Goal: Task Accomplishment & Management: Manage account settings

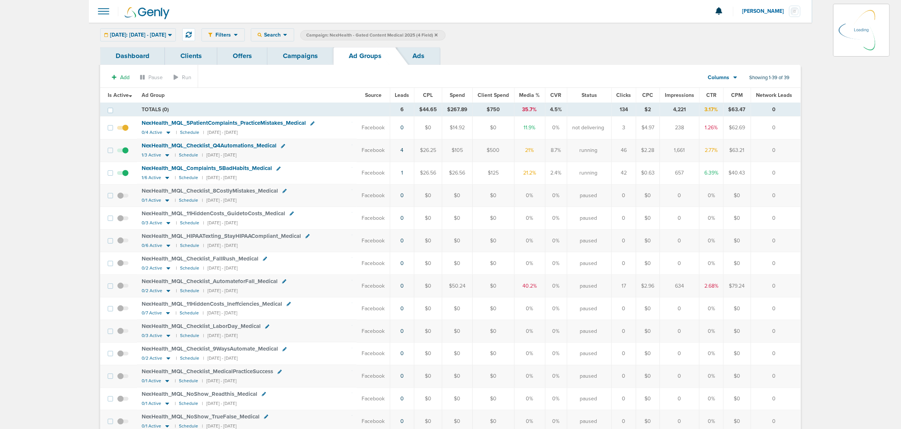
click at [438, 35] on icon at bounding box center [436, 34] width 3 height 3
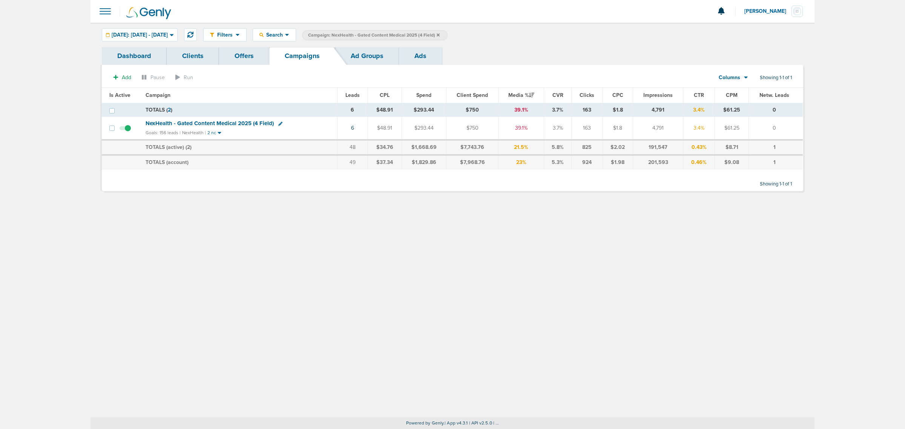
click at [439, 33] on icon at bounding box center [437, 35] width 3 height 5
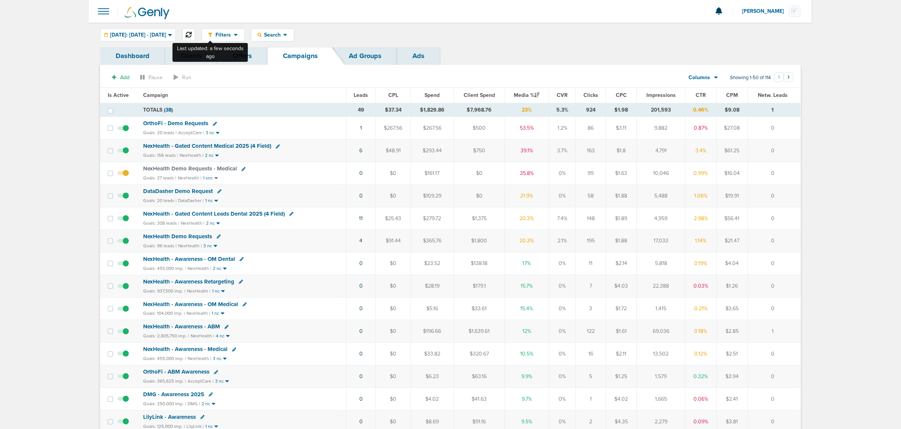
click at [192, 32] on icon at bounding box center [189, 35] width 6 height 6
click at [359, 242] on td "4" at bounding box center [361, 241] width 30 height 23
click at [361, 242] on link "4" at bounding box center [361, 240] width 3 height 6
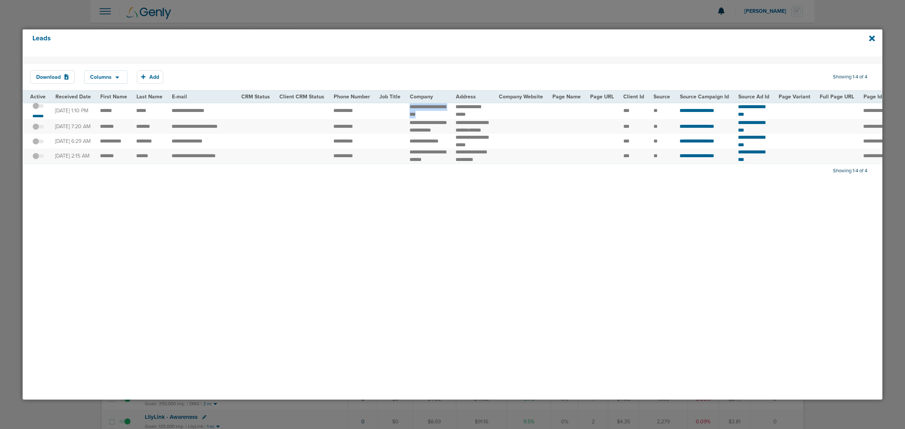
drag, startPoint x: 433, startPoint y: 115, endPoint x: 404, endPoint y: 109, distance: 29.0
click at [405, 109] on td "**********" at bounding box center [428, 110] width 46 height 17
click at [42, 110] on span at bounding box center [37, 110] width 11 height 0
click at [38, 107] on input "checkbox" at bounding box center [38, 107] width 0 height 0
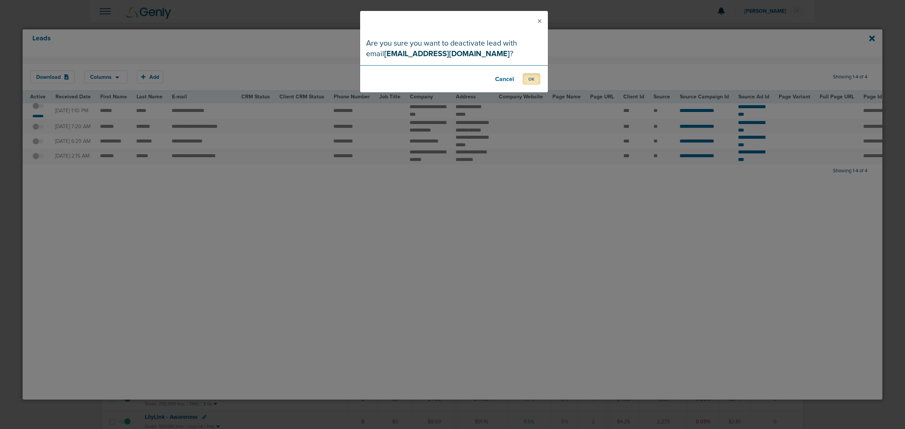
click at [530, 78] on button "OK" at bounding box center [531, 79] width 18 height 12
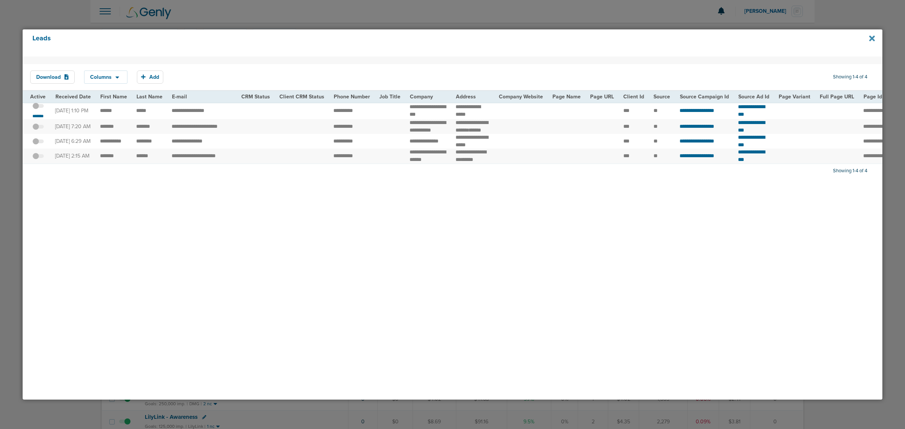
click at [873, 37] on icon at bounding box center [872, 38] width 6 height 6
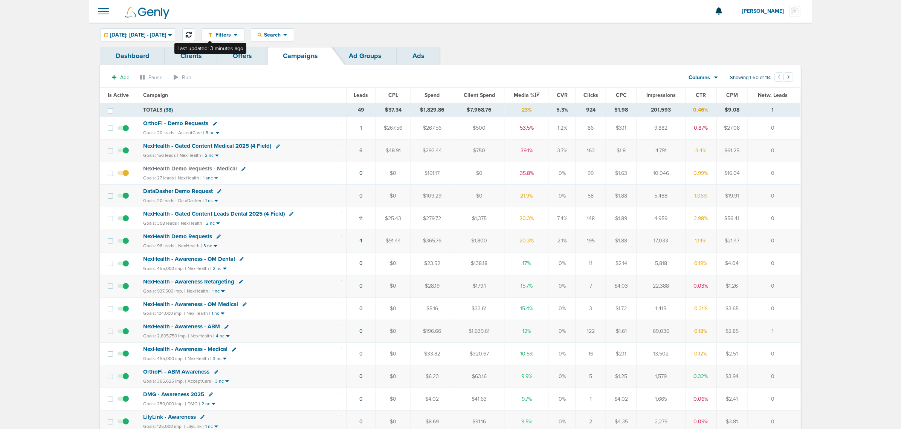
click at [192, 33] on icon at bounding box center [189, 35] width 6 height 6
click at [221, 142] on td "NexHealth - Gated Content Medical 2025 (4 Field) Goals: 156 leads | NexHealth |…" at bounding box center [243, 150] width 208 height 23
click at [221, 148] on span "NexHealth - Gated Content Medical 2025 (4 Field)" at bounding box center [207, 145] width 128 height 7
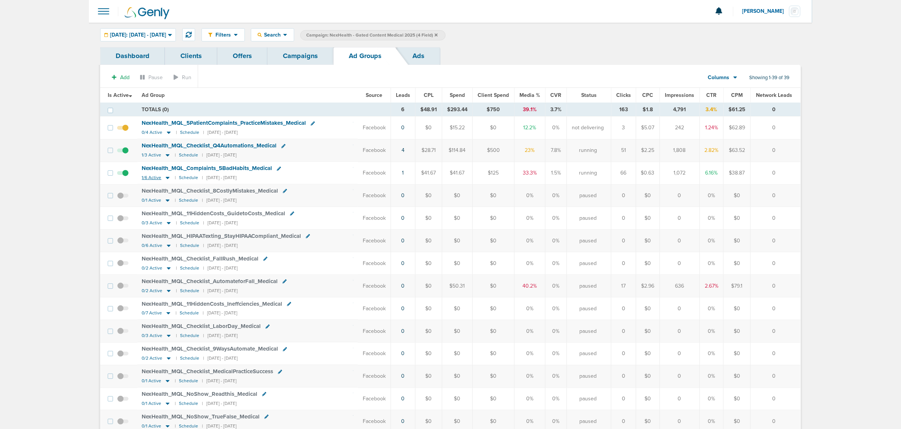
click at [168, 179] on icon at bounding box center [168, 178] width 4 height 2
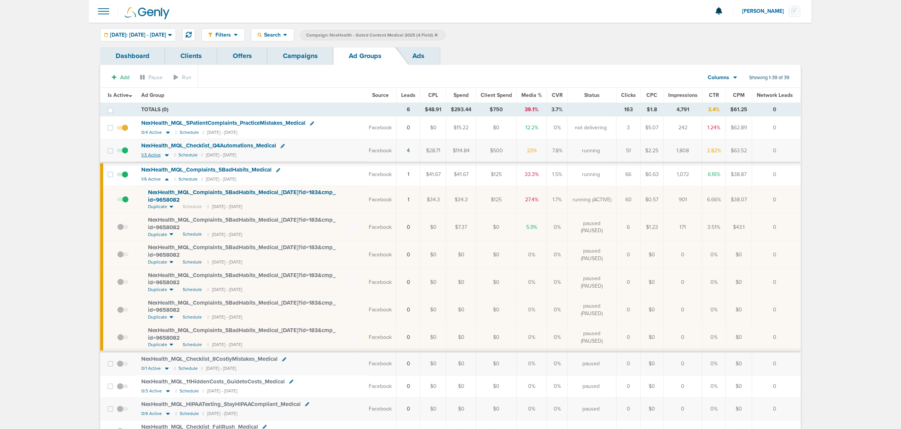
click at [166, 157] on icon at bounding box center [167, 155] width 8 height 6
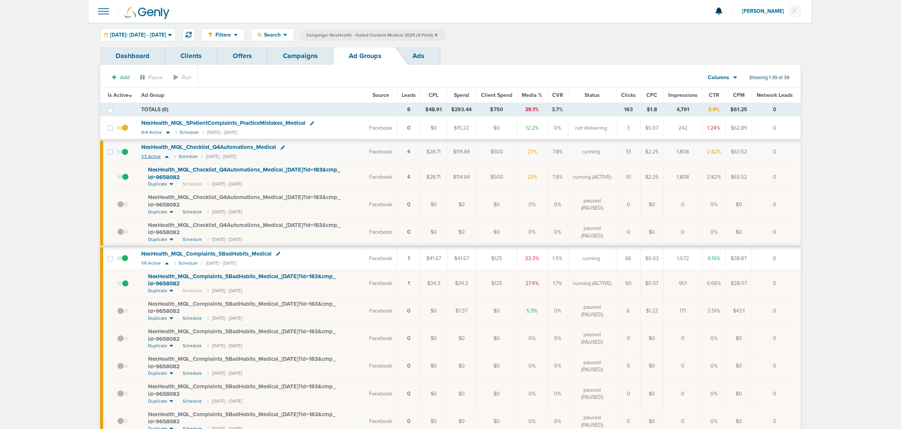
click at [166, 156] on icon at bounding box center [167, 156] width 8 height 6
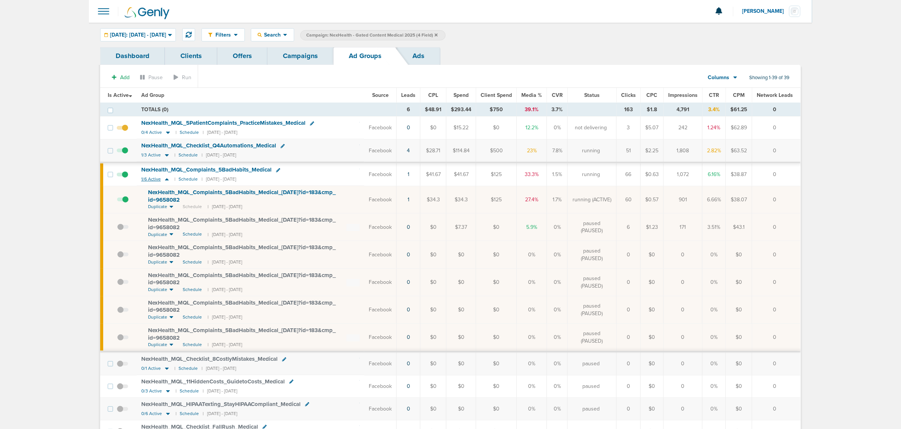
click at [167, 180] on icon at bounding box center [167, 179] width 4 height 2
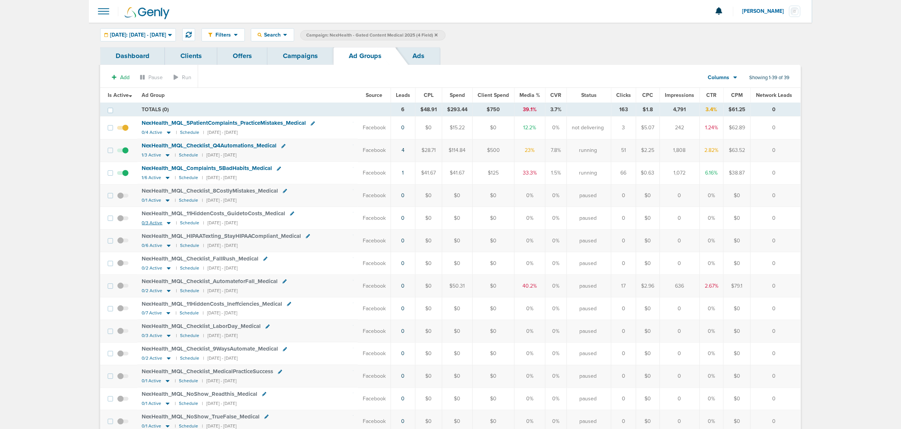
click at [167, 223] on icon at bounding box center [169, 223] width 8 height 6
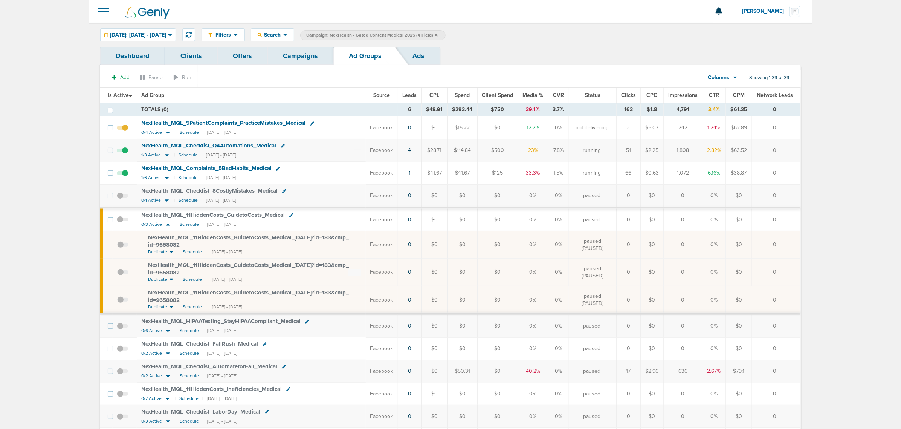
click at [122, 248] on span at bounding box center [122, 248] width 11 height 0
click at [117, 246] on input "checkbox" at bounding box center [117, 246] width 0 height 0
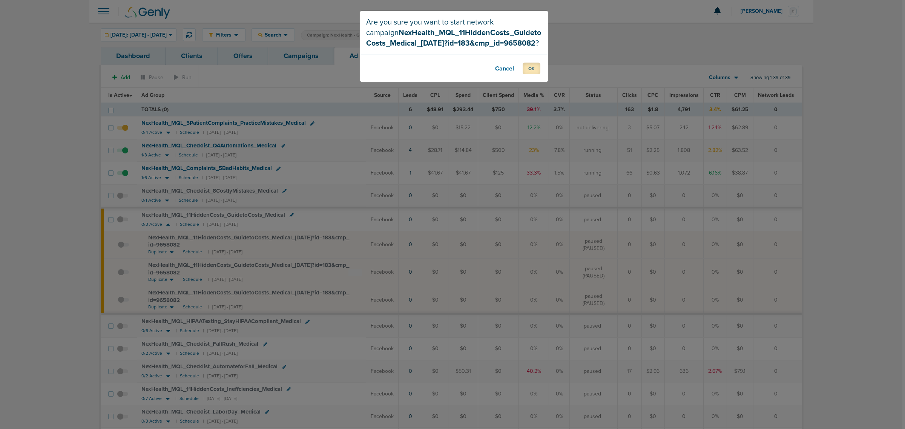
click at [531, 66] on button "OK" at bounding box center [531, 69] width 18 height 12
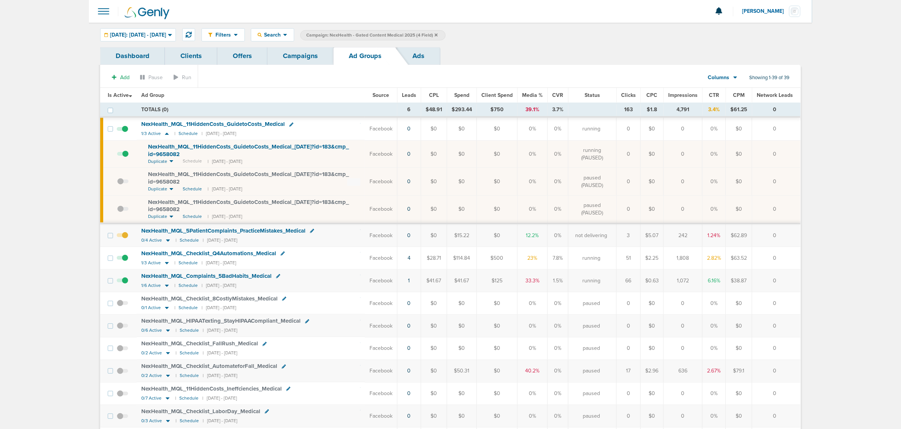
click at [279, 54] on link "Campaigns" at bounding box center [301, 56] width 66 height 18
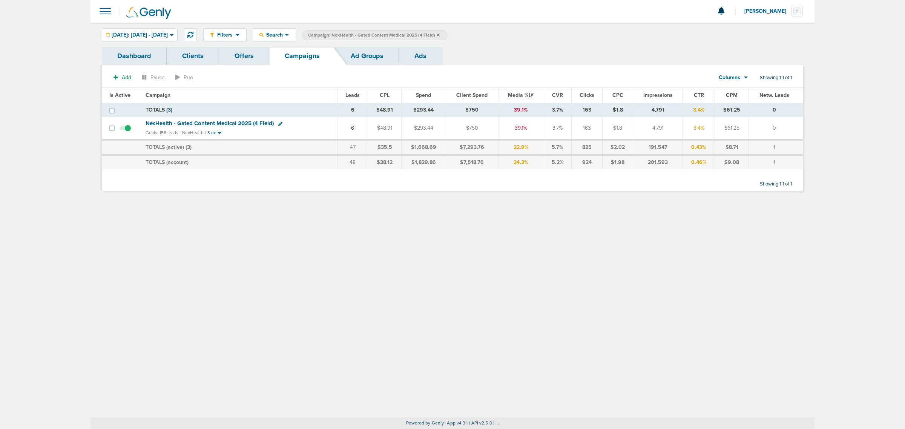
click at [439, 35] on icon at bounding box center [437, 35] width 3 height 5
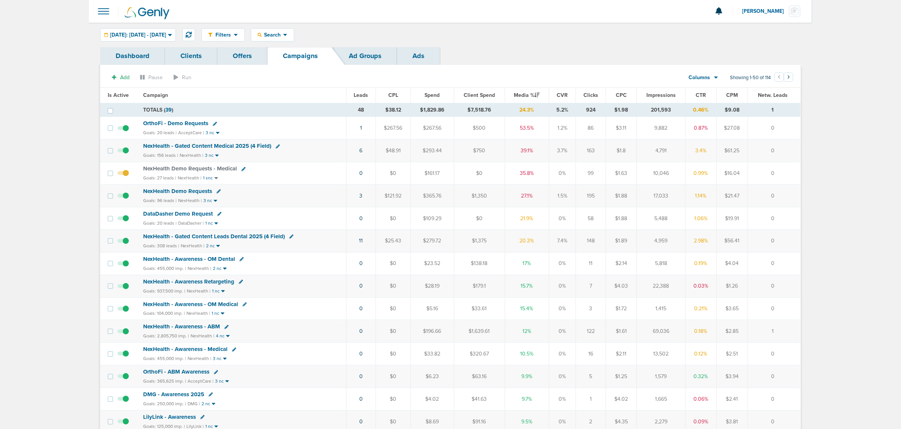
click at [245, 236] on span "NexHealth - Gated Content Leads Dental 2025 (4 Field)" at bounding box center [214, 236] width 142 height 7
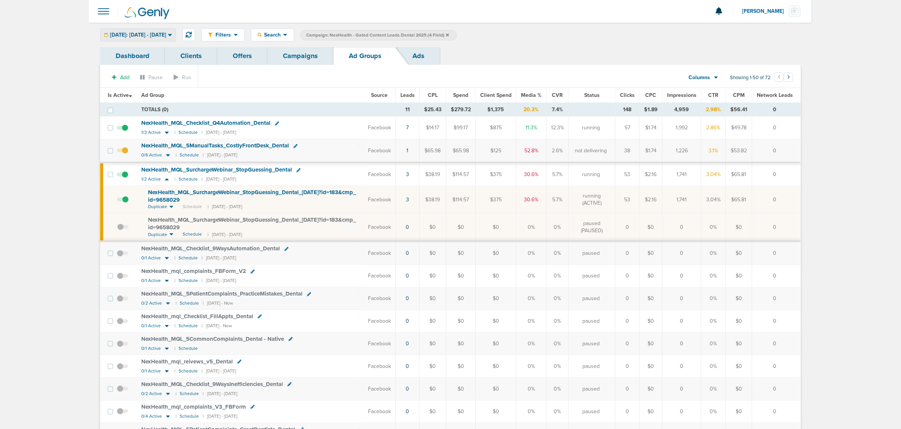
click at [146, 36] on span "[DATE]: [DATE] - [DATE]" at bounding box center [138, 34] width 56 height 5
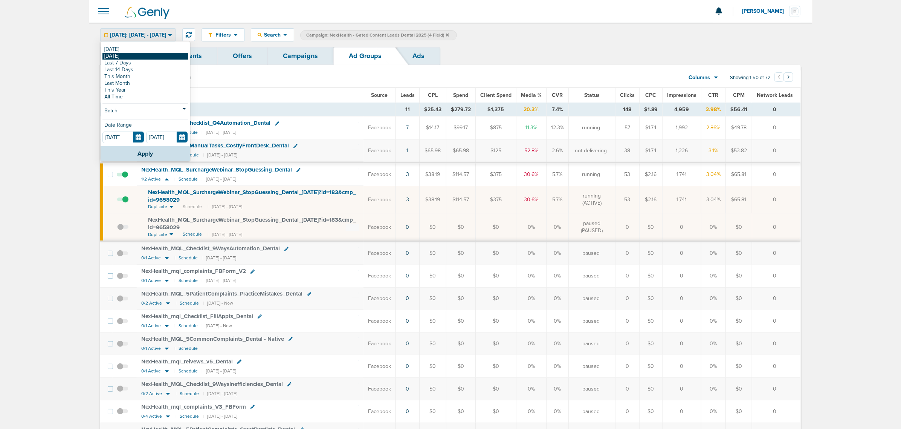
click at [135, 56] on link "[DATE]" at bounding box center [146, 56] width 86 height 7
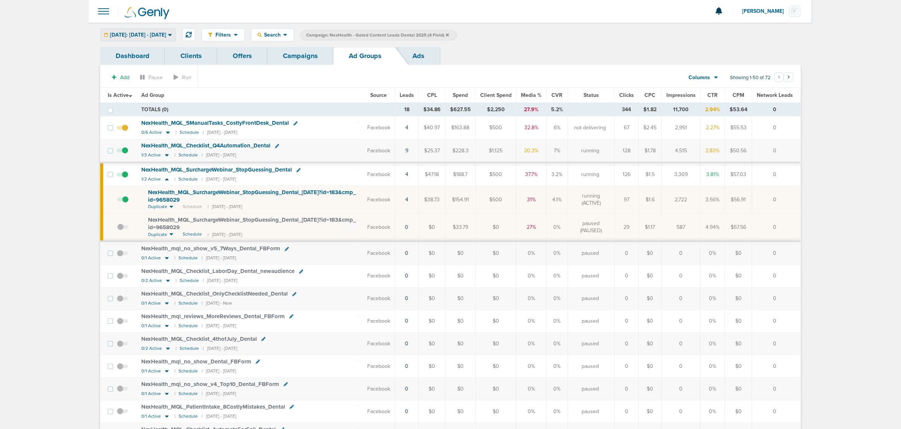
click at [166, 35] on span "[DATE]: [DATE] - [DATE]" at bounding box center [138, 34] width 56 height 5
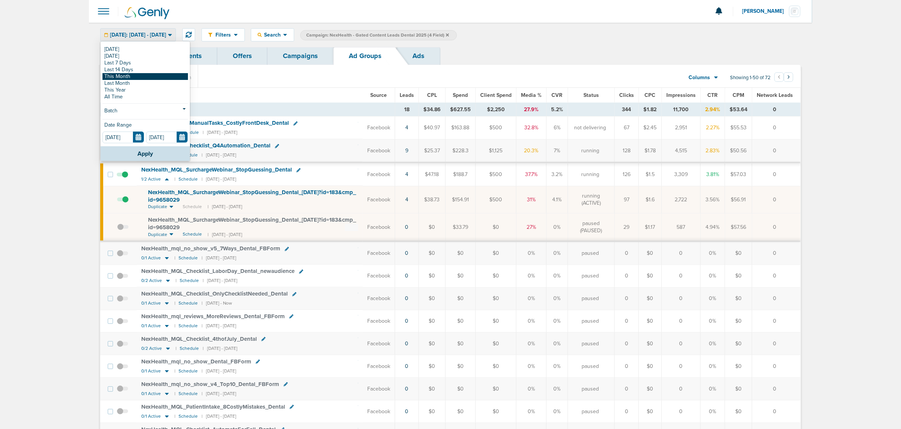
click at [139, 78] on link "This Month" at bounding box center [146, 76] width 86 height 7
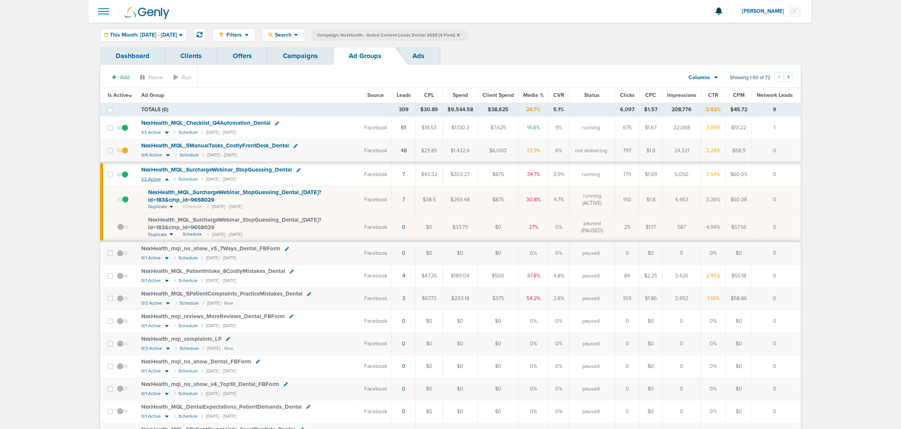
click at [167, 179] on icon at bounding box center [167, 179] width 8 height 6
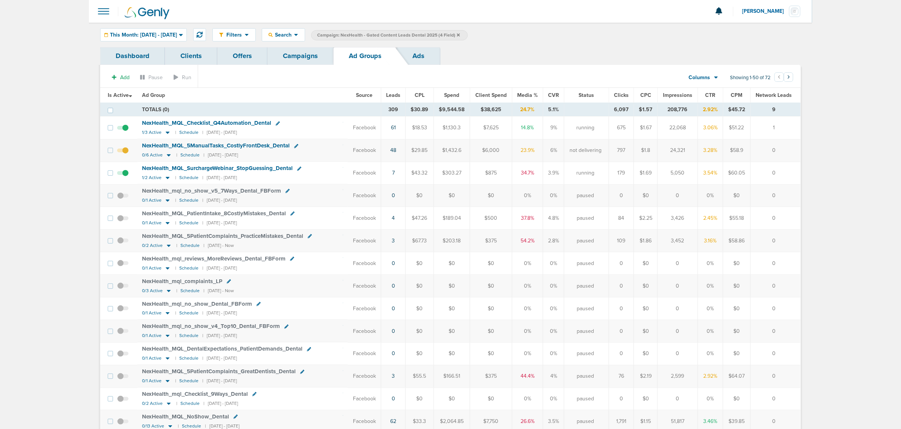
click at [395, 95] on span "Leads" at bounding box center [393, 95] width 14 height 6
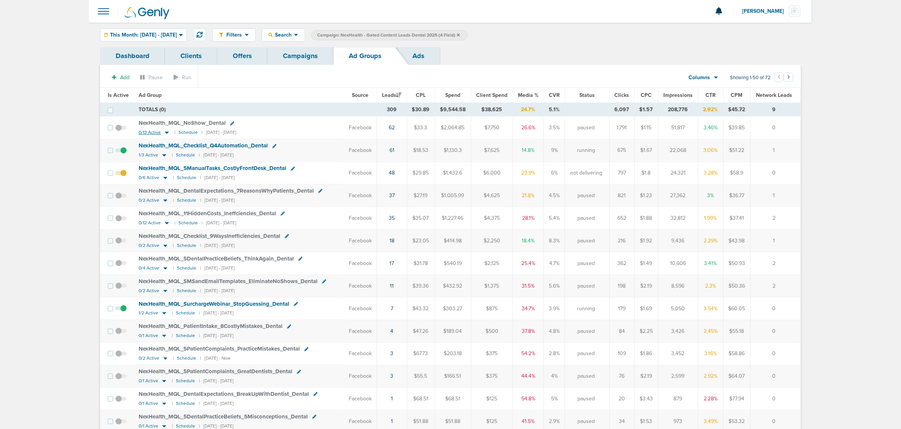
click at [165, 132] on icon at bounding box center [167, 132] width 8 height 6
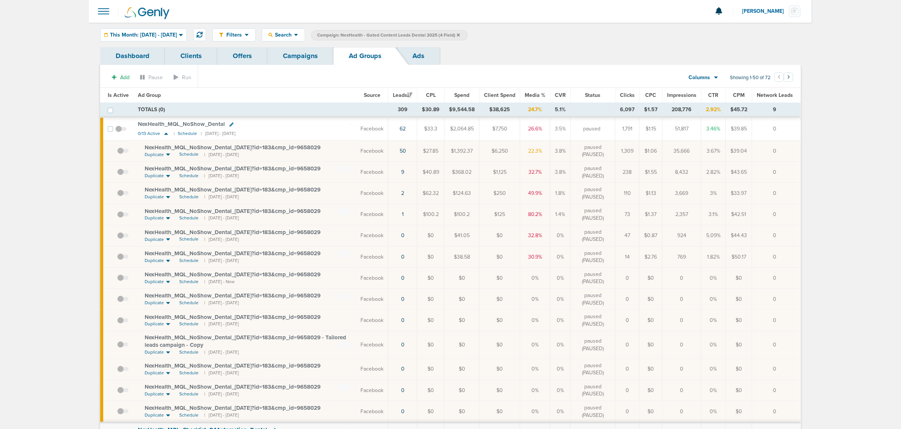
click at [123, 155] on span at bounding box center [122, 155] width 11 height 0
click at [117, 153] on input "checkbox" at bounding box center [117, 153] width 0 height 0
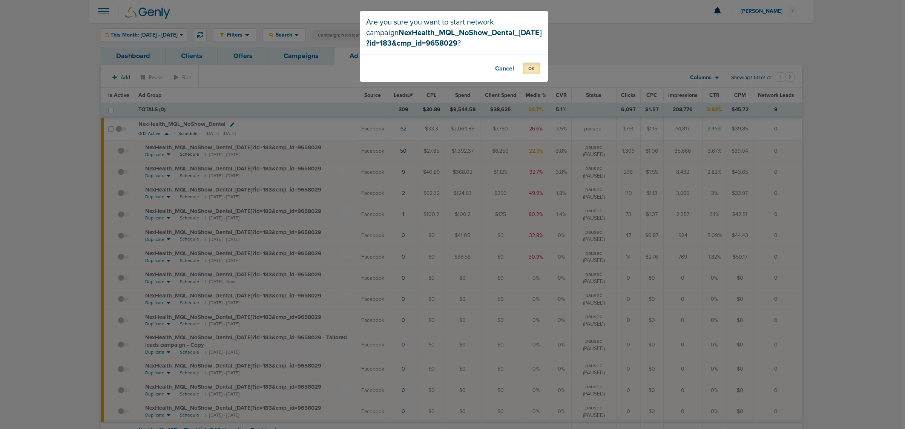
click at [532, 68] on button "OK" at bounding box center [531, 69] width 18 height 12
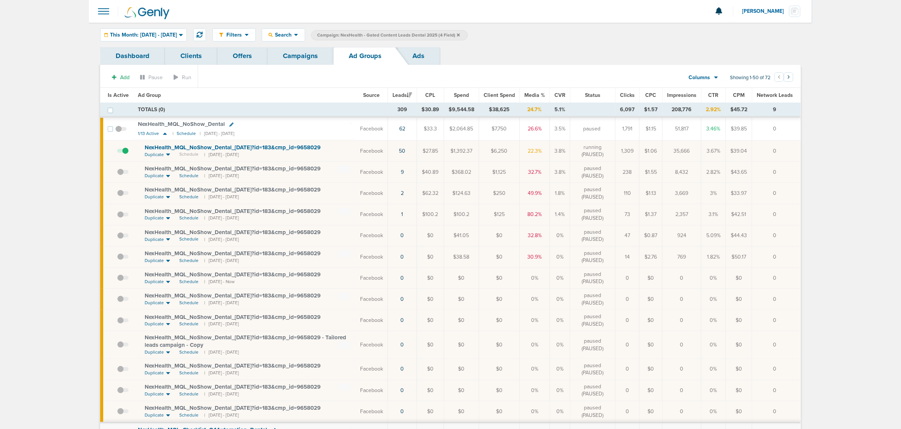
click at [285, 64] on link "Campaigns" at bounding box center [301, 56] width 66 height 18
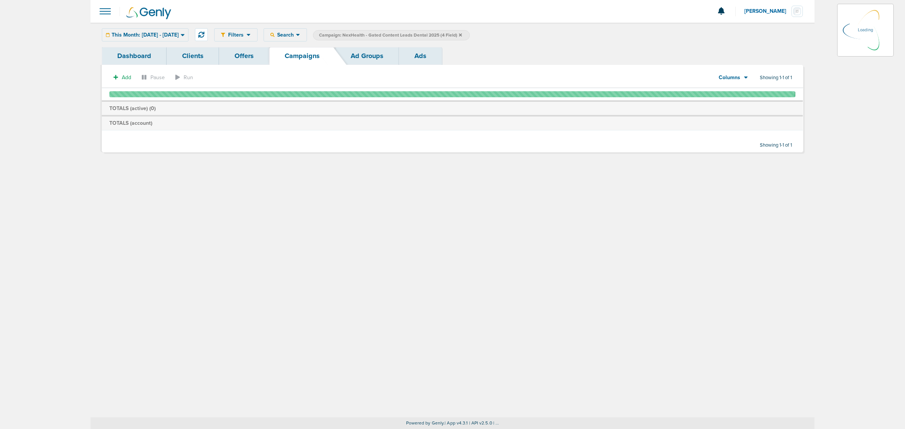
click at [462, 35] on icon at bounding box center [460, 34] width 3 height 3
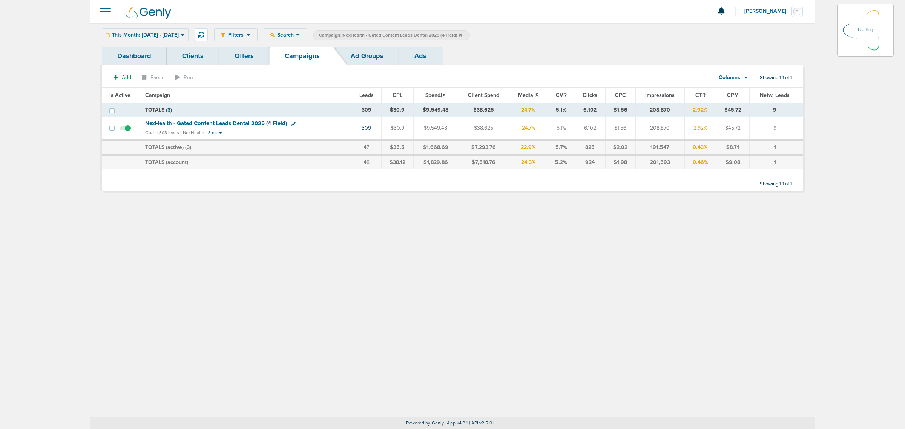
click at [462, 34] on icon at bounding box center [460, 34] width 3 height 3
click at [462, 33] on icon at bounding box center [460, 35] width 3 height 5
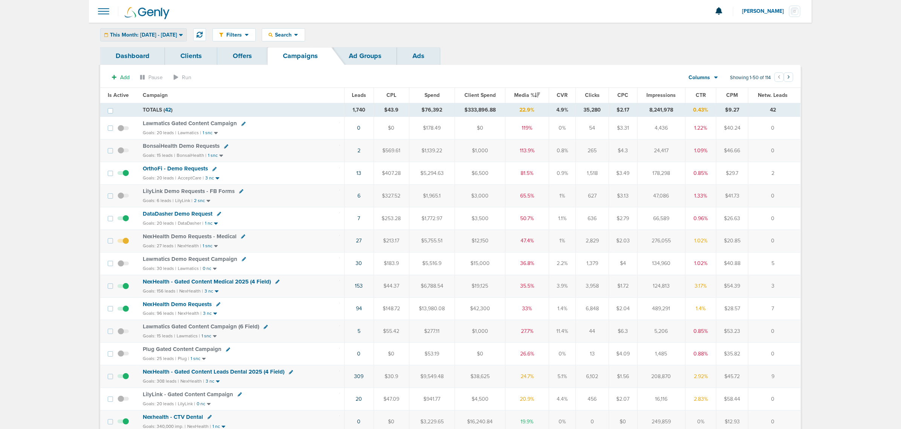
click at [159, 37] on span "This Month: 09.01.2025 - 09.30.2025" at bounding box center [143, 34] width 67 height 5
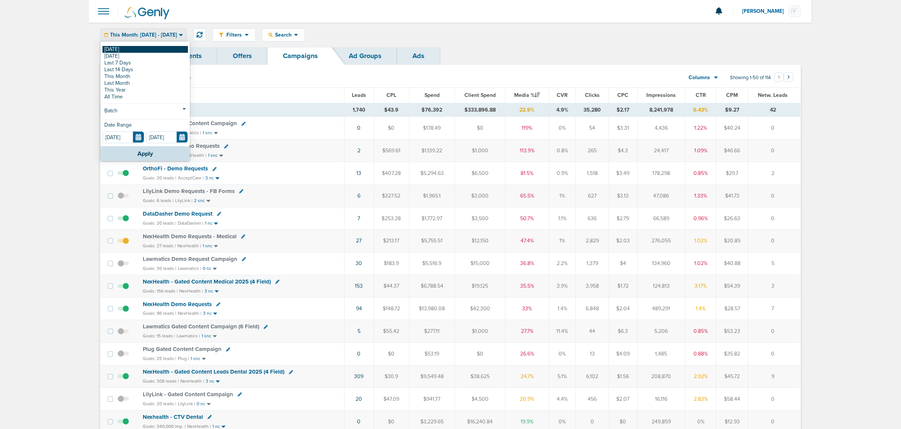
click at [127, 50] on link "[DATE]" at bounding box center [146, 49] width 86 height 7
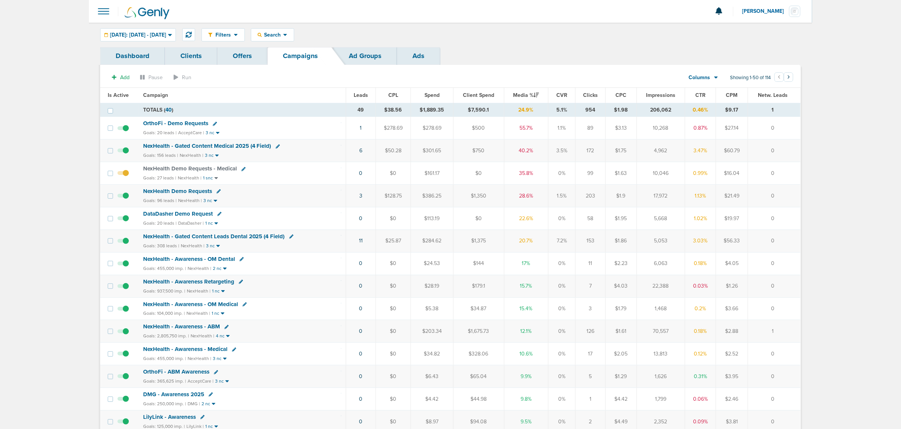
click at [528, 93] on span "Media %" at bounding box center [526, 95] width 26 height 6
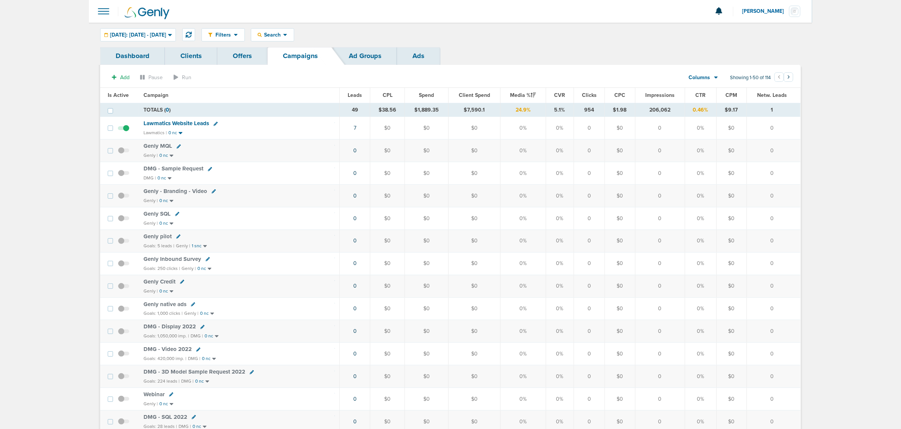
click at [528, 93] on span "Media %" at bounding box center [523, 95] width 26 height 6
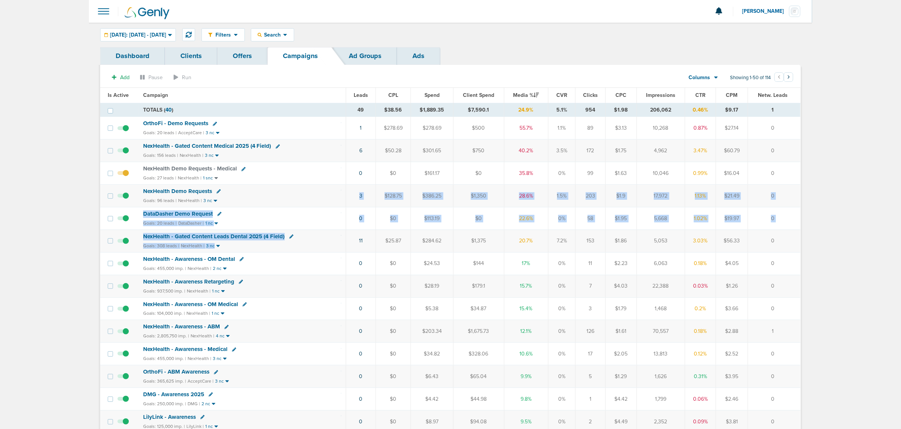
drag, startPoint x: 327, startPoint y: 199, endPoint x: 338, endPoint y: 245, distance: 47.7
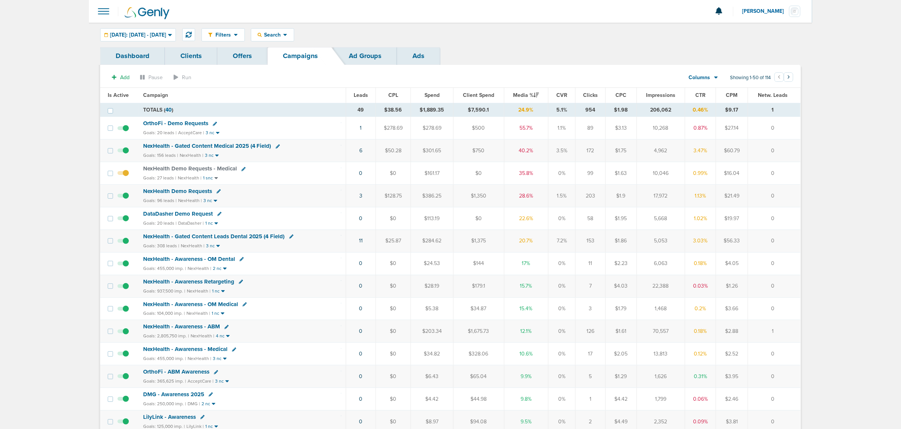
click at [338, 245] on div "Goals: 308 leads | NexHealth | 3 nc" at bounding box center [242, 246] width 199 height 6
click at [361, 129] on link "1" at bounding box center [361, 128] width 2 height 6
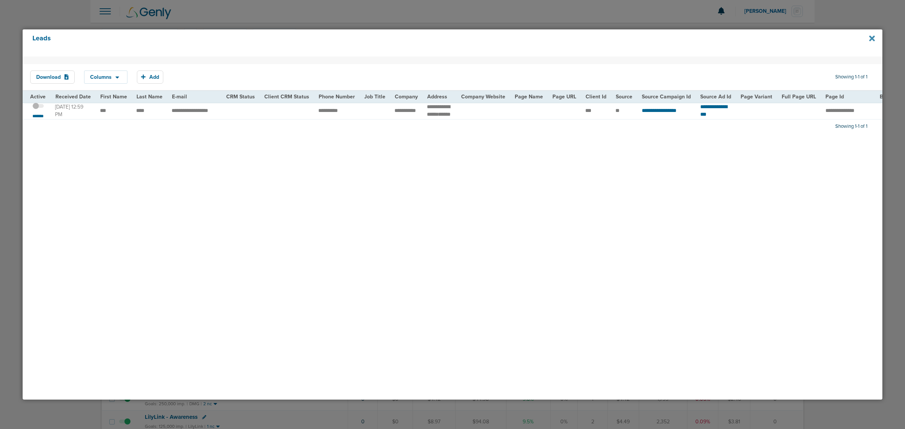
click at [874, 37] on icon at bounding box center [872, 38] width 6 height 8
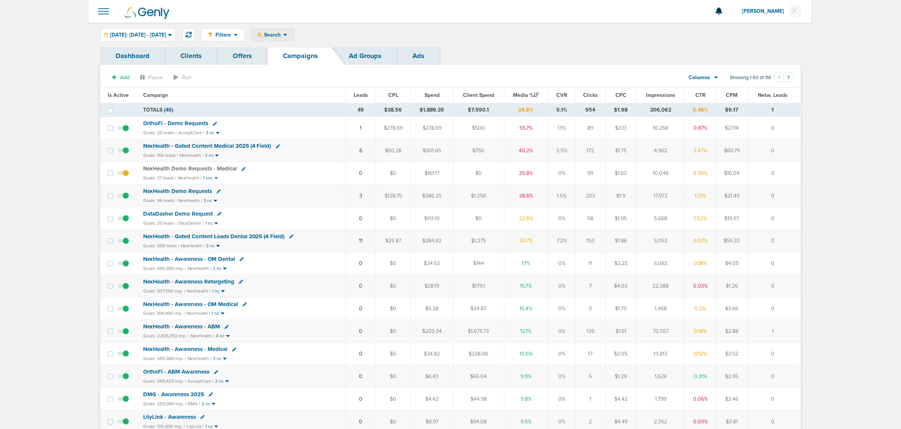
click at [283, 32] on span "Search" at bounding box center [272, 35] width 21 height 6
click at [314, 61] on link "Client" at bounding box center [290, 59] width 78 height 9
type input "nex"
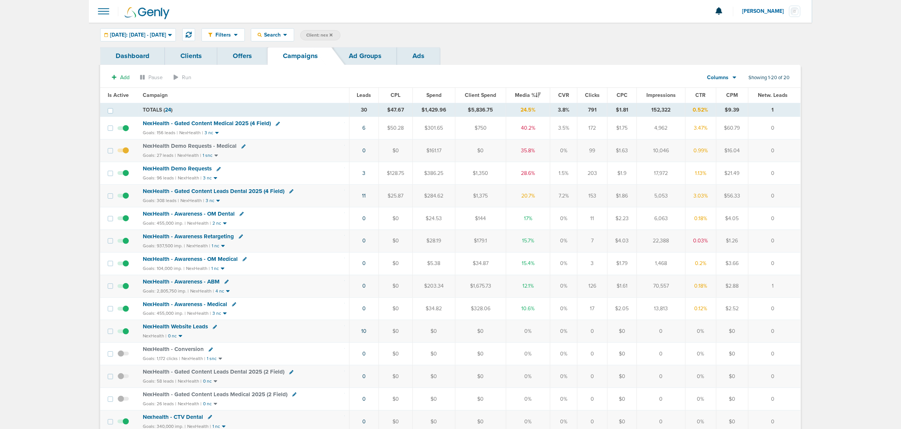
click at [662, 93] on span "Impressions" at bounding box center [661, 95] width 29 height 6
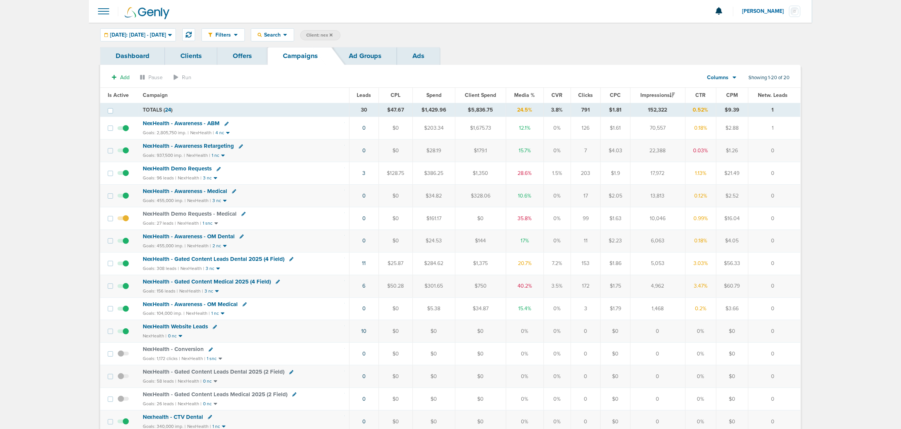
drag, startPoint x: 666, startPoint y: 151, endPoint x: 641, endPoint y: 153, distance: 24.6
click at [641, 153] on td "22,388" at bounding box center [658, 150] width 55 height 23
click at [157, 34] on span "Today: 09.30.2025 - 09.30.2025" at bounding box center [138, 34] width 56 height 5
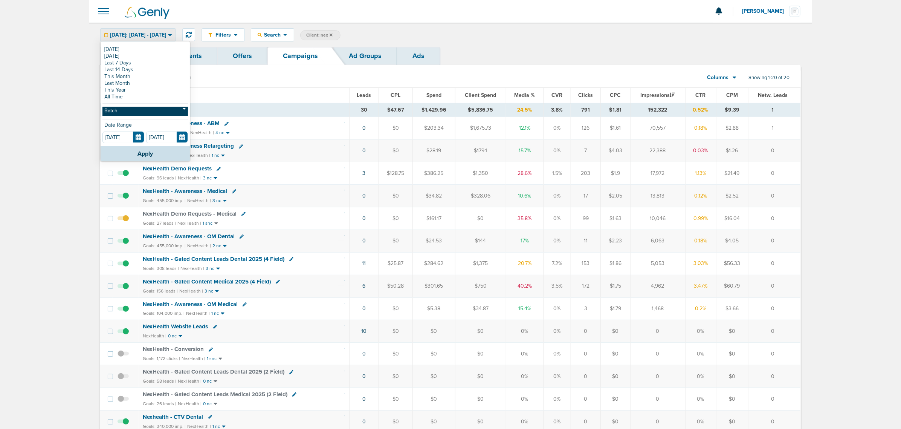
click at [126, 110] on link "Batch" at bounding box center [146, 111] width 86 height 9
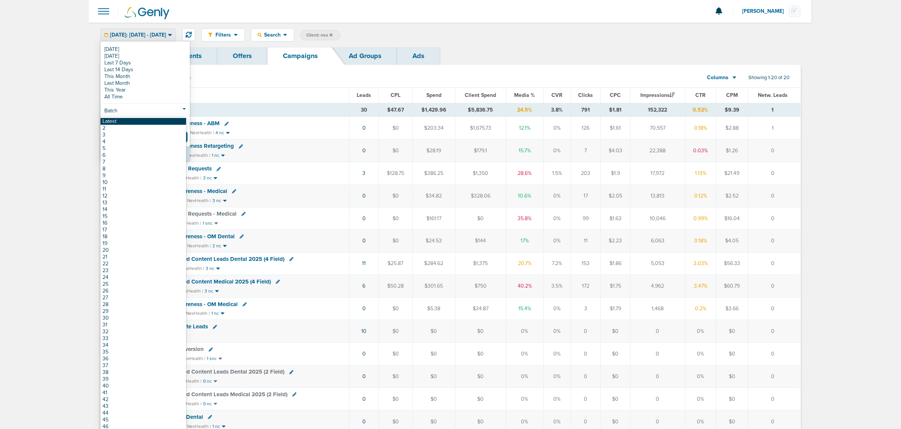
click at [121, 122] on link "Latest" at bounding box center [144, 121] width 86 height 7
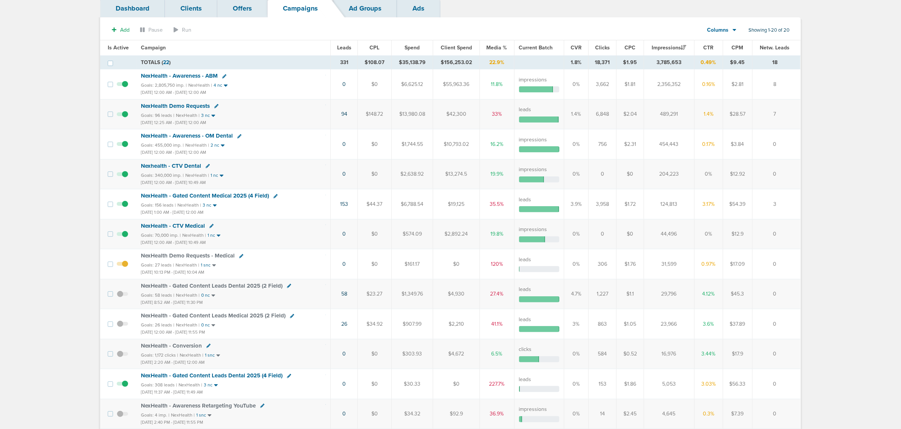
scroll to position [0, 0]
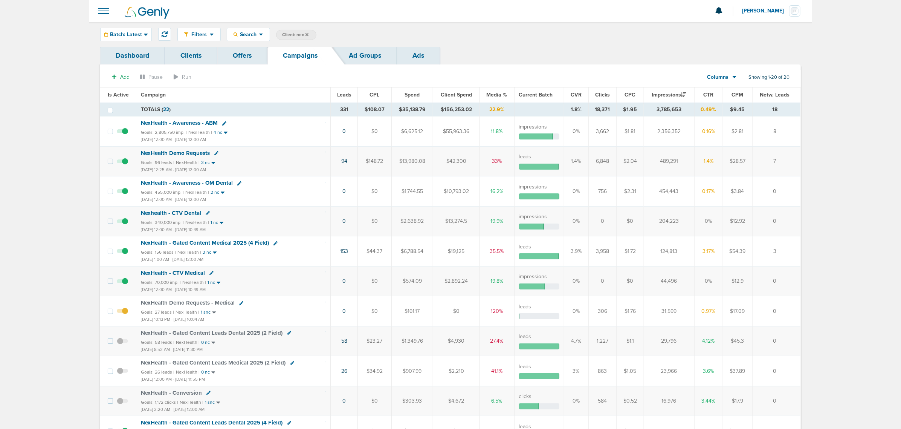
click at [350, 93] on span "Leads" at bounding box center [344, 95] width 14 height 6
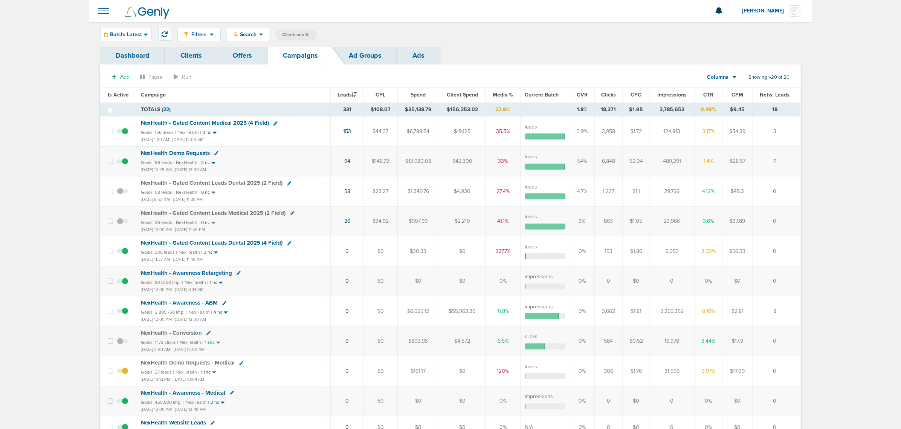
click at [308, 33] on icon at bounding box center [307, 34] width 3 height 5
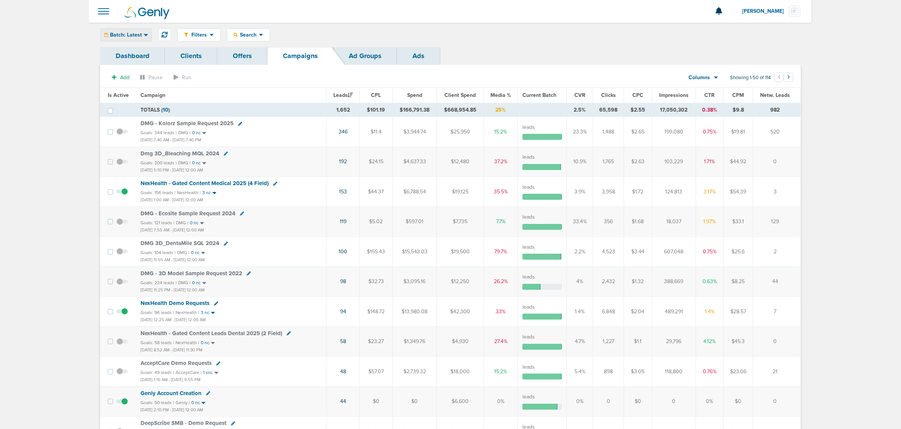
click at [126, 35] on span "Batch: Latest" at bounding box center [126, 34] width 32 height 5
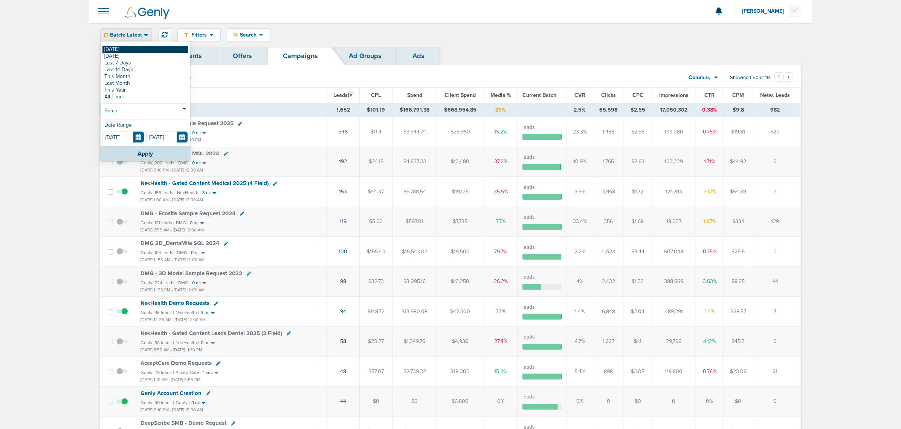
click at [119, 52] on link "[DATE]" at bounding box center [146, 49] width 86 height 7
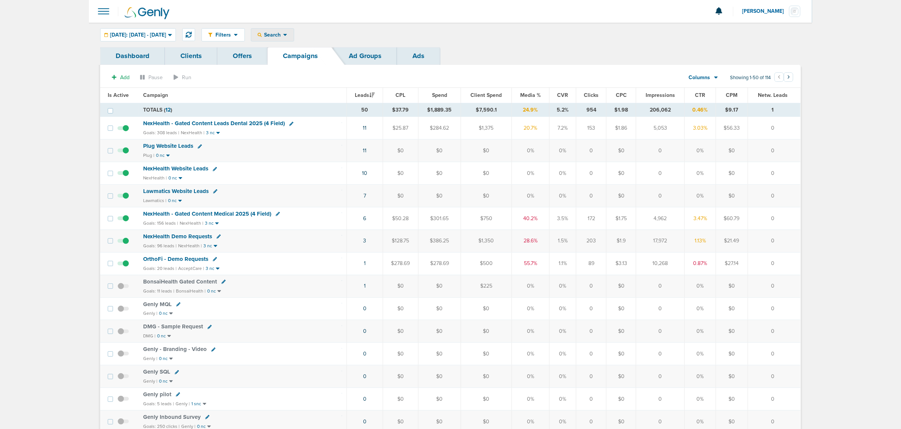
click at [288, 32] on icon at bounding box center [285, 35] width 4 height 6
click at [303, 56] on link "Client" at bounding box center [290, 59] width 78 height 9
type input "nex"
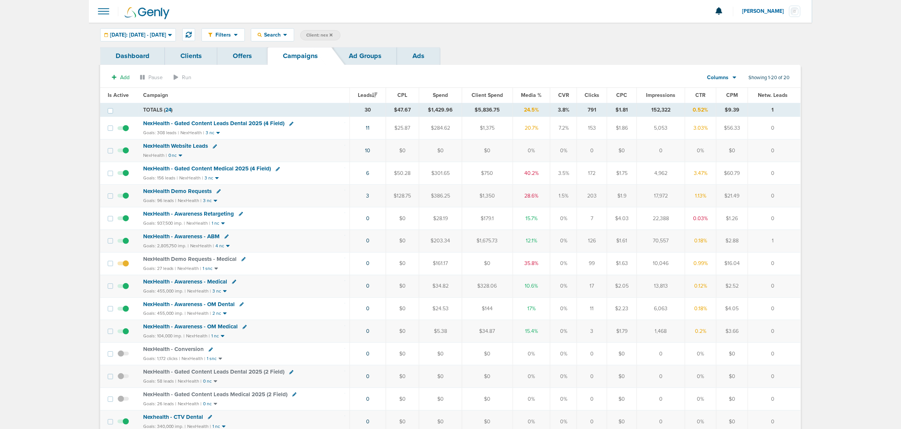
click at [533, 93] on span "Media %" at bounding box center [531, 95] width 21 height 6
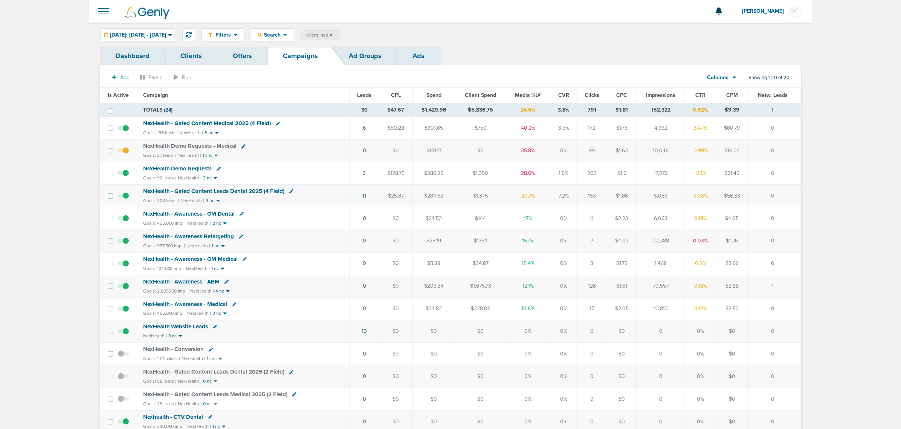
click at [321, 121] on div "NexHealth - Gated Content Medical 2025 (4 Field)" at bounding box center [244, 124] width 202 height 8
click at [192, 33] on icon at bounding box center [189, 35] width 6 height 6
click at [366, 174] on link "4" at bounding box center [365, 173] width 3 height 6
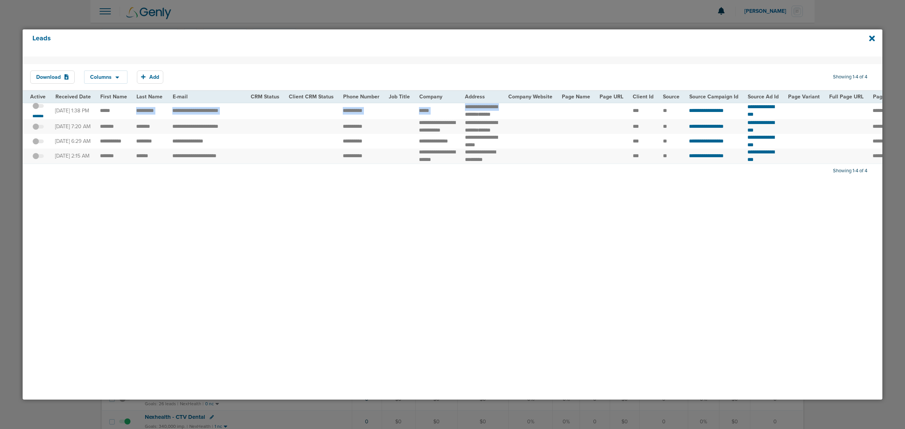
drag, startPoint x: 121, startPoint y: 115, endPoint x: 477, endPoint y: 113, distance: 356.2
click at [477, 113] on tr "**********" at bounding box center [790, 110] width 1534 height 17
click at [477, 113] on span "**********" at bounding box center [481, 110] width 32 height 13
drag, startPoint x: 335, startPoint y: 115, endPoint x: 367, endPoint y: 113, distance: 32.1
click at [367, 113] on td "**********" at bounding box center [361, 110] width 46 height 17
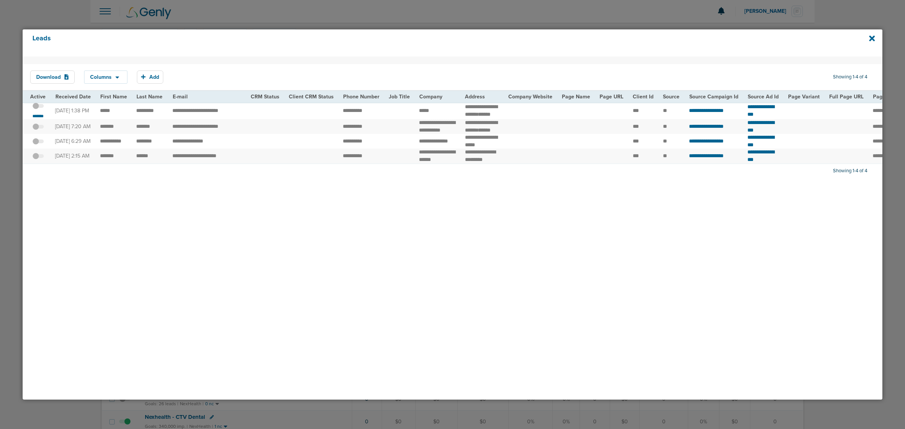
click at [38, 110] on span at bounding box center [37, 110] width 11 height 0
click at [38, 107] on input "checkbox" at bounding box center [38, 107] width 0 height 0
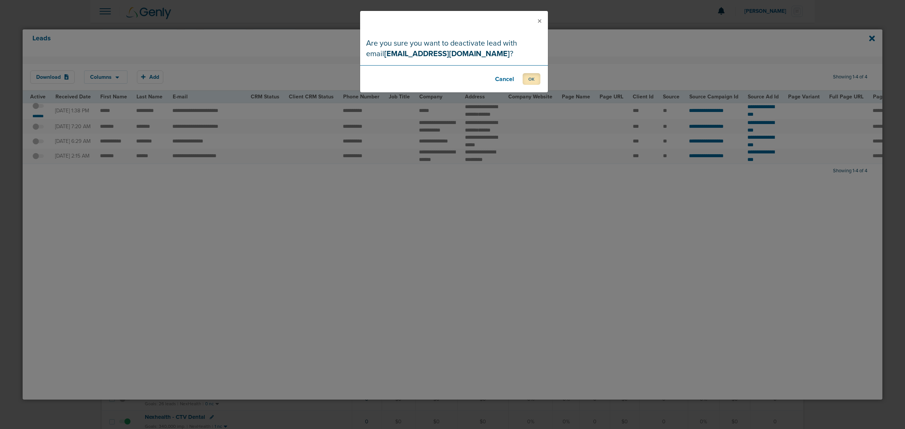
click at [533, 84] on button "OK" at bounding box center [531, 79] width 18 height 12
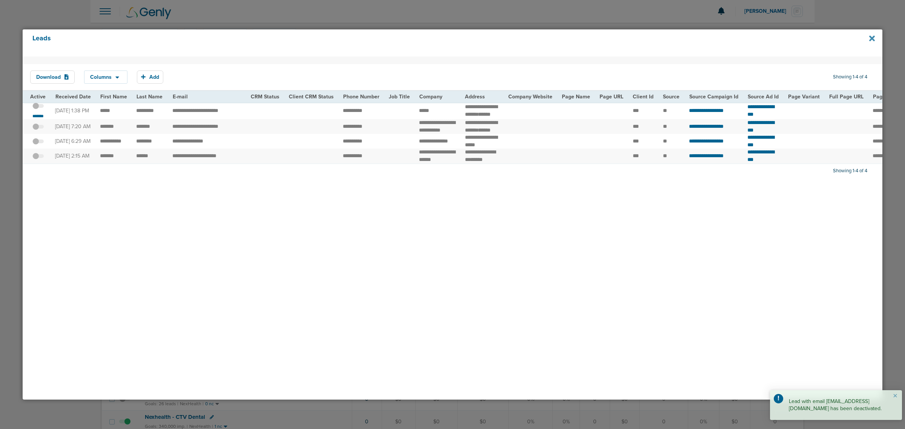
click at [869, 38] on icon at bounding box center [872, 38] width 6 height 8
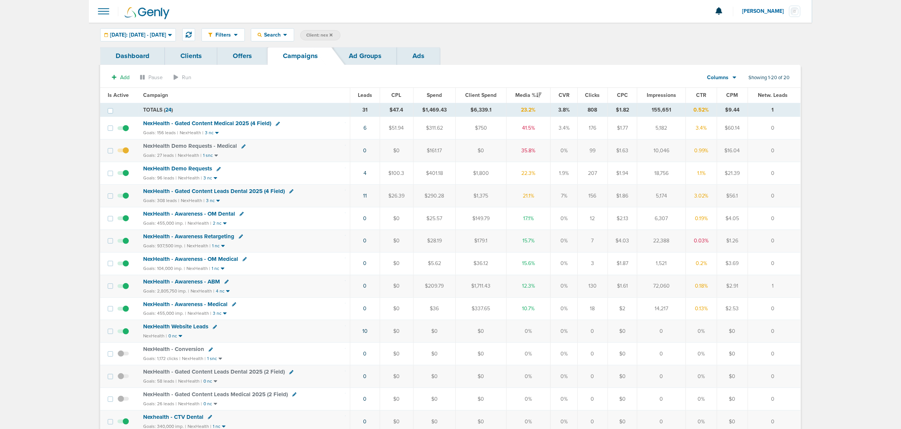
click at [556, 55] on div "Dashboard Clients Offers Campaigns Ad Groups Ads" at bounding box center [450, 56] width 701 height 18
drag, startPoint x: 343, startPoint y: 202, endPoint x: 791, endPoint y: 190, distance: 448.6
click at [791, 190] on tr "NexHealth - Gated Content Leads Dental 2025 (4 Field) Goals: 308 leads | NexHea…" at bounding box center [450, 196] width 701 height 23
click at [192, 36] on icon at bounding box center [189, 35] width 6 height 6
click at [318, 194] on div "NexHealth - Gated Content Leads Dental 2025 (4 Field)" at bounding box center [244, 192] width 202 height 8
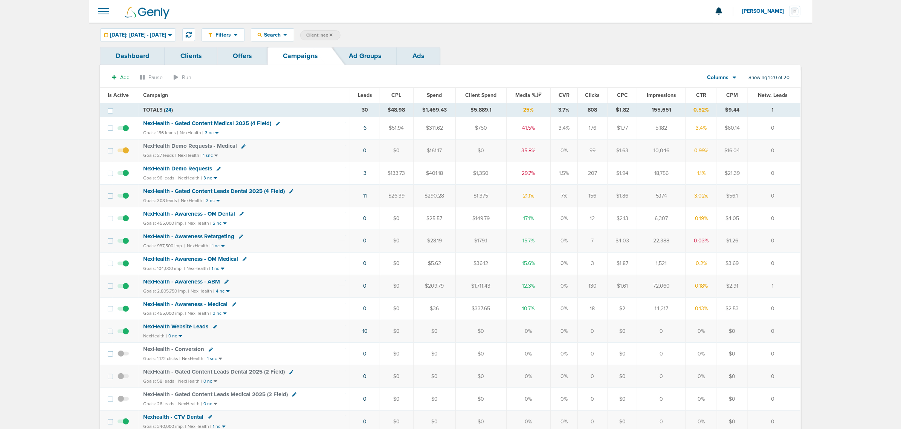
click at [242, 194] on span "NexHealth - Gated Content Leads Dental 2025 (4 Field)" at bounding box center [214, 191] width 142 height 7
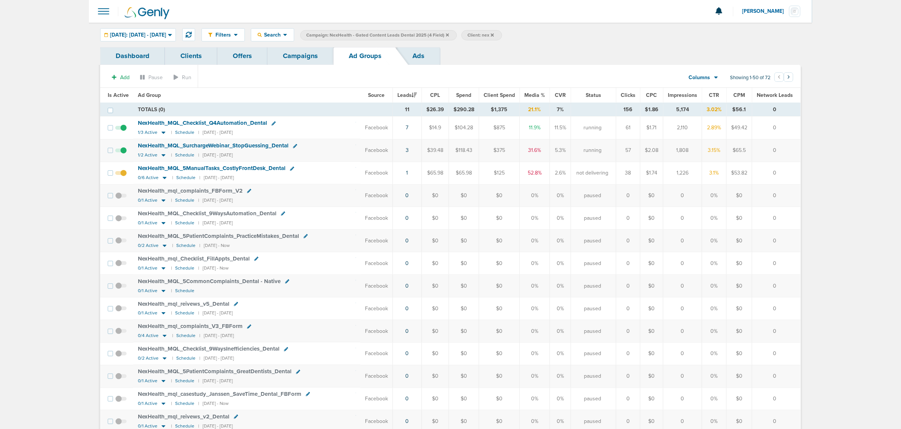
click at [111, 95] on span "Is Active" at bounding box center [118, 95] width 21 height 6
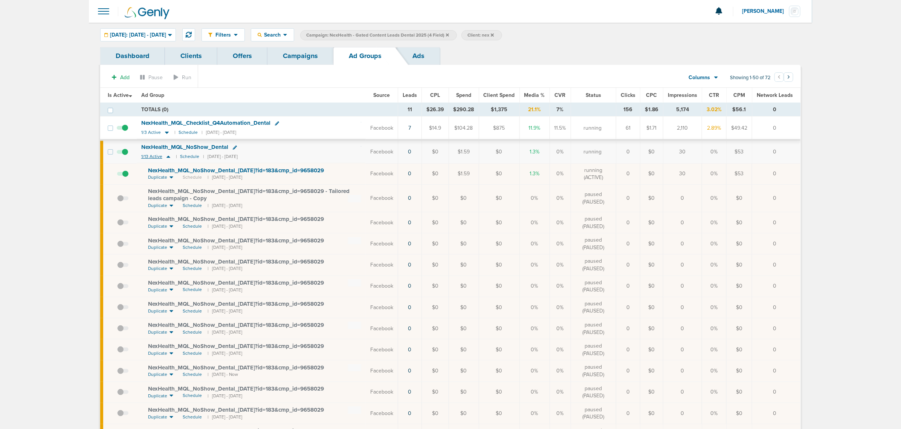
click at [168, 156] on icon at bounding box center [169, 156] width 8 height 6
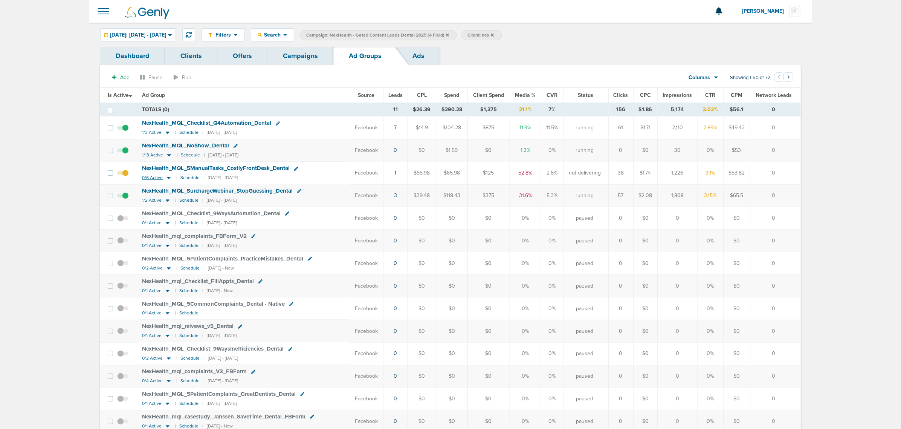
click at [168, 178] on icon at bounding box center [169, 177] width 8 height 6
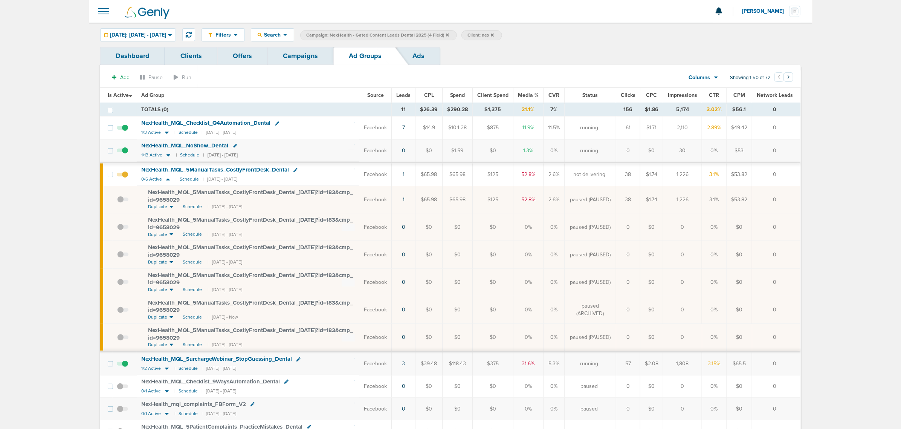
click at [300, 54] on link "Campaigns" at bounding box center [301, 56] width 66 height 18
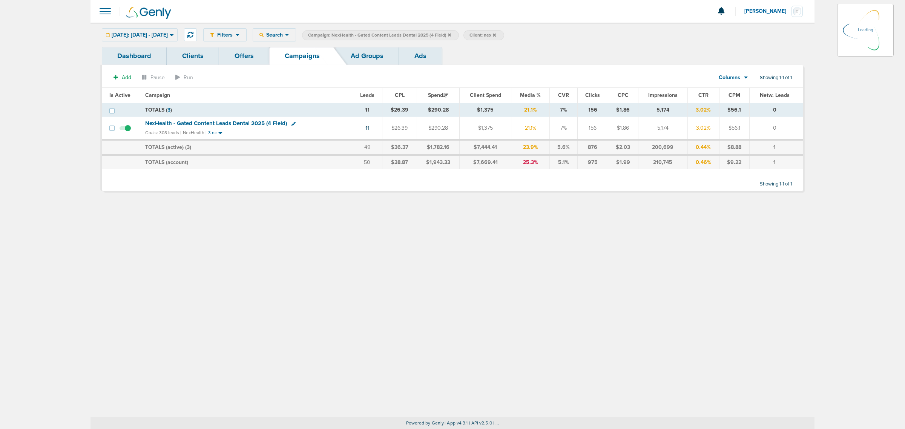
click at [451, 34] on icon at bounding box center [449, 34] width 3 height 3
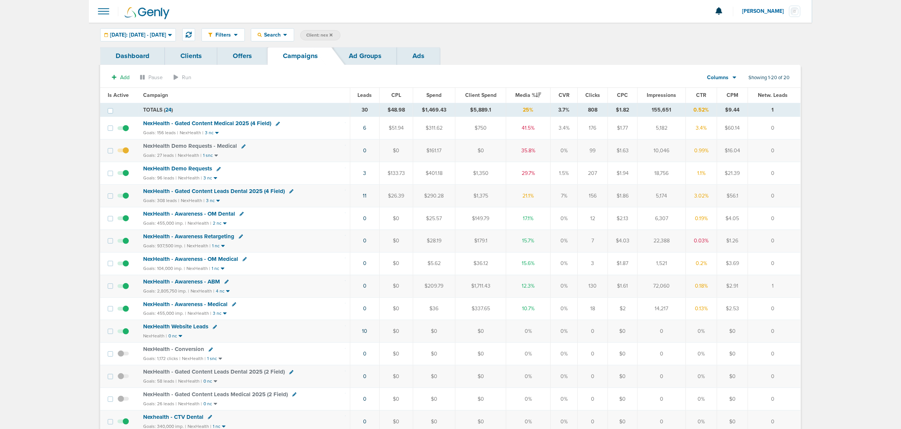
click at [219, 122] on span "NexHealth - Gated Content Medical 2025 (4 Field)" at bounding box center [207, 123] width 128 height 7
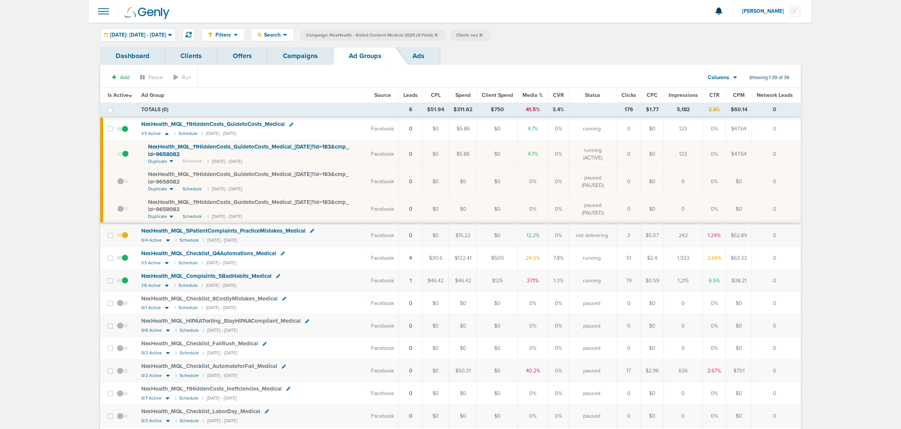
click at [125, 239] on span at bounding box center [122, 239] width 11 height 0
click at [122, 237] on input "checkbox" at bounding box center [122, 237] width 0 height 0
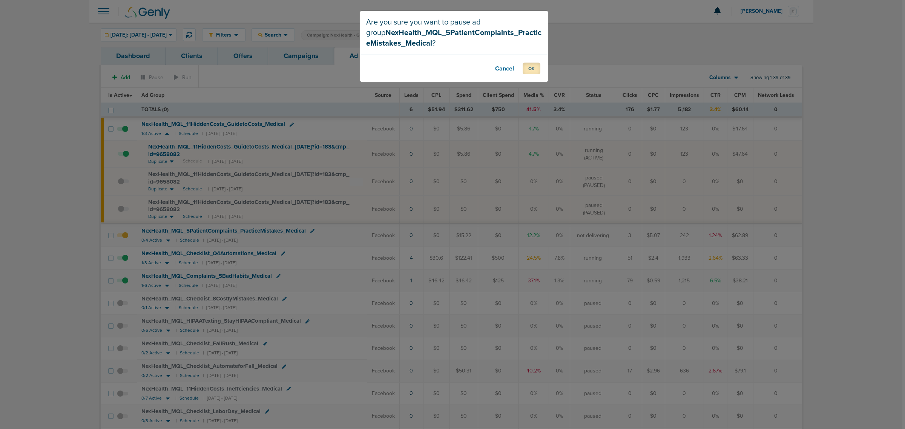
click at [534, 72] on button "OK" at bounding box center [531, 69] width 18 height 12
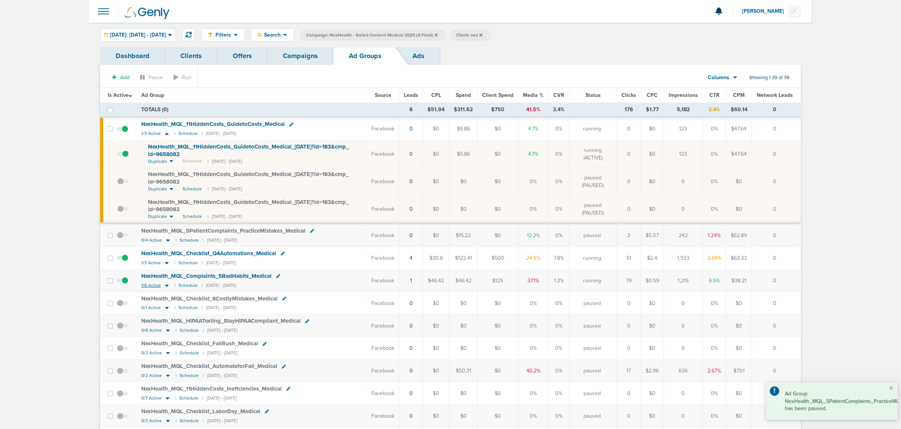
click at [166, 287] on icon at bounding box center [167, 286] width 4 height 2
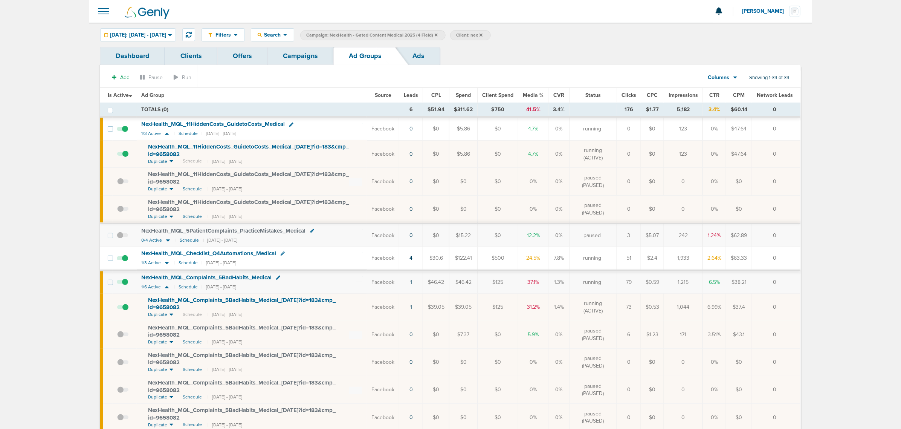
click at [315, 54] on link "Campaigns" at bounding box center [301, 56] width 66 height 18
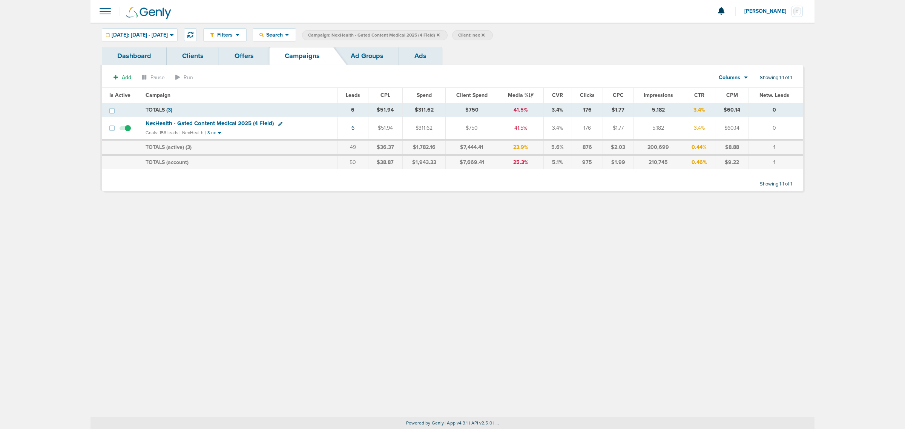
click at [439, 33] on icon at bounding box center [437, 35] width 3 height 5
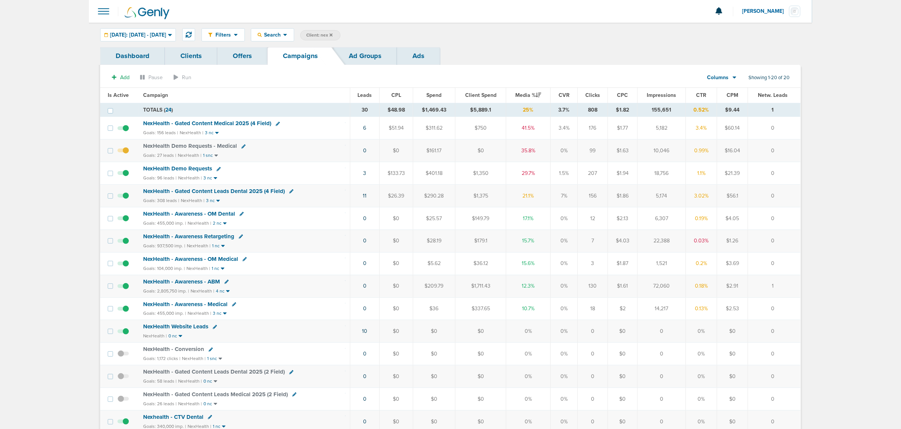
click at [242, 146] on icon at bounding box center [244, 146] width 4 height 4
select select
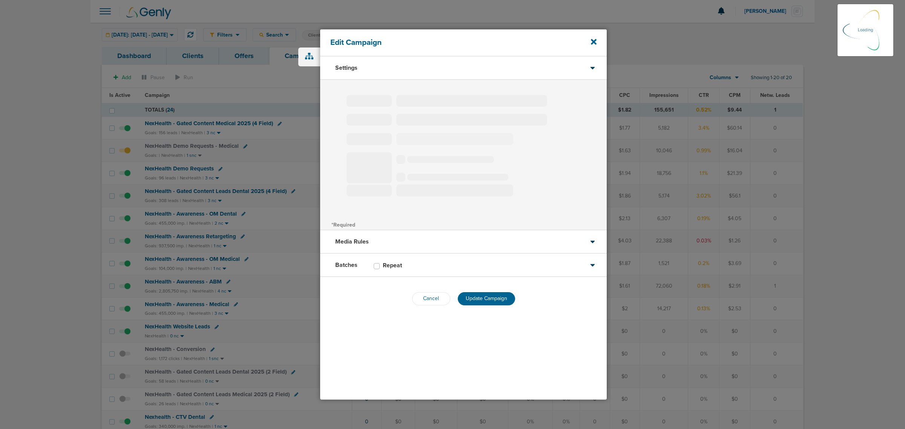
type input "NexHealth Demo Requests - Medical"
select select "Leads"
radio input "true"
select select "readOnly"
checkbox input "true"
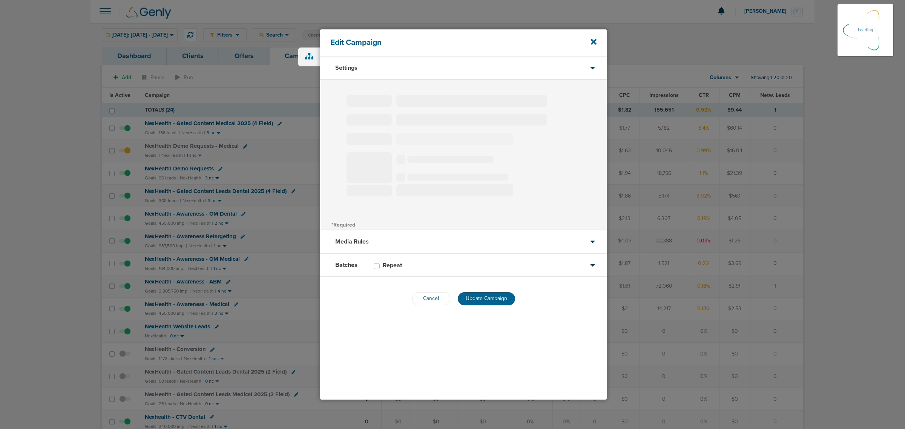
select select "1"
select select "2"
select select "3"
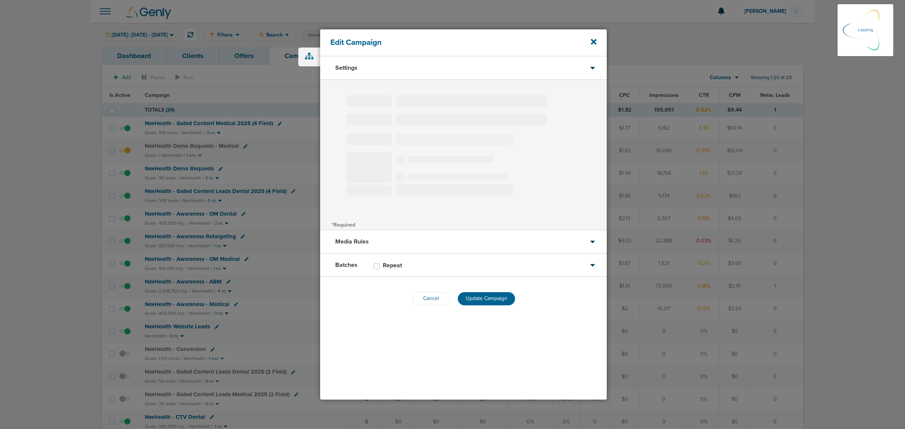
select select "3"
select select "4"
select select "6"
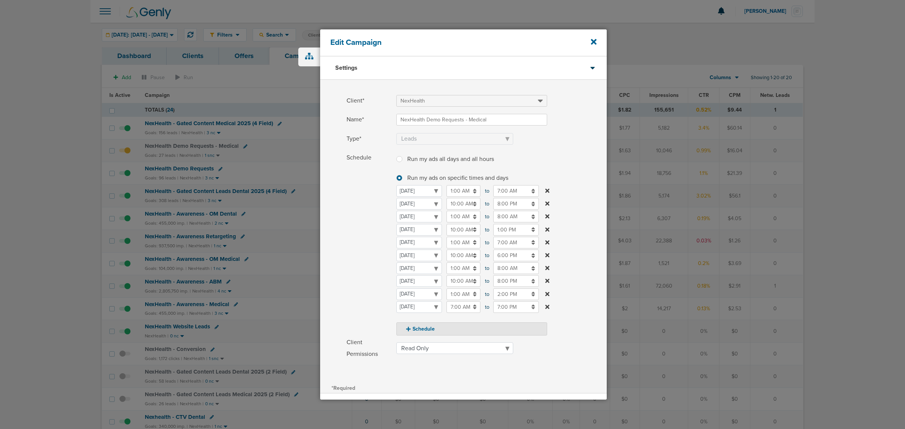
click at [514, 227] on input "1:00 PM" at bounding box center [516, 230] width 46 height 12
click at [496, 248] on icon at bounding box center [496, 248] width 7 height 5
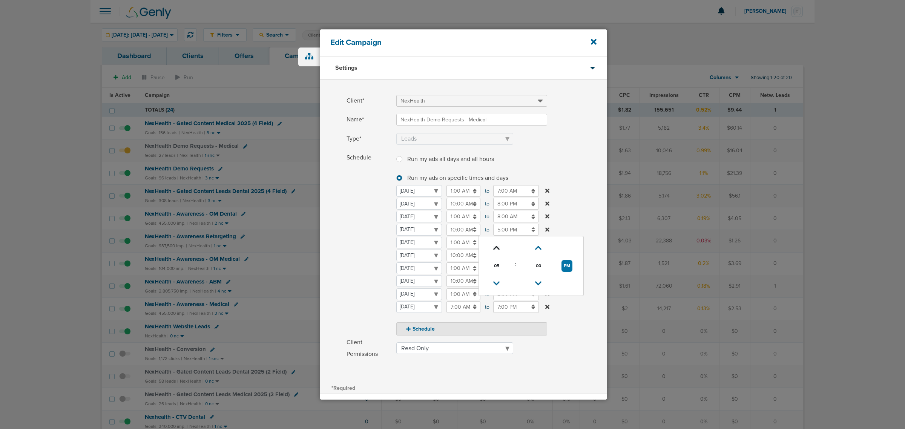
click at [496, 248] on icon at bounding box center [496, 248] width 7 height 5
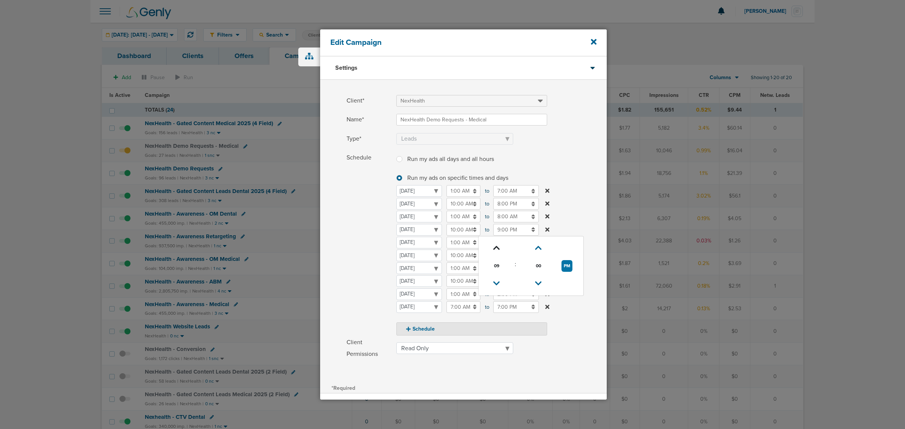
type input "10:00 PM"
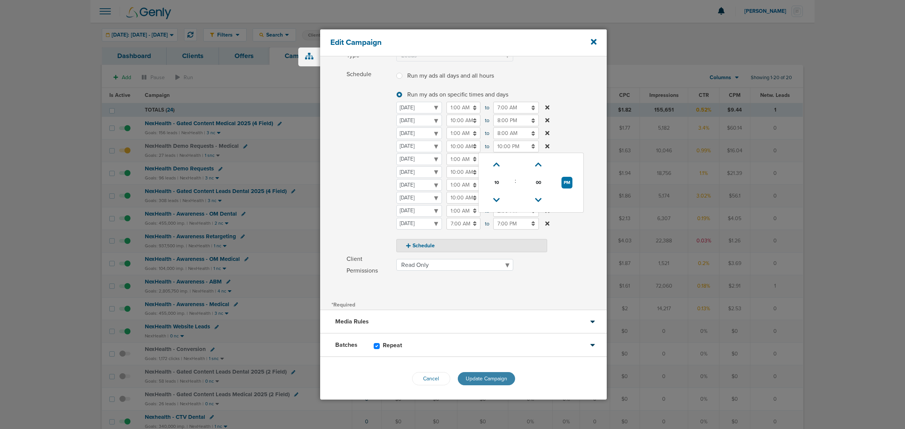
click at [500, 375] on span "Update Campaign" at bounding box center [485, 378] width 41 height 6
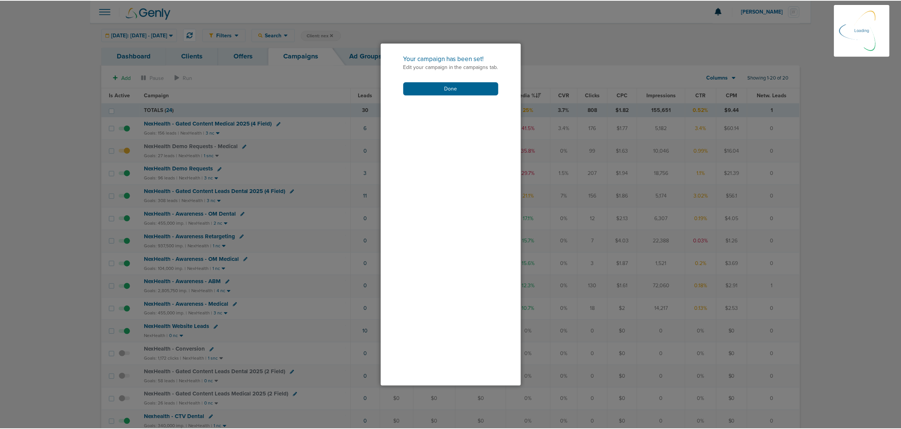
scroll to position [60, 0]
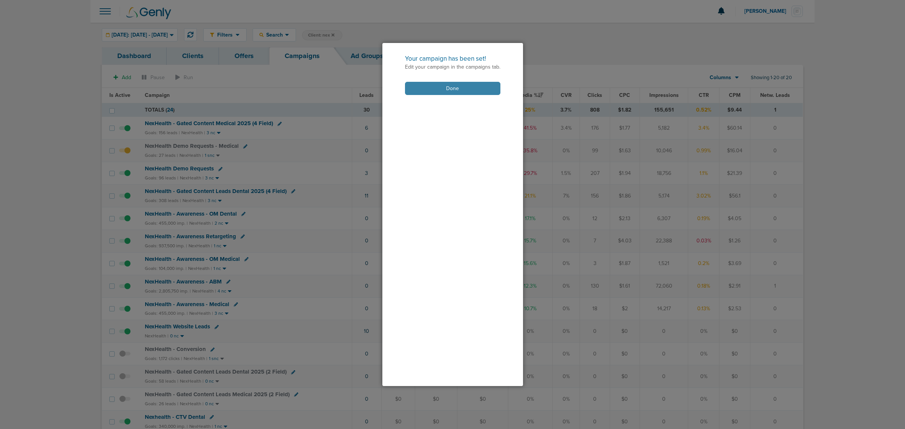
click at [446, 87] on button "Done" at bounding box center [452, 88] width 95 height 13
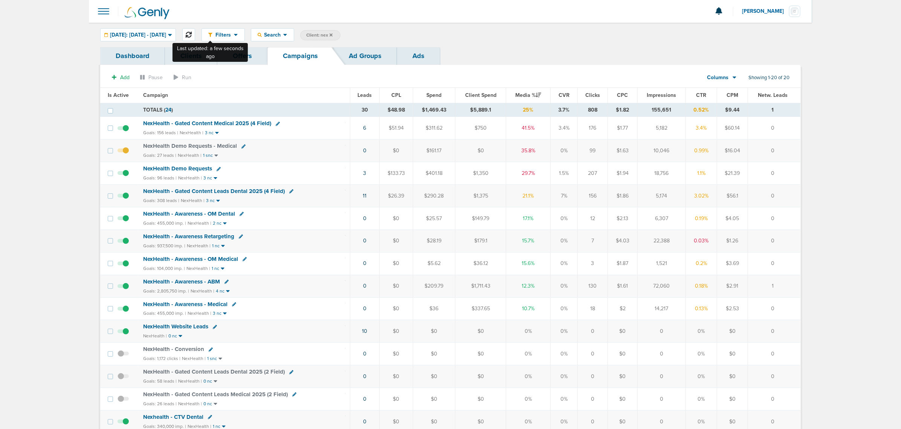
click at [192, 32] on icon at bounding box center [189, 35] width 6 height 6
click at [333, 37] on span "Client: nex" at bounding box center [319, 35] width 26 height 6
drag, startPoint x: 396, startPoint y: 34, endPoint x: 326, endPoint y: 27, distance: 70.8
click at [326, 27] on div "Filters Active Only Settings Status Active Inactive Objectives MQL SQL Traffic …" at bounding box center [451, 35] width 724 height 24
type input "accept"
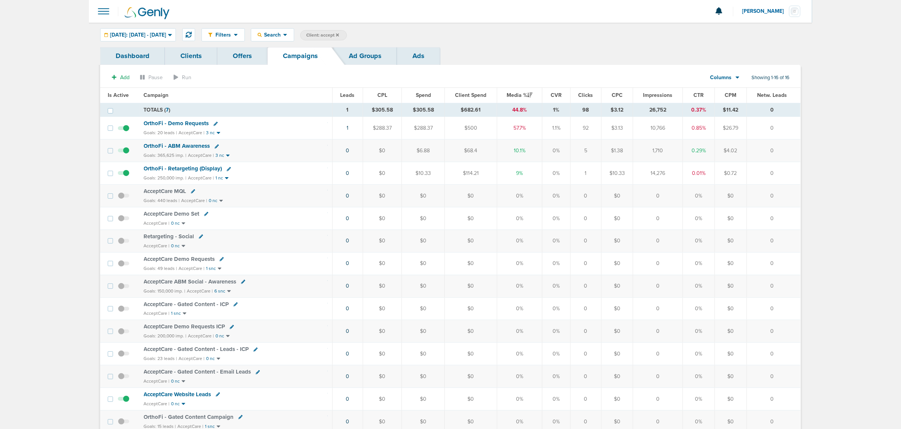
click at [164, 144] on span "OrthoFi - ABM Awareness" at bounding box center [177, 145] width 66 height 7
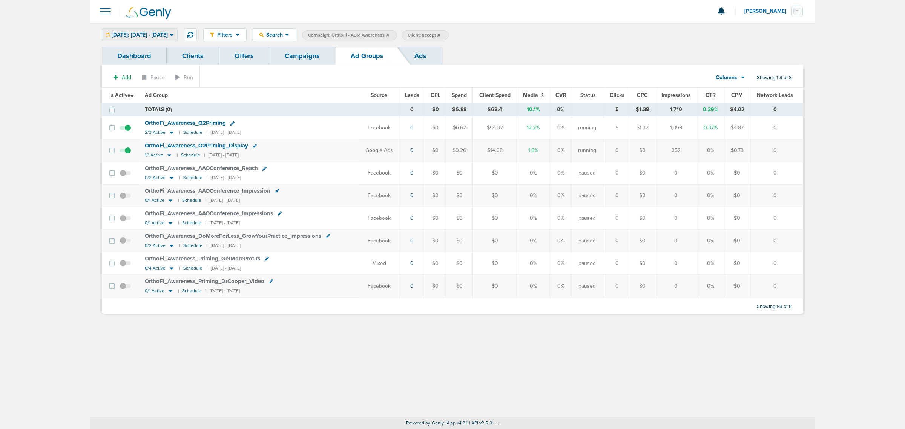
click at [168, 37] on span "Today: 09.30.2025 - 09.30.2025" at bounding box center [140, 34] width 56 height 5
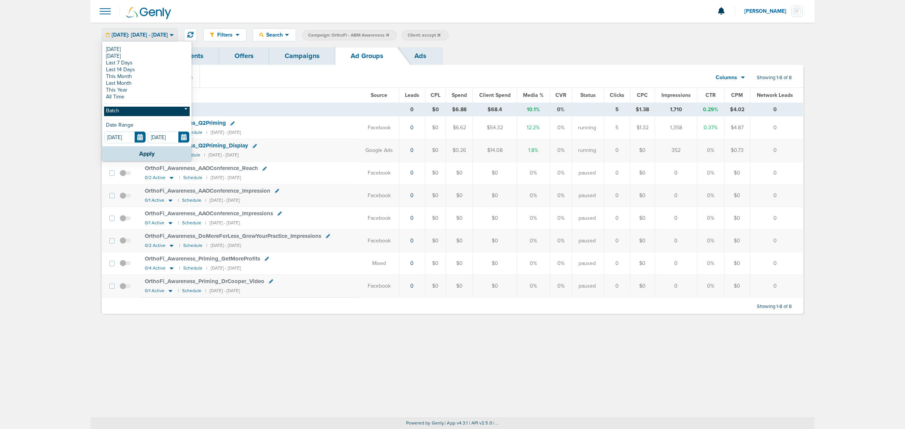
click at [149, 110] on link "Batch" at bounding box center [147, 111] width 86 height 9
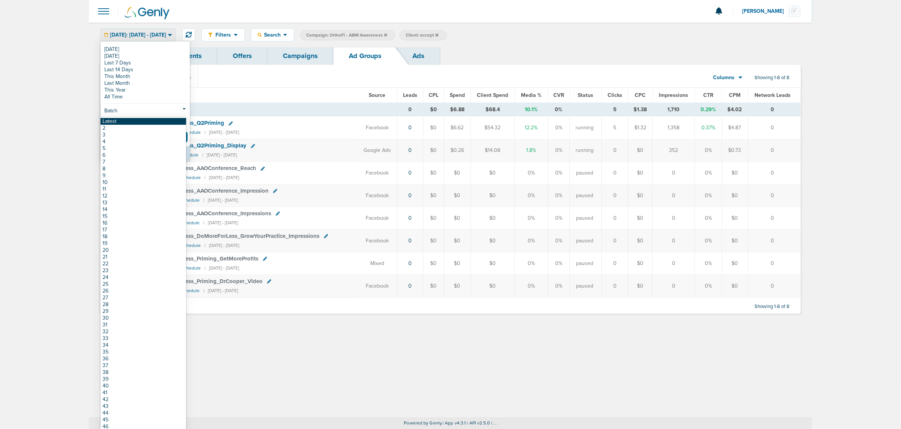
click at [138, 119] on link "Latest" at bounding box center [144, 121] width 86 height 7
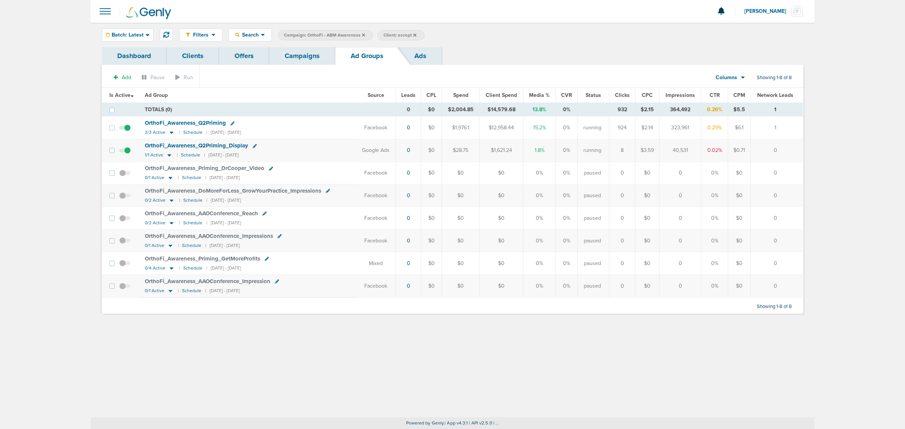
drag, startPoint x: 693, startPoint y: 129, endPoint x: 669, endPoint y: 132, distance: 23.9
click at [669, 132] on td "323,961" at bounding box center [680, 127] width 42 height 23
click at [171, 134] on icon at bounding box center [172, 133] width 4 height 2
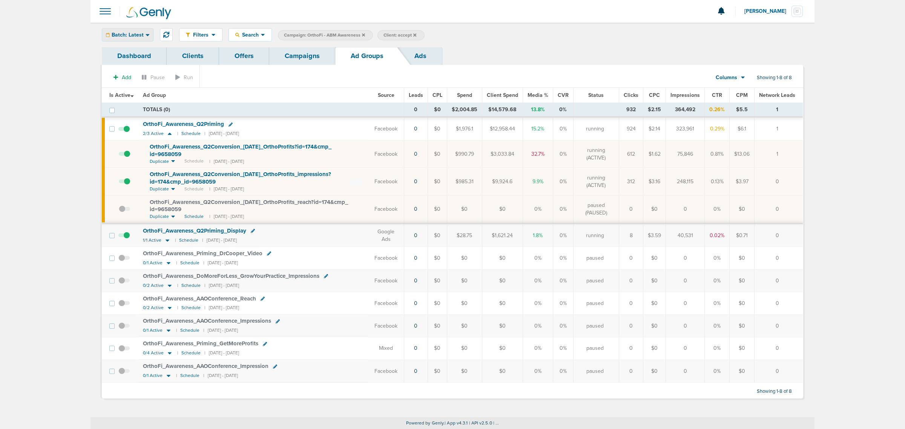
click at [142, 36] on span "Batch: Latest" at bounding box center [128, 34] width 32 height 5
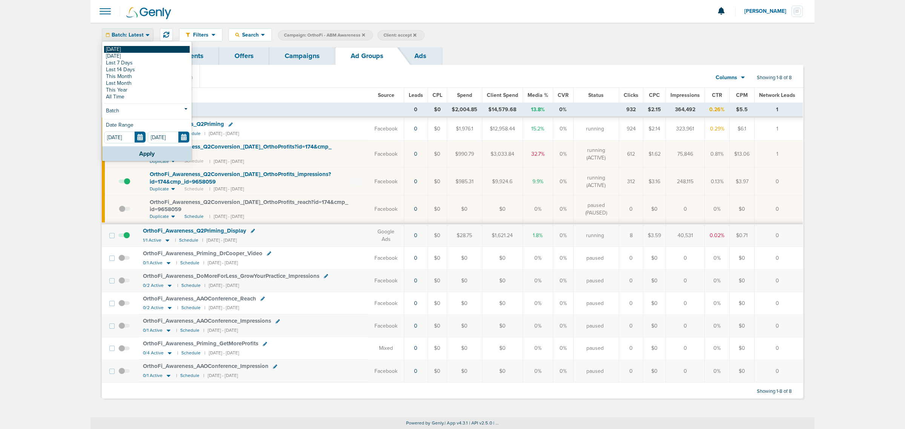
click at [130, 49] on link "[DATE]" at bounding box center [147, 49] width 86 height 7
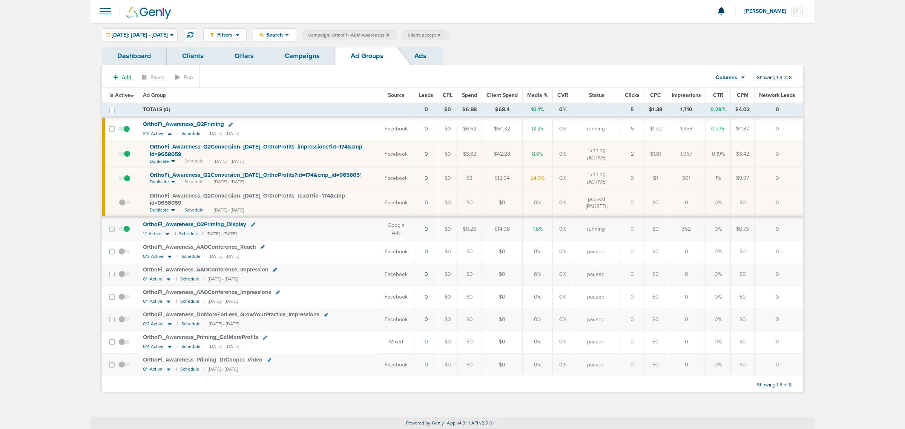
drag, startPoint x: 469, startPoint y: 155, endPoint x: 485, endPoint y: 179, distance: 28.9
click at [485, 179] on tbody "TOTALS (0) 0 $0 $6.88 $68.4 10.1% 0% 5 $1.38 1,710 0.29% $4.02 0 TOTALS (0) 0 $…" at bounding box center [452, 239] width 701 height 273
click at [482, 179] on td "$3" at bounding box center [469, 178] width 24 height 21
click at [230, 125] on icon at bounding box center [230, 124] width 4 height 4
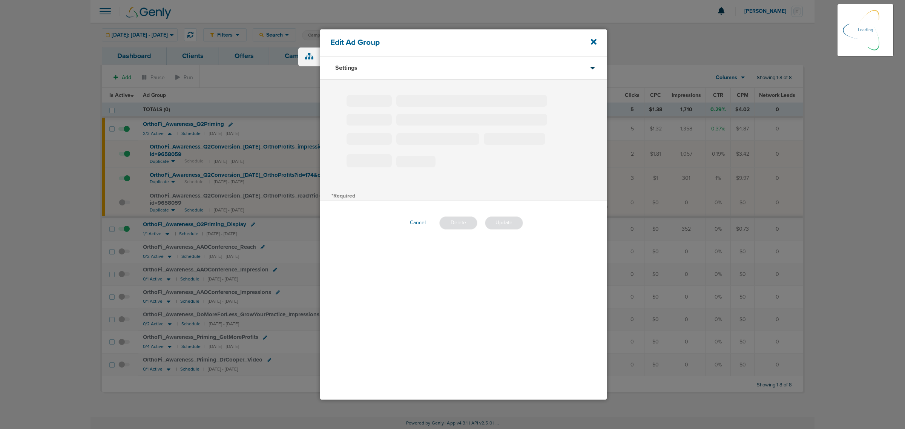
type input "OrthoFi_Awareness_Q2Priming"
type input "30"
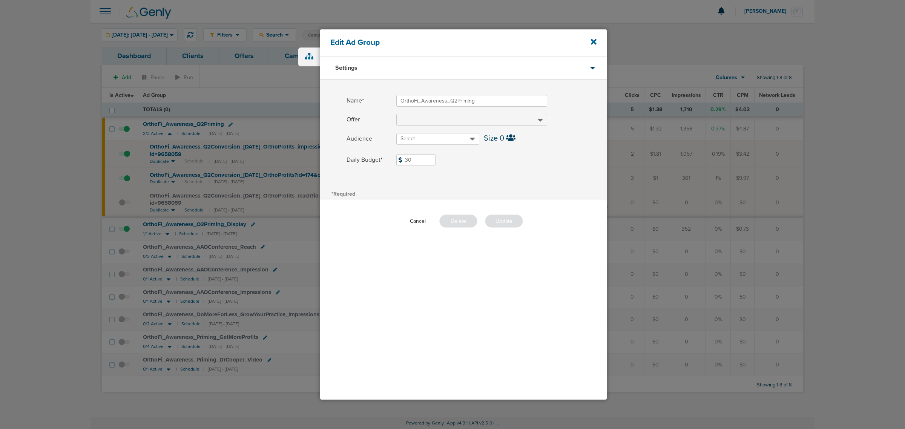
click at [419, 219] on button "Cancel" at bounding box center [418, 221] width 28 height 12
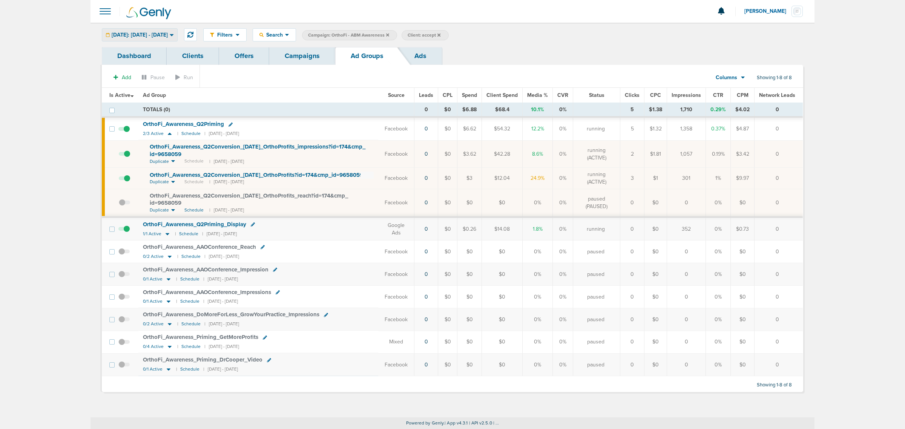
drag, startPoint x: 148, startPoint y: 23, endPoint x: 147, endPoint y: 40, distance: 16.6
click at [148, 34] on div "Filters Active Only Settings Status Active Inactive Objectives MQL SQL Traffic …" at bounding box center [452, 35] width 724 height 24
click at [147, 40] on div "Today: 09.30.2025 - 09.30.2025" at bounding box center [139, 35] width 75 height 12
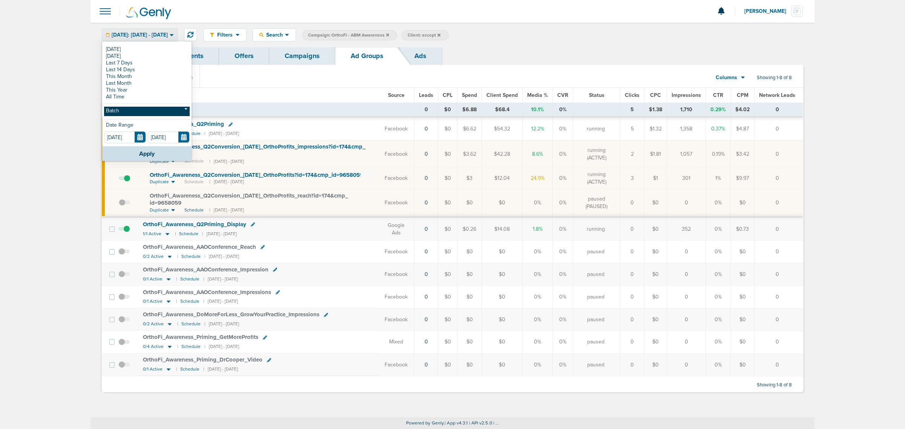
click at [138, 109] on link "Batch" at bounding box center [147, 111] width 86 height 9
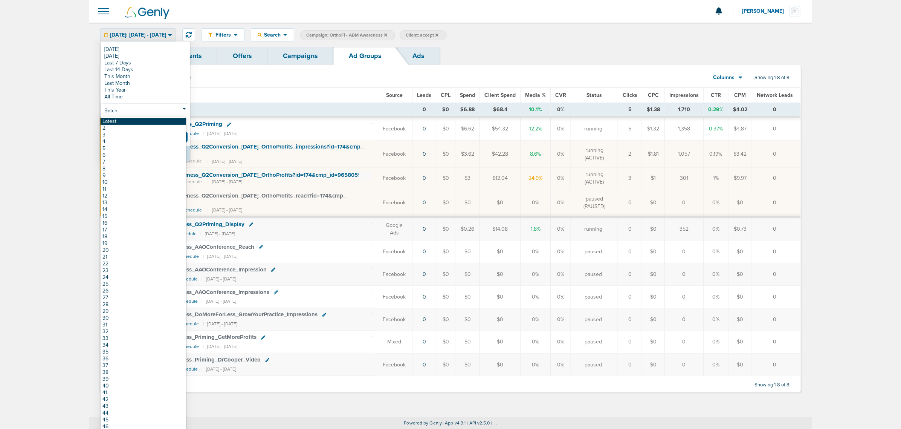
click at [125, 120] on link "Latest" at bounding box center [144, 121] width 86 height 7
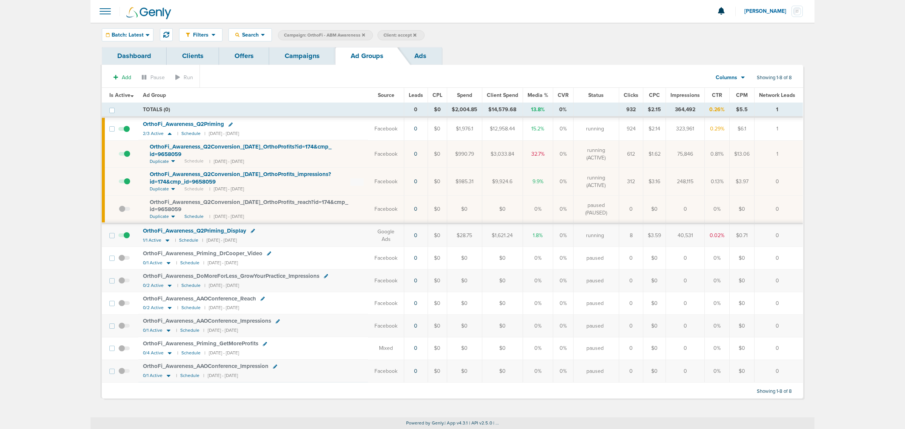
click at [317, 54] on link "Campaigns" at bounding box center [302, 56] width 66 height 18
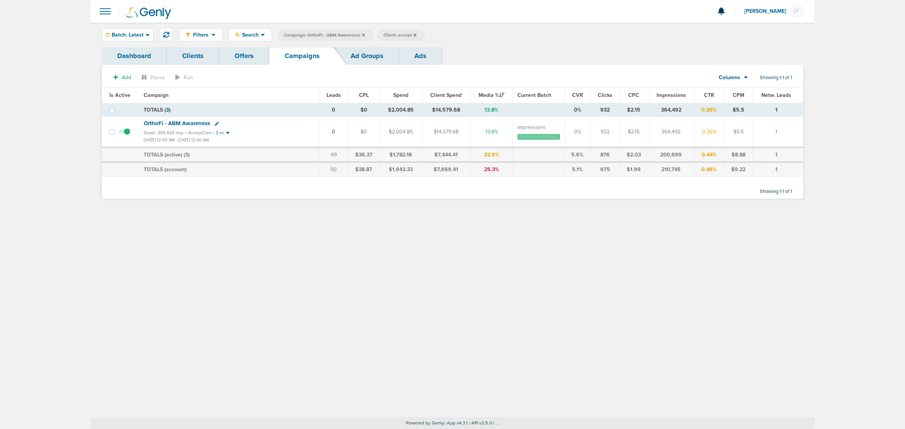
click at [362, 36] on icon at bounding box center [363, 34] width 3 height 3
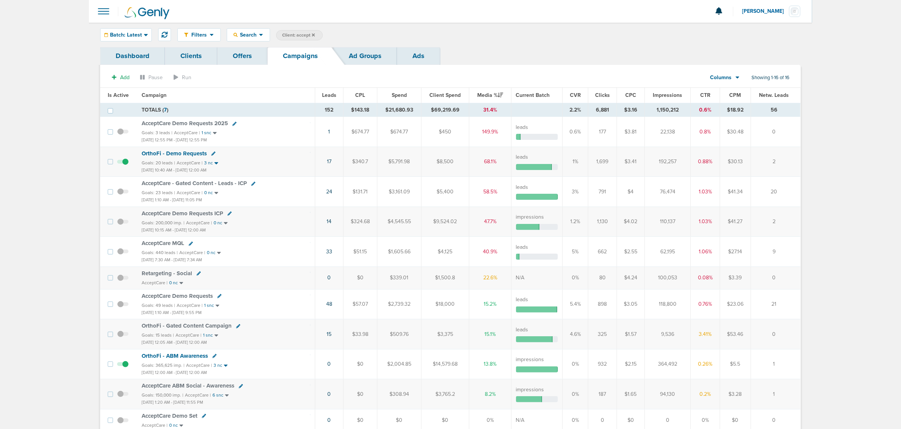
click at [666, 95] on span "Impressions" at bounding box center [668, 95] width 29 height 6
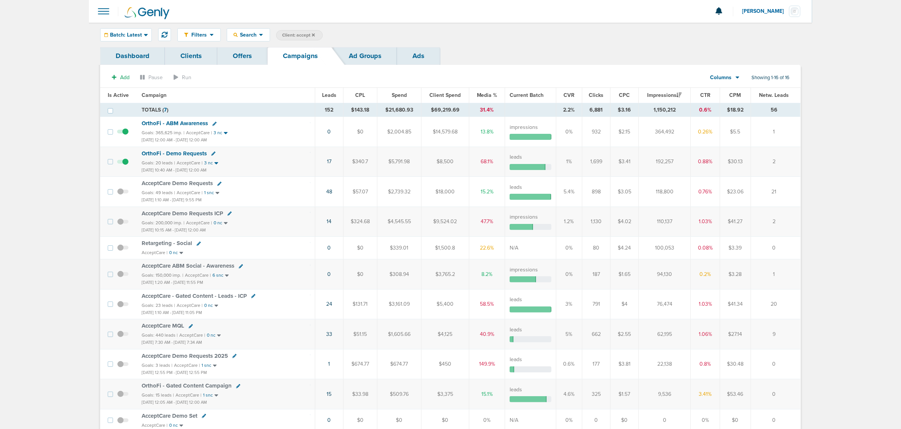
click at [293, 35] on span "Client: accept" at bounding box center [298, 35] width 33 height 6
drag, startPoint x: 357, startPoint y: 33, endPoint x: 320, endPoint y: 33, distance: 36.6
click at [320, 33] on span "Client Campaign Offers Landing Page Ad Group Network Campaign Ad Ad Status Netw…" at bounding box center [342, 35] width 132 height 11
type input "law"
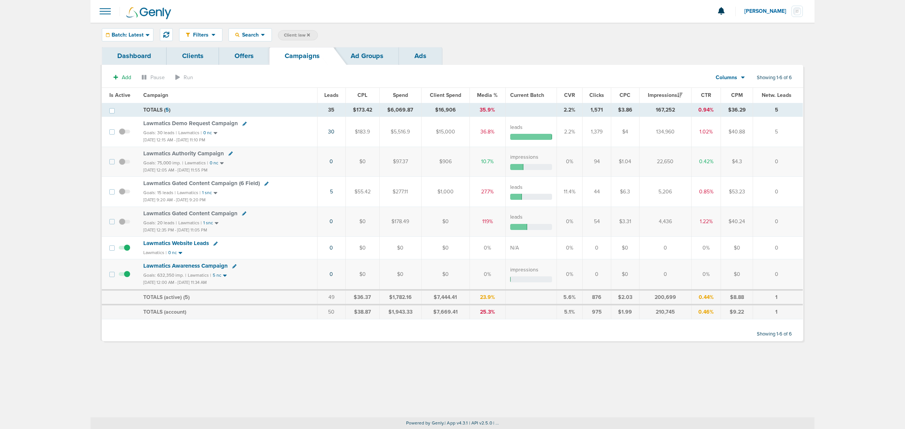
click at [306, 34] on span "Client: law" at bounding box center [297, 35] width 26 height 6
click at [404, 36] on icon at bounding box center [404, 35] width 3 height 3
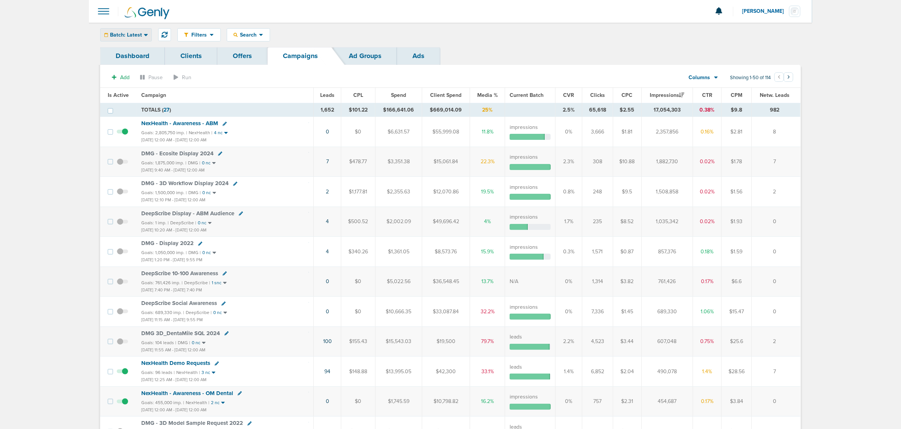
click at [122, 36] on span "Batch: Latest" at bounding box center [126, 34] width 32 height 5
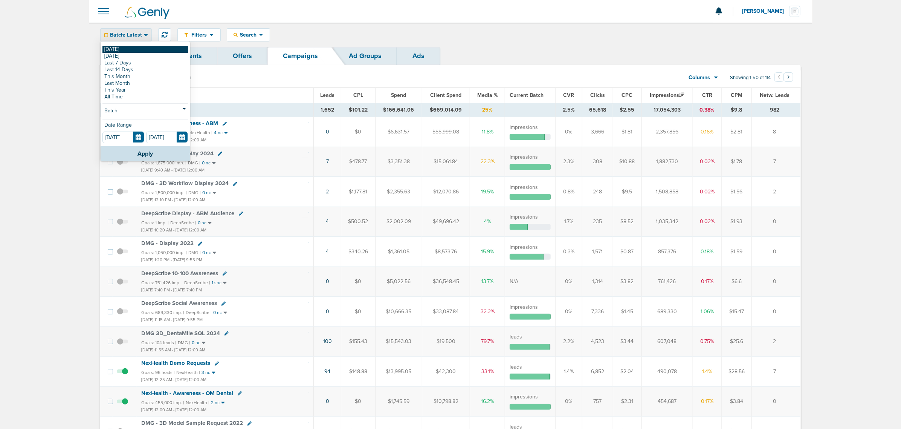
click at [119, 50] on link "[DATE]" at bounding box center [146, 49] width 86 height 7
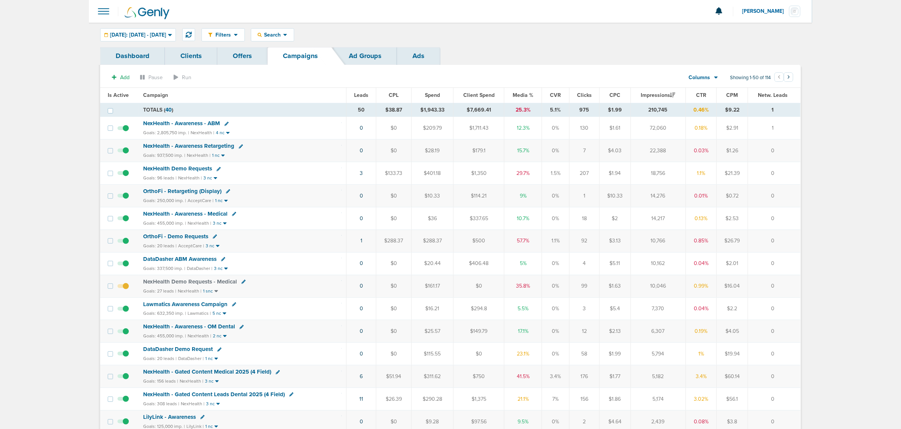
click at [517, 93] on span "Media %" at bounding box center [523, 95] width 21 height 6
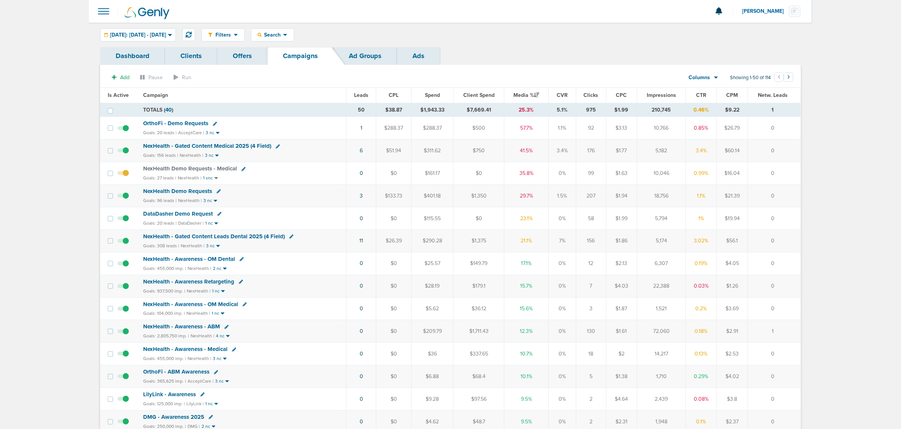
click at [207, 170] on span "NexHealth Demo Requests - Medical" at bounding box center [190, 168] width 94 height 7
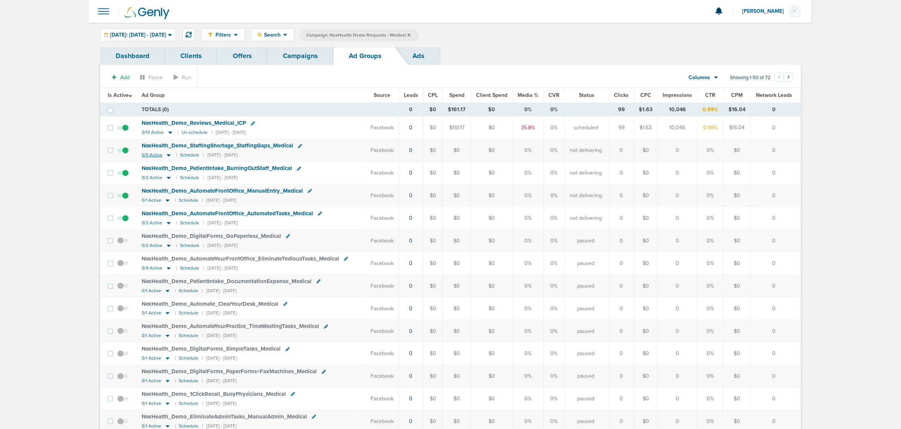
click at [169, 156] on icon at bounding box center [169, 156] width 4 height 2
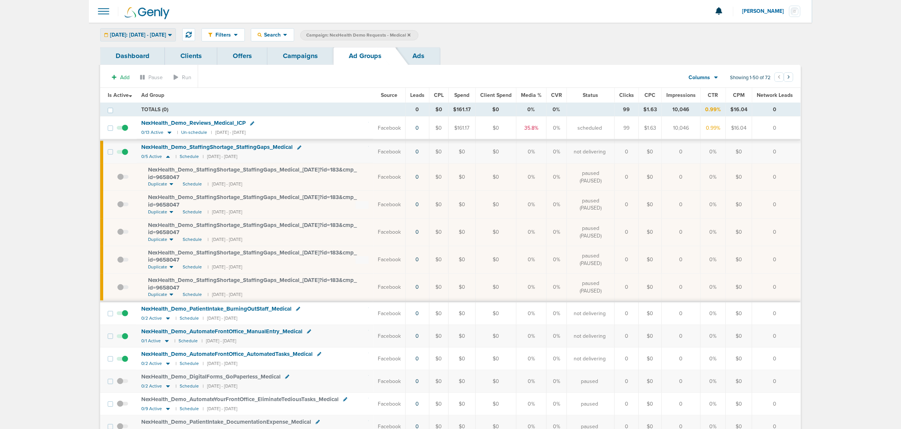
click at [152, 33] on span "Today: 09.30.2025 - 09.30.2025" at bounding box center [138, 34] width 56 height 5
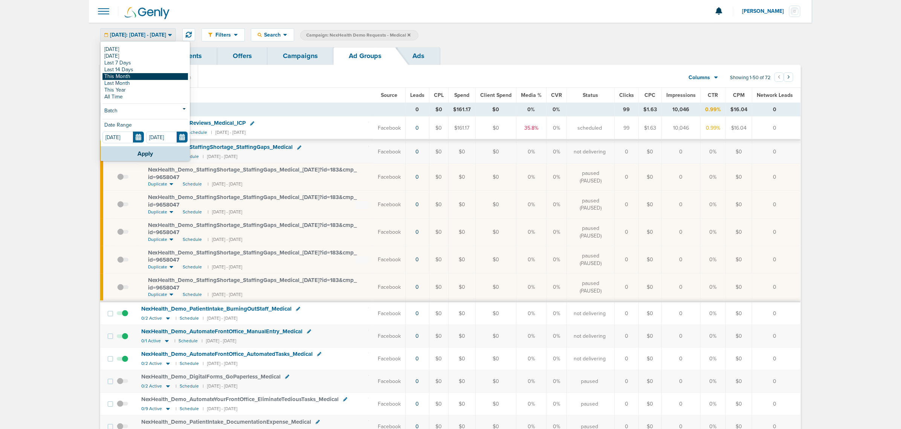
click at [143, 76] on link "This Month" at bounding box center [146, 76] width 86 height 7
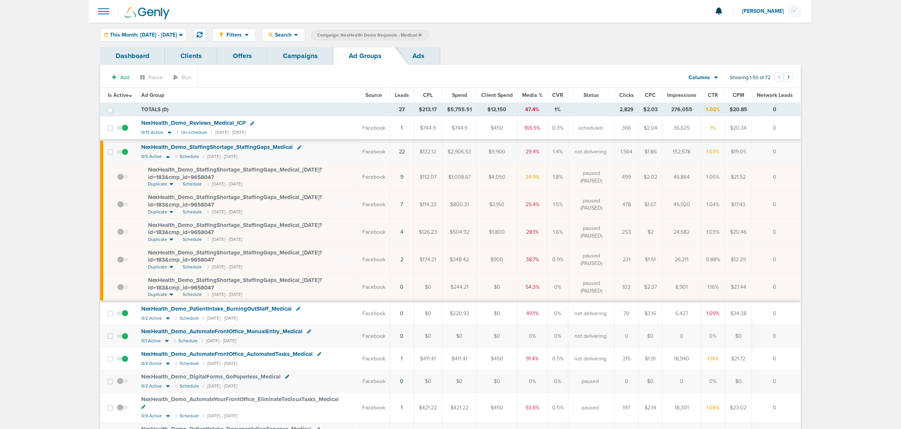
click at [122, 181] on span at bounding box center [122, 181] width 11 height 0
click at [117, 179] on input "checkbox" at bounding box center [117, 179] width 0 height 0
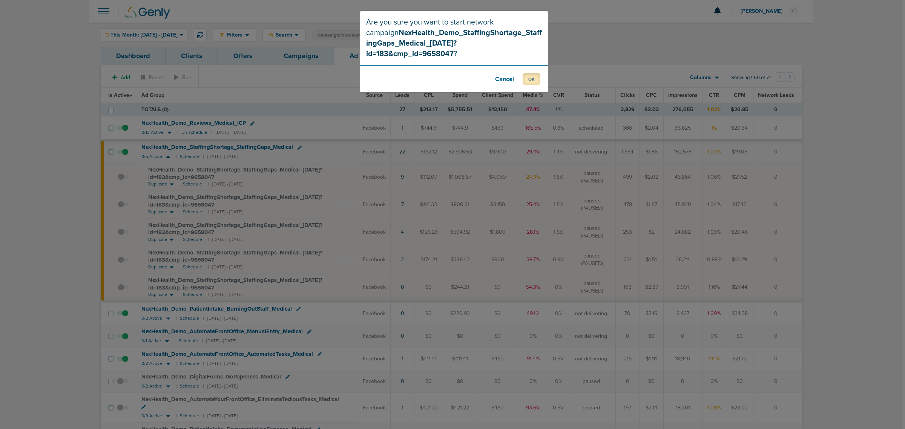
click at [535, 73] on button "OK" at bounding box center [531, 79] width 18 height 12
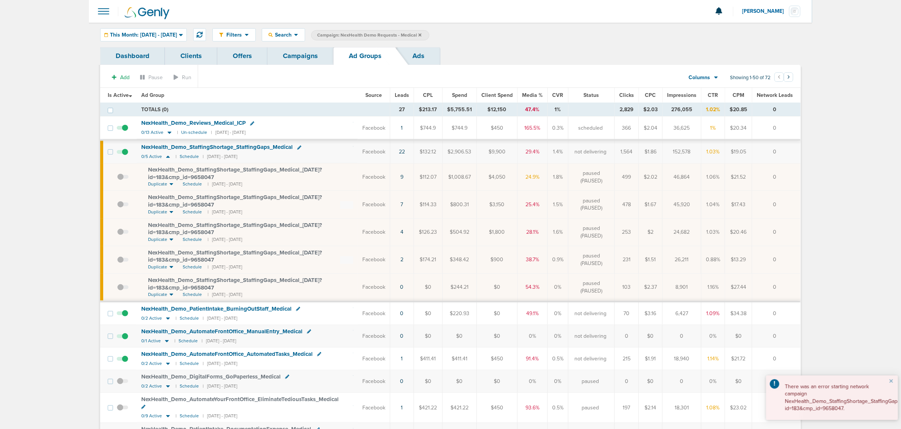
click at [313, 54] on link "Campaigns" at bounding box center [301, 56] width 66 height 18
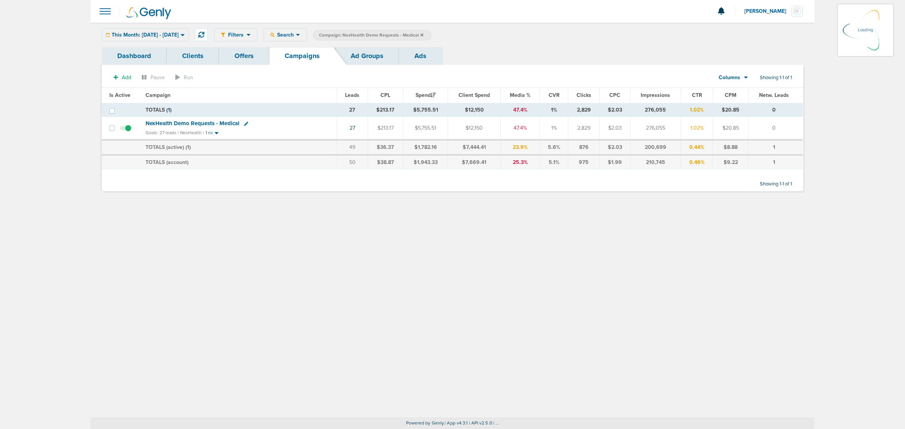
click at [423, 35] on icon at bounding box center [421, 34] width 3 height 3
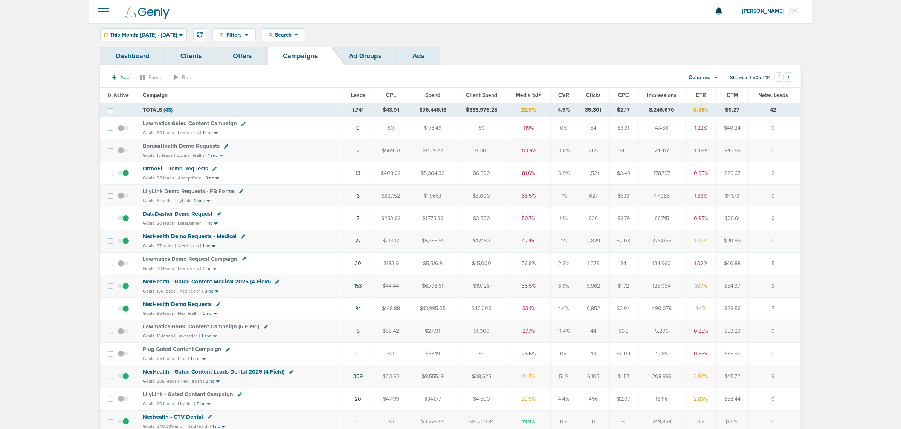
click at [359, 242] on link "27" at bounding box center [358, 240] width 6 height 6
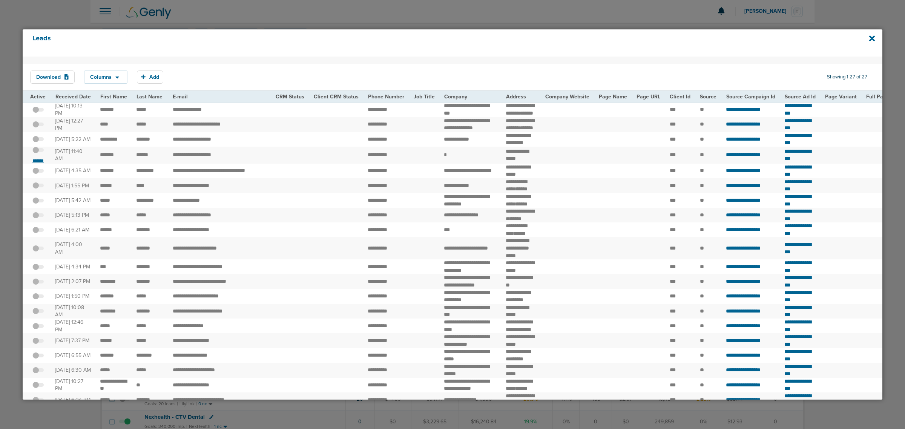
click at [38, 164] on small "*******" at bounding box center [38, 161] width 16 height 6
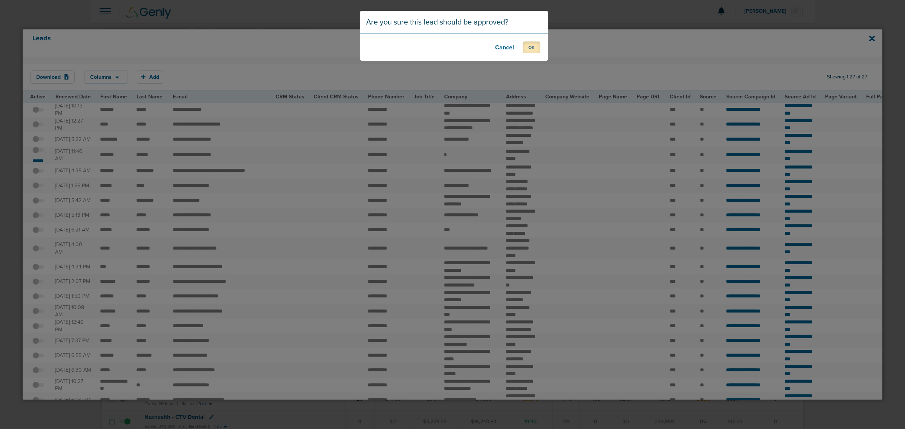
click at [526, 45] on button "OK" at bounding box center [531, 47] width 18 height 12
click at [543, 53] on footer "OK" at bounding box center [454, 47] width 188 height 27
click at [532, 48] on button "OK" at bounding box center [531, 47] width 18 height 12
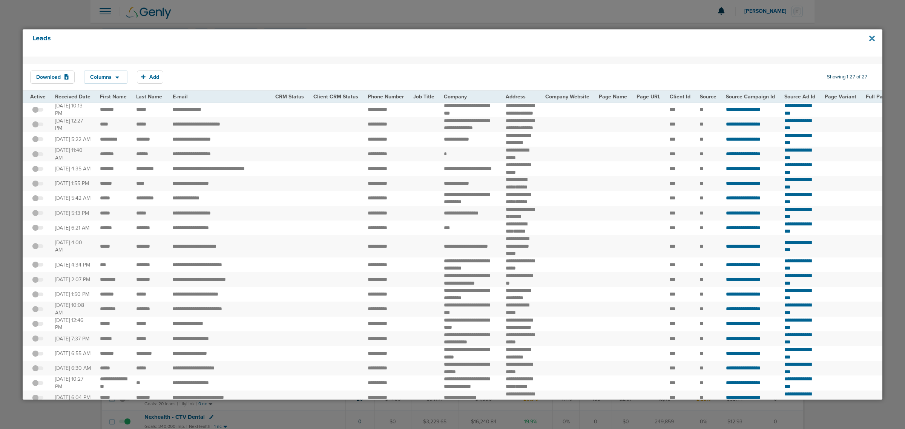
click at [871, 34] on icon at bounding box center [872, 38] width 6 height 8
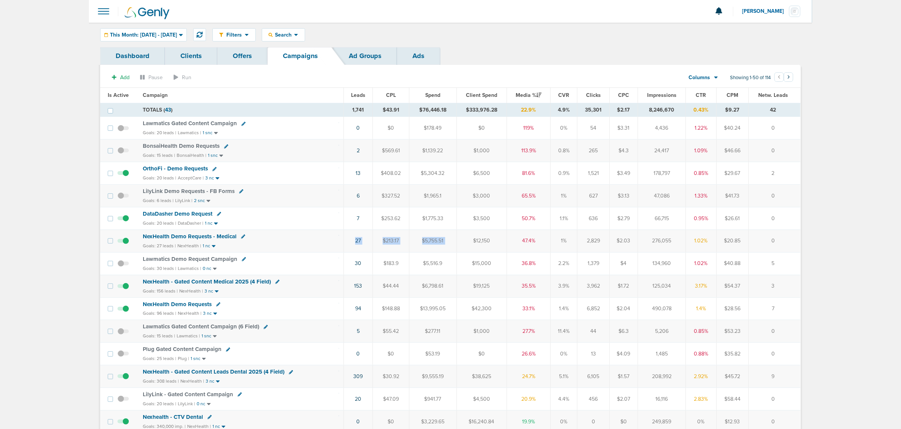
drag, startPoint x: 311, startPoint y: 243, endPoint x: 475, endPoint y: 240, distance: 164.0
click at [475, 240] on tr "NexHealth Demo Requests - Medical Goals: 27 leads | NexHealth | 1 nc 27 $213.17…" at bounding box center [450, 241] width 701 height 23
click at [475, 240] on td "$12,150" at bounding box center [482, 241] width 50 height 23
click at [358, 244] on link "27" at bounding box center [358, 240] width 6 height 6
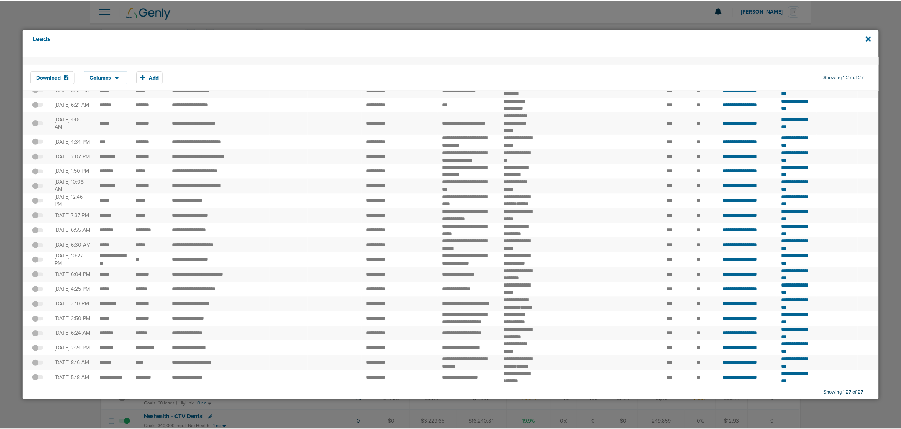
scroll to position [236, 0]
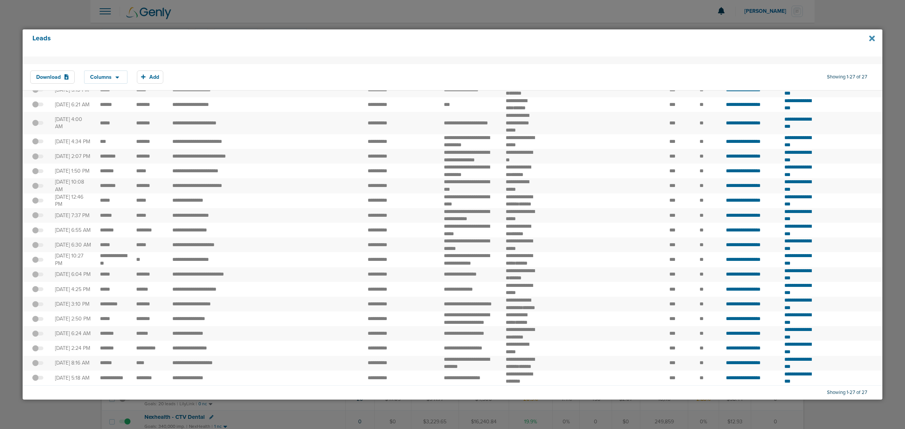
click at [872, 38] on icon at bounding box center [872, 38] width 6 height 6
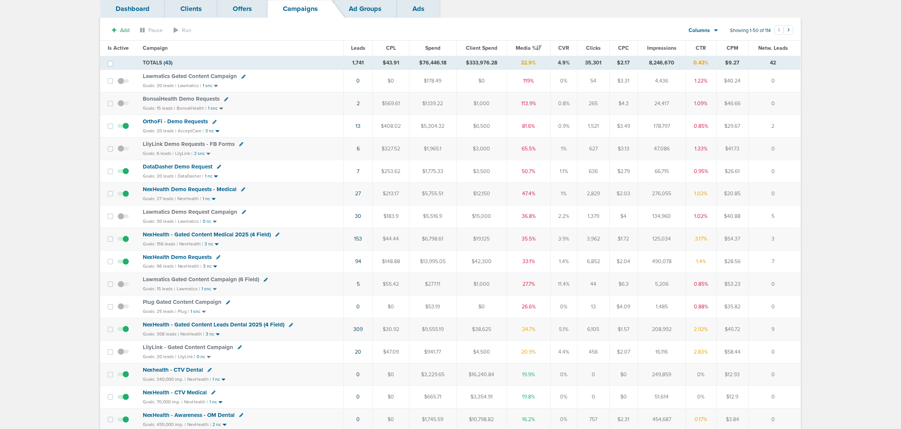
scroll to position [0, 0]
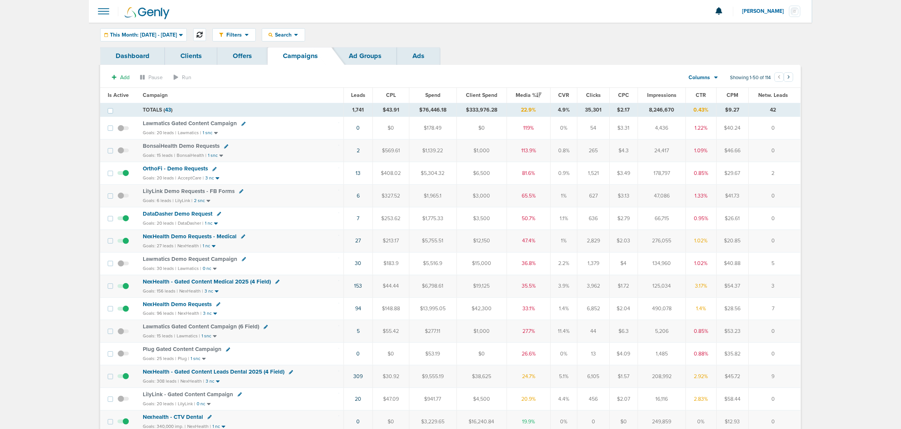
click at [203, 36] on icon at bounding box center [200, 35] width 6 height 6
click at [294, 33] on span "Search" at bounding box center [283, 35] width 21 height 6
click at [298, 63] on link "Client" at bounding box center [301, 59] width 78 height 9
type input "nex"
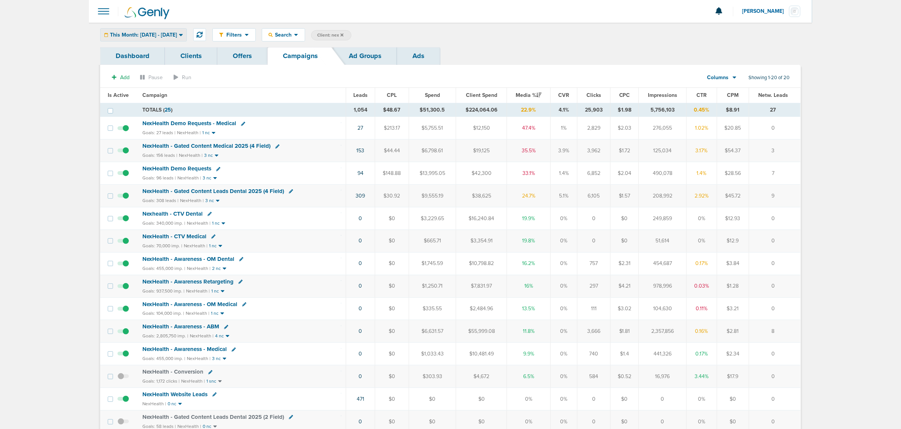
click at [177, 37] on span "This Month: 09.01.2025 - 09.30.2025" at bounding box center [143, 34] width 67 height 5
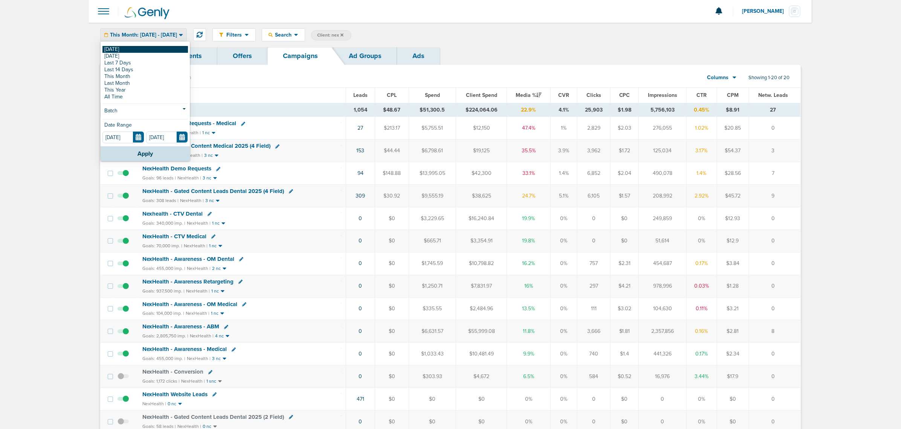
click at [148, 48] on link "[DATE]" at bounding box center [146, 49] width 86 height 7
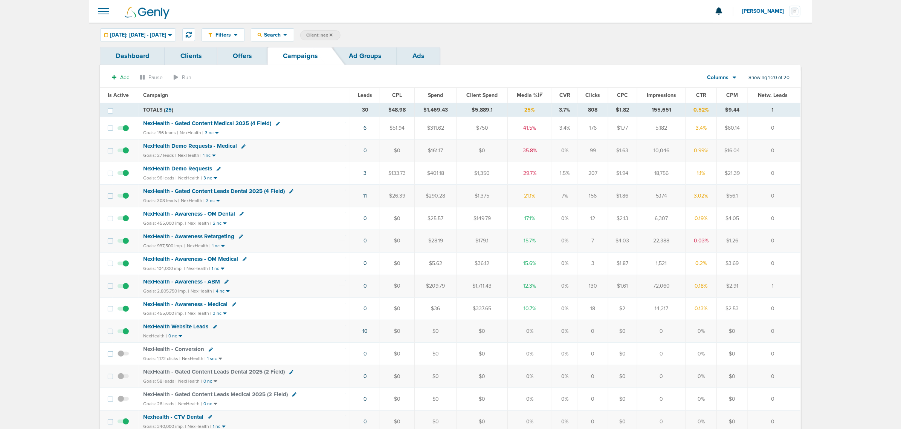
drag, startPoint x: 520, startPoint y: 124, endPoint x: 551, endPoint y: 199, distance: 80.6
click at [551, 199] on tbody "TOTALS ( 25 ) 30 $48.98 $1,469.43 $5,889.1 25% 3.7% 808 $1.82 155,651 0.52% $9.…" at bounding box center [450, 350] width 701 height 495
click at [551, 199] on td "21.1%" at bounding box center [530, 196] width 44 height 23
click at [153, 28] on div "Today: 09.30.2025 - 09.30.2025 Today Yesterday Last 7 Days Last 14 Days This Mo…" at bounding box center [138, 34] width 76 height 13
click at [154, 27] on div "Filters Active Only Settings Status Active Inactive Objectives MQL SQL Traffic …" at bounding box center [451, 35] width 724 height 24
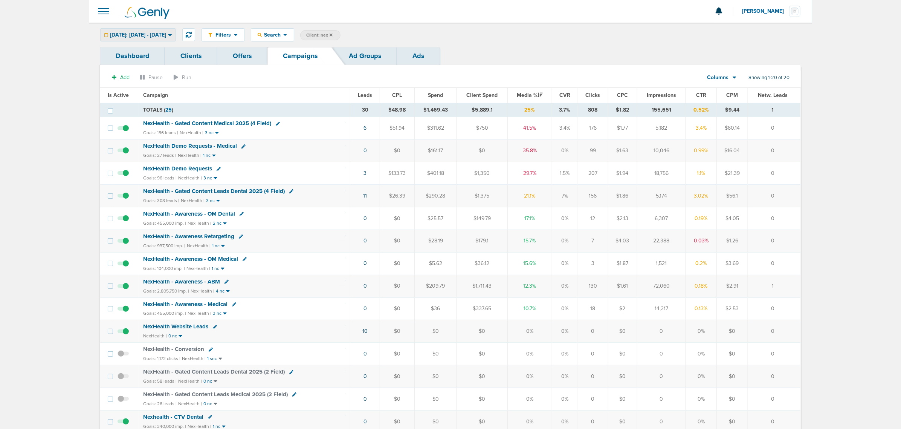
click at [155, 36] on span "Today: 09.30.2025 - 09.30.2025" at bounding box center [138, 34] width 56 height 5
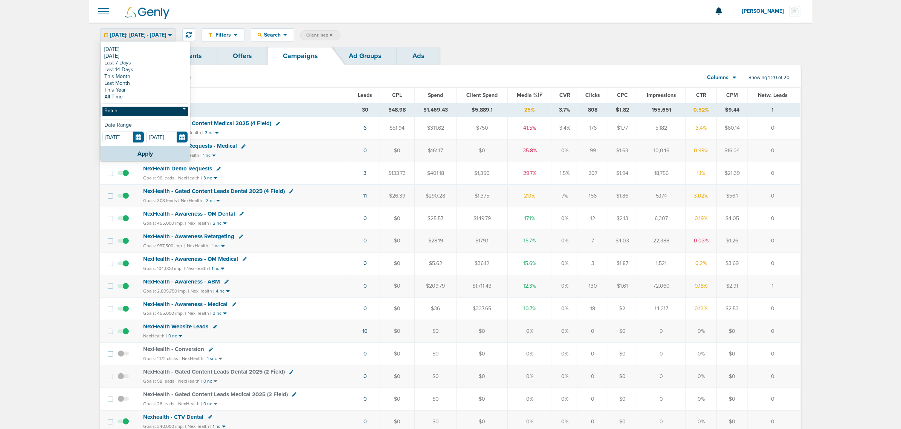
click at [132, 116] on link "Batch" at bounding box center [146, 111] width 86 height 9
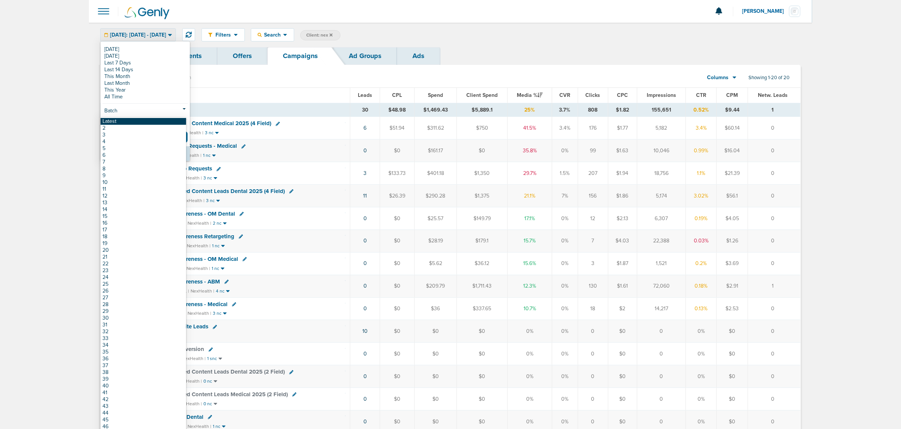
click at [131, 123] on link "Latest" at bounding box center [144, 121] width 86 height 7
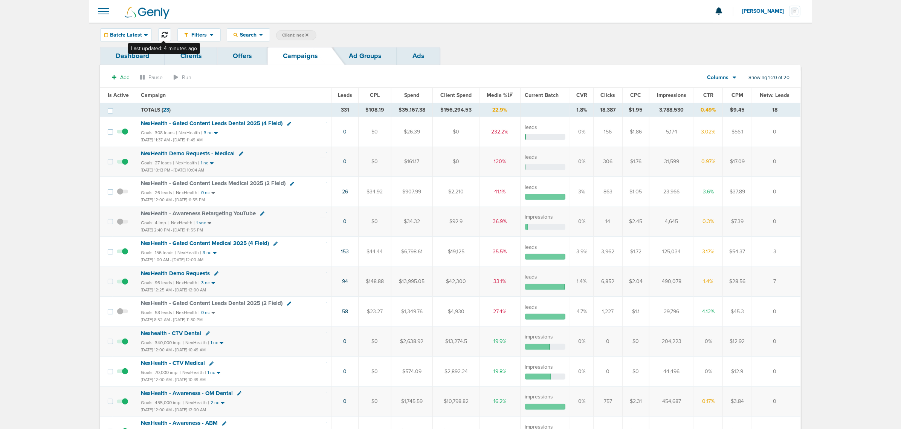
click at [162, 32] on icon at bounding box center [165, 35] width 6 height 6
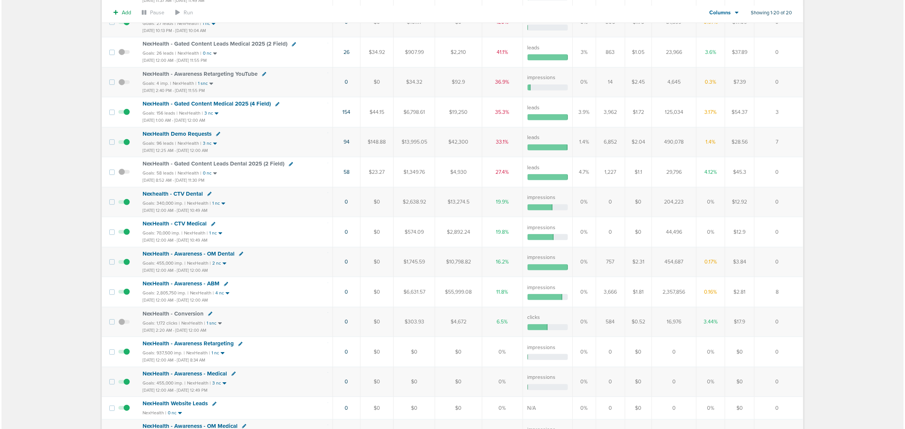
scroll to position [0, 0]
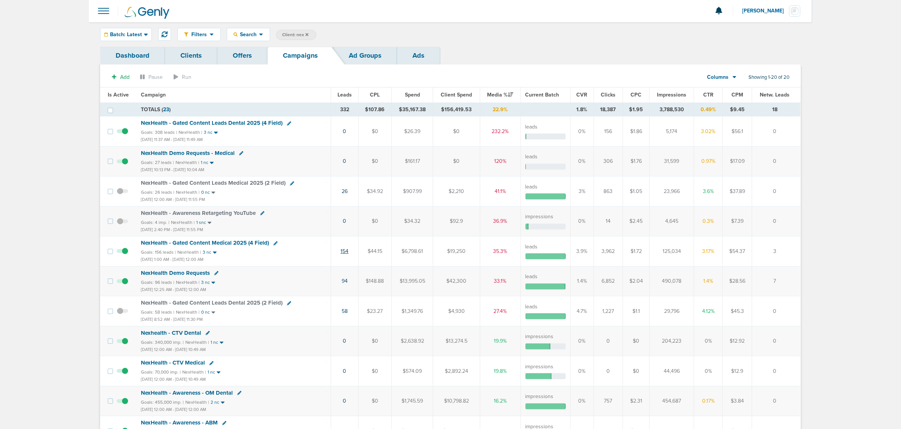
click at [347, 254] on link "154" at bounding box center [345, 251] width 8 height 6
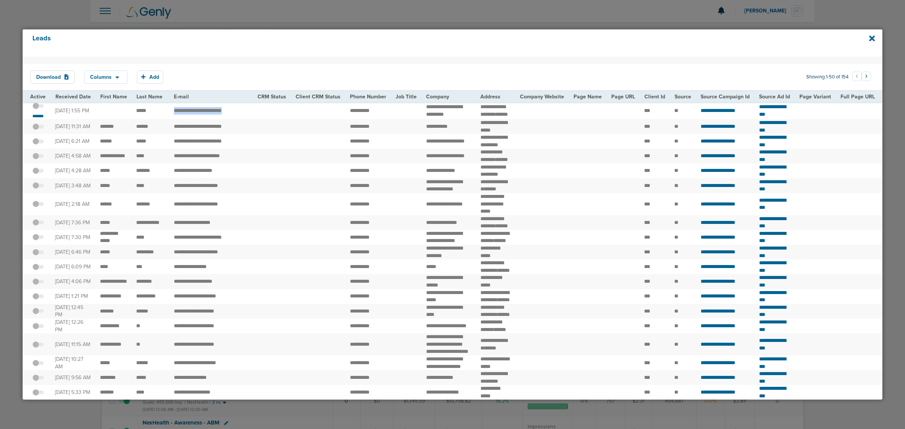
drag, startPoint x: 181, startPoint y: 117, endPoint x: 240, endPoint y: 117, distance: 58.8
click at [240, 117] on td "**********" at bounding box center [211, 110] width 84 height 17
copy td "******"
drag, startPoint x: 347, startPoint y: 114, endPoint x: 378, endPoint y: 116, distance: 31.3
click at [378, 116] on td "**********" at bounding box center [368, 110] width 46 height 17
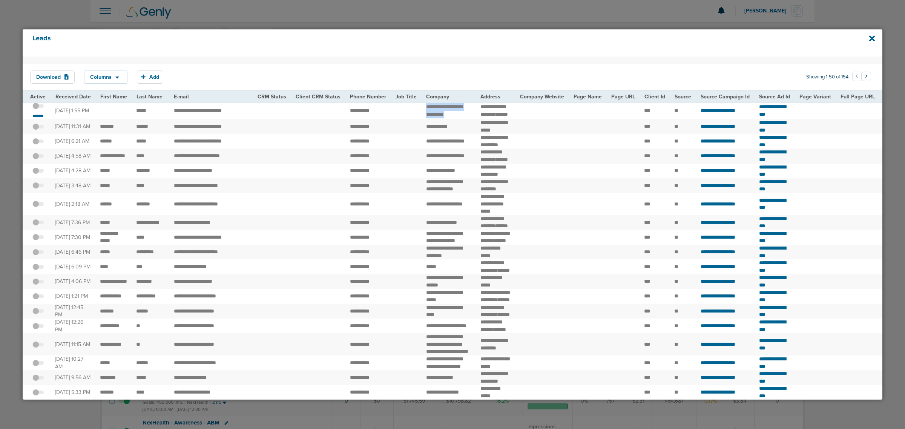
drag, startPoint x: 421, startPoint y: 110, endPoint x: 442, endPoint y: 123, distance: 24.6
click at [442, 119] on td "**********" at bounding box center [448, 110] width 54 height 17
copy td "**********"
drag, startPoint x: 689, startPoint y: 119, endPoint x: 745, endPoint y: 121, distance: 56.6
click at [745, 119] on td "**********" at bounding box center [725, 110] width 58 height 17
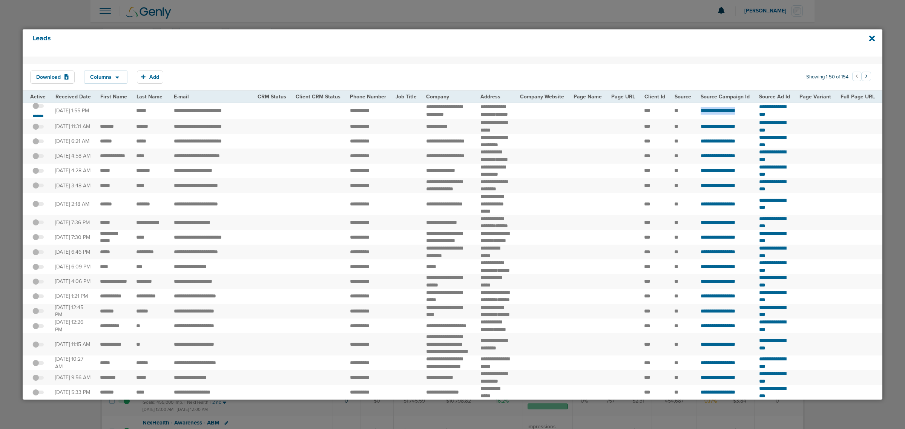
copy span "**********"
drag, startPoint x: 755, startPoint y: 118, endPoint x: 807, endPoint y: 118, distance: 52.0
click at [794, 118] on td "**********" at bounding box center [774, 110] width 40 height 17
copy span "**********"
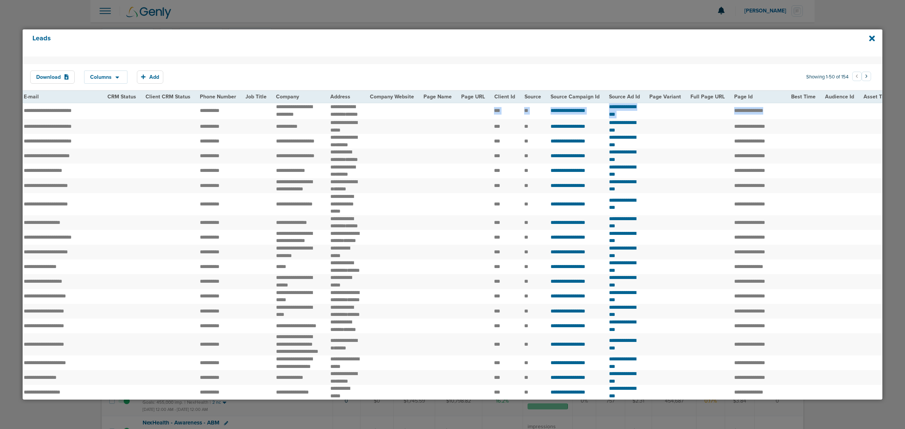
drag, startPoint x: 603, startPoint y: 111, endPoint x: 871, endPoint y: 117, distance: 268.0
click at [871, 117] on tr "**********" at bounding box center [646, 110] width 1546 height 17
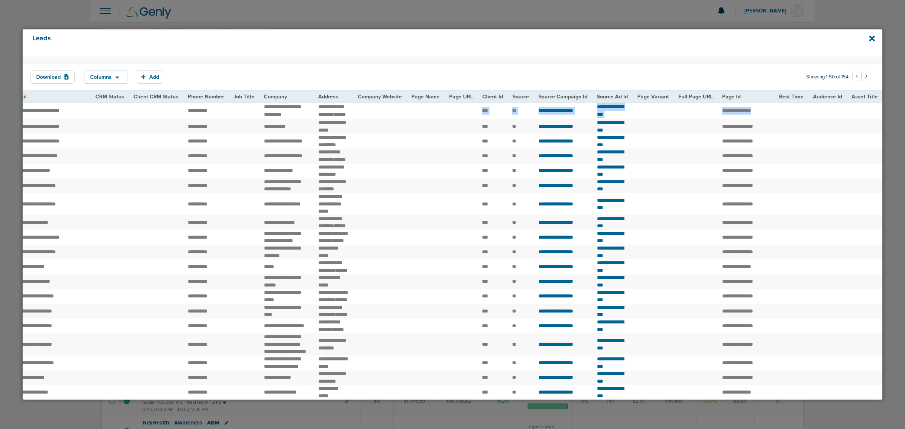
click at [831, 117] on td at bounding box center [827, 110] width 38 height 17
drag, startPoint x: 740, startPoint y: 117, endPoint x: 796, endPoint y: 116, distance: 56.5
click at [796, 116] on tr "**********" at bounding box center [634, 110] width 1546 height 17
copy tr "******"
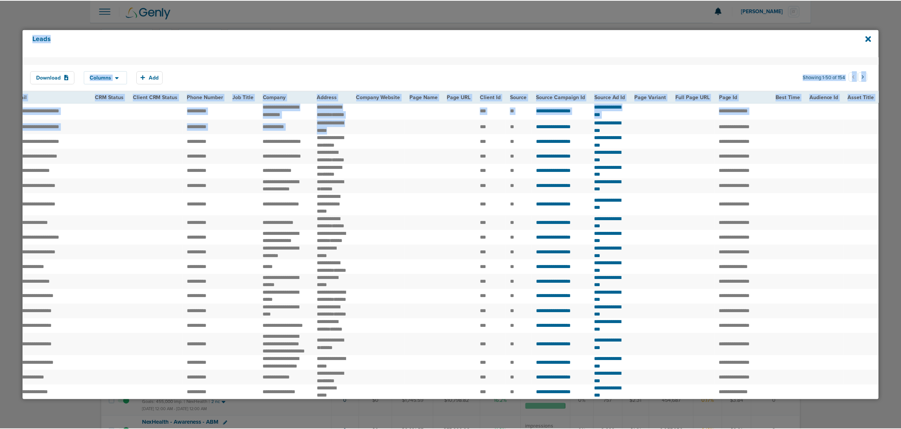
scroll to position [0, 0]
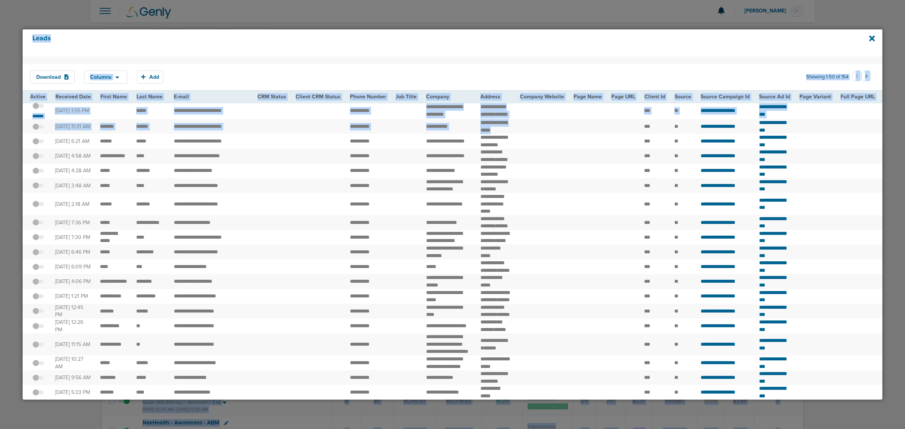
drag, startPoint x: 304, startPoint y: 140, endPoint x: -14, endPoint y: 132, distance: 318.2
click at [0, 132] on html "Notifications You have no unread notifications Lauren Mericle Profile Sign Out …" at bounding box center [452, 214] width 905 height 429
click at [309, 110] on td at bounding box center [318, 110] width 54 height 17
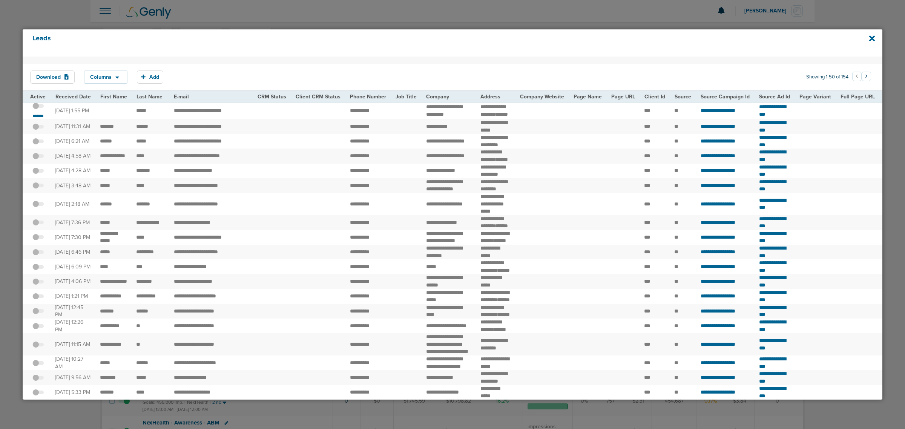
click at [38, 110] on span at bounding box center [37, 110] width 11 height 0
click at [38, 107] on input "checkbox" at bounding box center [38, 107] width 0 height 0
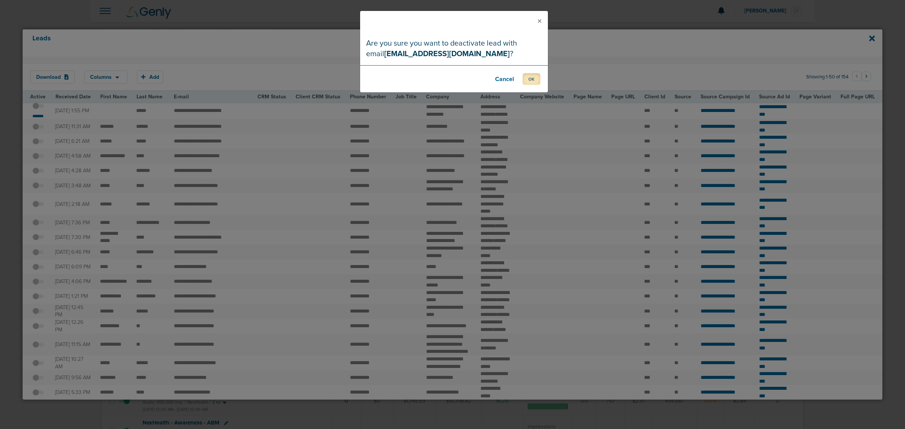
click at [534, 80] on button "OK" at bounding box center [531, 79] width 18 height 12
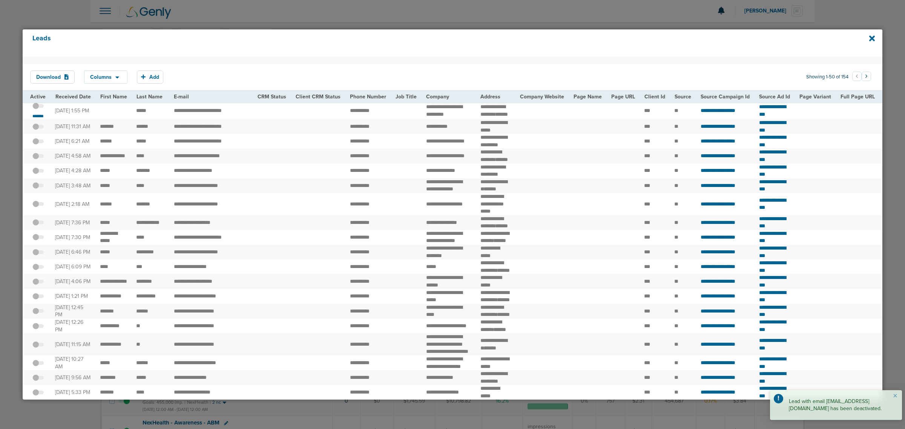
click at [865, 37] on div "Leads" at bounding box center [452, 42] width 859 height 27
click at [873, 38] on icon at bounding box center [872, 38] width 6 height 8
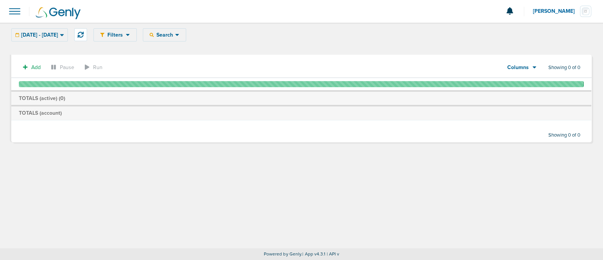
click at [275, 119] on td "TOTALS (account)" at bounding box center [301, 113] width 580 height 14
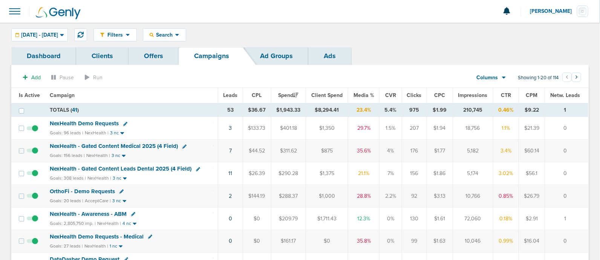
click at [11, 11] on span at bounding box center [14, 11] width 17 height 17
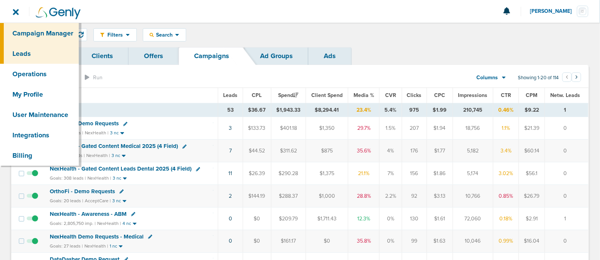
click at [30, 57] on link "Leads" at bounding box center [39, 53] width 79 height 20
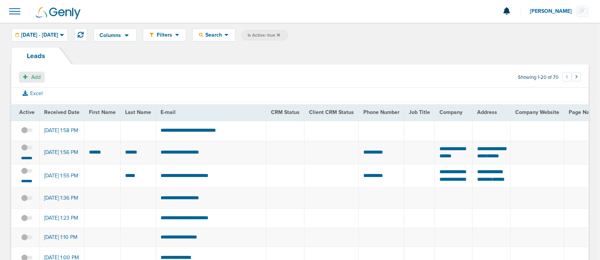
click at [26, 75] on icon "button" at bounding box center [25, 76] width 5 height 5
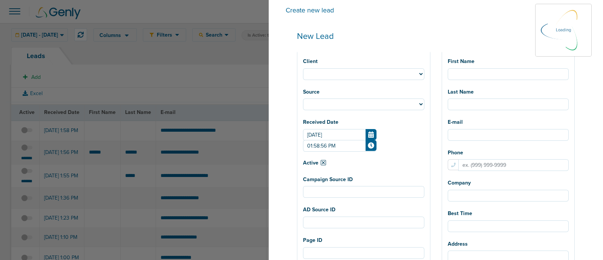
select select
drag, startPoint x: 371, startPoint y: 72, endPoint x: 371, endPoint y: 77, distance: 4.5
click at [371, 72] on select "NexHealth AcceptCare DataDasher Lawmatics LilyLink DMG BonsaiHealth OrthoFi Dee…" at bounding box center [363, 74] width 121 height 12
select select "183"
click at [326, 68] on select "NexHealth AcceptCare DataDasher Lawmatics LilyLink DMG BonsaiHealth OrthoFi Dee…" at bounding box center [363, 74] width 121 height 12
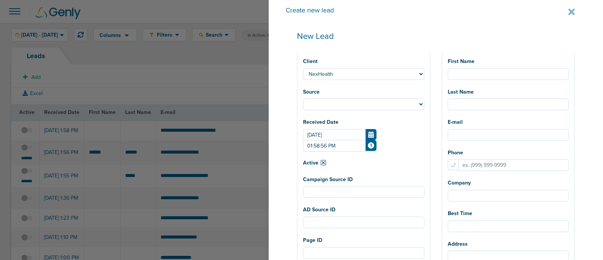
click at [484, 73] on input "First Name" at bounding box center [508, 74] width 121 height 12
select select
type input "B"
select select
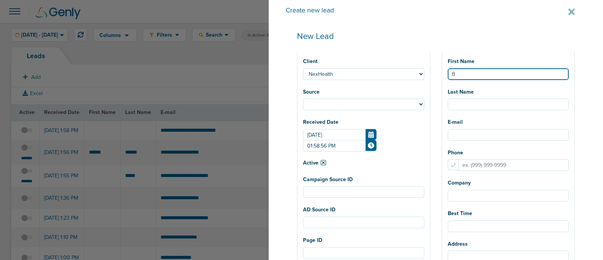
type input "Be"
select select
type input "Bet"
select select
type input "Bets"
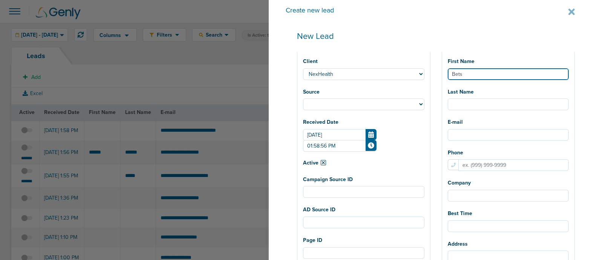
select select
type input "Betsy"
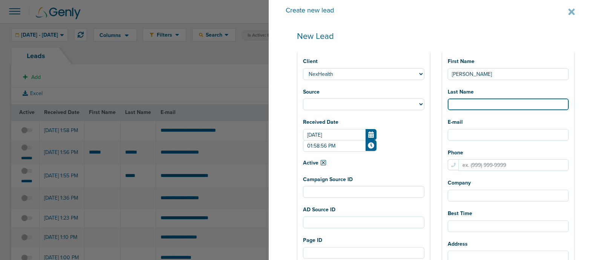
select select
type input "M"
select select
type input "Mc"
select select
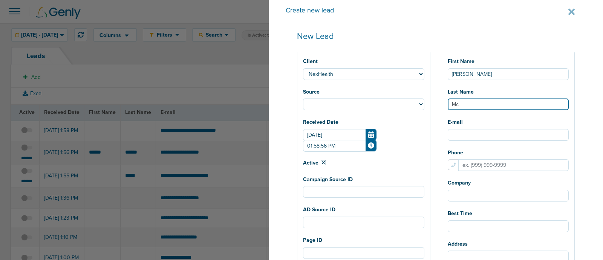
type input "McC"
select select
type input "McCa"
select select
type input "McCal"
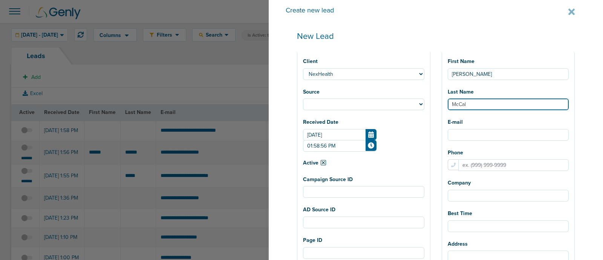
select select
type input "McCall"
select select
type input "McCalli"
select select
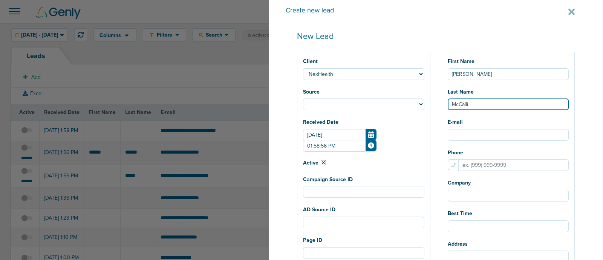
type input "McCallis"
select select
type input "McCallist"
select select
type input "McCalliste"
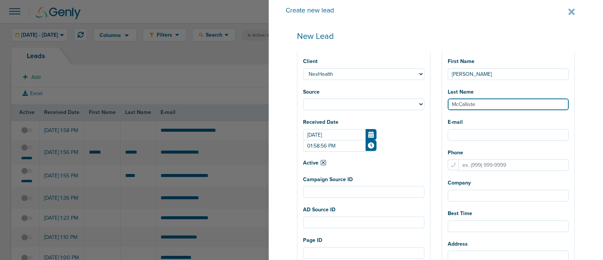
select select
type input "McCallister"
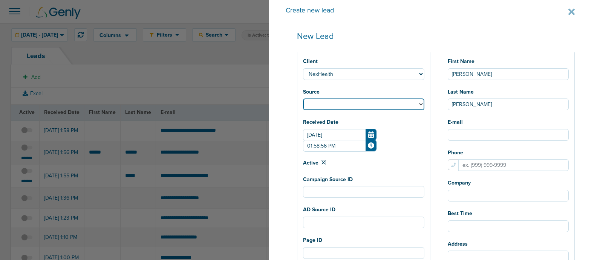
click at [360, 108] on select "Facebook Twitter Yahoo Gemini Google AdWords Outbrain Taboola Pinterest" at bounding box center [363, 104] width 121 height 12
select select "fb"
click at [326, 99] on select "Facebook Twitter Yahoo Gemini Google AdWords Outbrain Taboola Pinterest" at bounding box center [363, 104] width 121 height 12
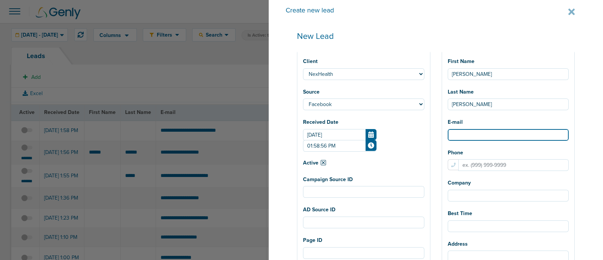
click at [495, 133] on input "E-mail" at bounding box center [508, 135] width 121 height 12
paste input "[EMAIL_ADDRESS][DOMAIN_NAME]"
type input "[EMAIL_ADDRESS][DOMAIN_NAME]"
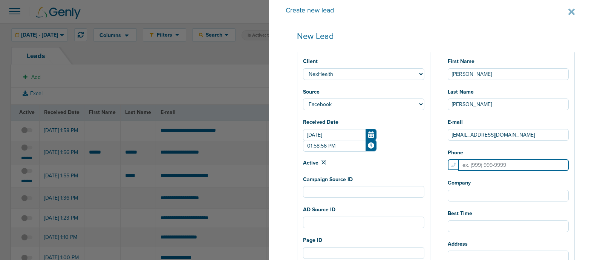
click at [493, 165] on input "Phone" at bounding box center [513, 165] width 111 height 12
paste input "4052788006"
type input "4052788006"
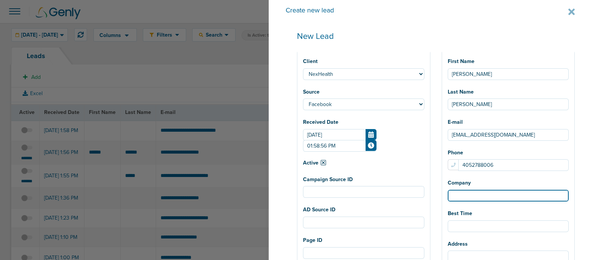
click at [469, 193] on input "Company" at bounding box center [508, 196] width 121 height 12
paste input "Oklahoma Shoulder Center PLLC"
type input "Oklahoma Shoulder Center PLLC"
click at [362, 184] on div "Campaign Source ID" at bounding box center [363, 185] width 121 height 24
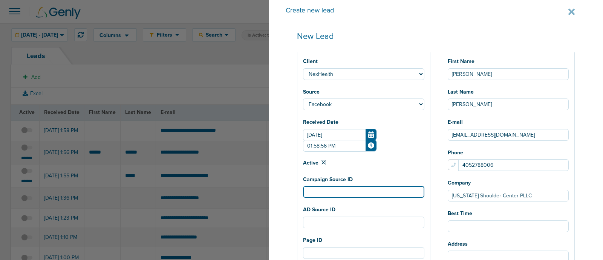
click at [359, 193] on input "Campaign Source ID" at bounding box center [363, 192] width 121 height 12
paste input "120234251012750190"
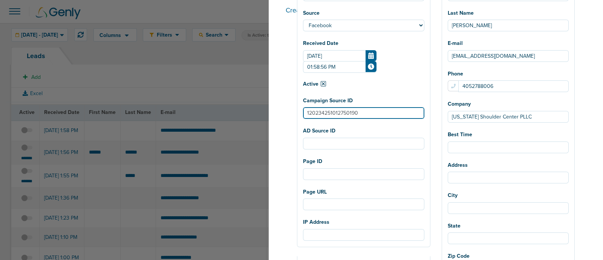
scroll to position [94, 0]
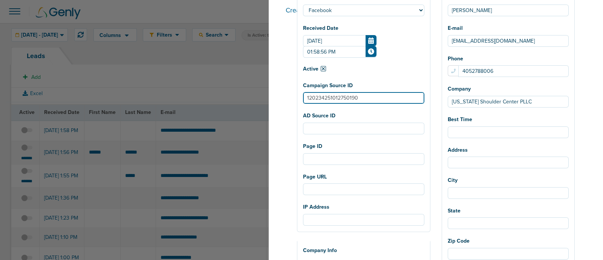
type input "120234251012750190"
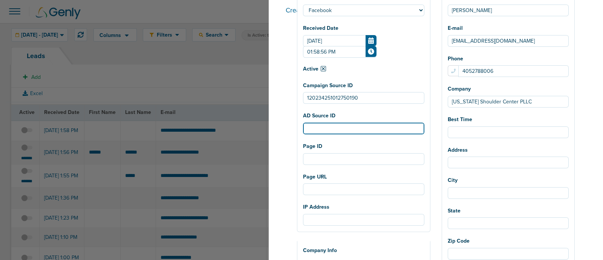
click at [374, 134] on input "AD Source ID" at bounding box center [363, 128] width 121 height 12
paste input "120234251397690190"
type input "120234251397690190"
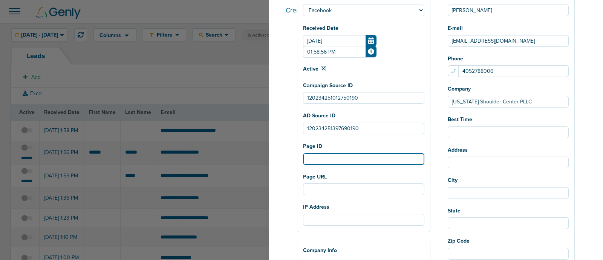
click at [357, 160] on input "Page ID" at bounding box center [363, 159] width 121 height 12
paste input "794853369796578"
type input "794853369796578"
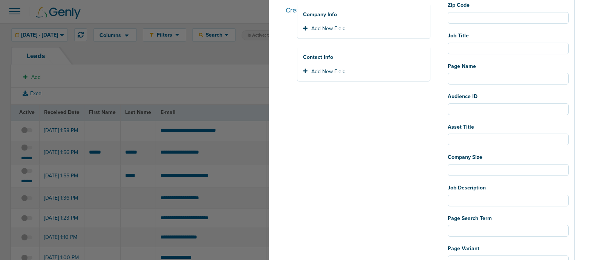
scroll to position [188, 0]
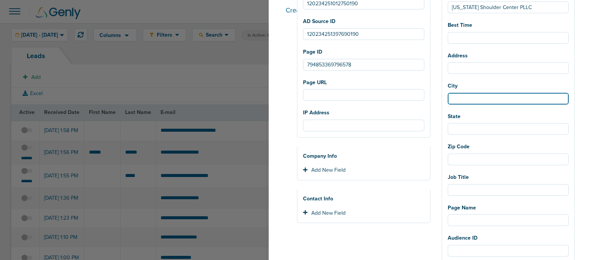
click at [485, 97] on input "City" at bounding box center [508, 99] width 121 height 12
type input "Oklahoma City"
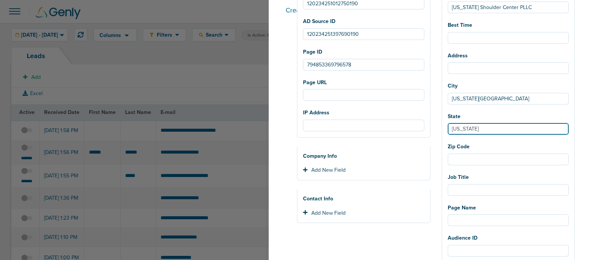
type input "Oklahoma"
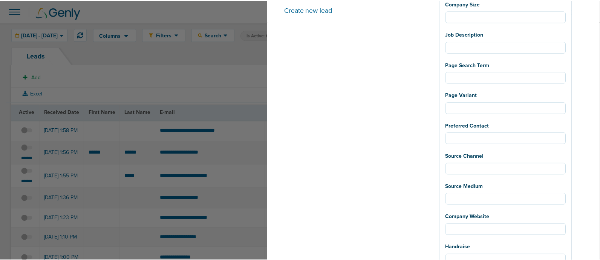
scroll to position [527, 0]
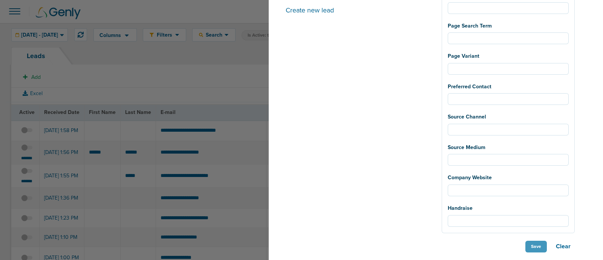
type input "73101"
click at [537, 246] on button "Save" at bounding box center [535, 246] width 21 height 12
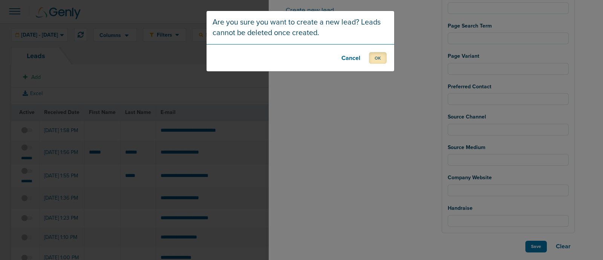
click at [383, 57] on button "OK" at bounding box center [378, 58] width 18 height 12
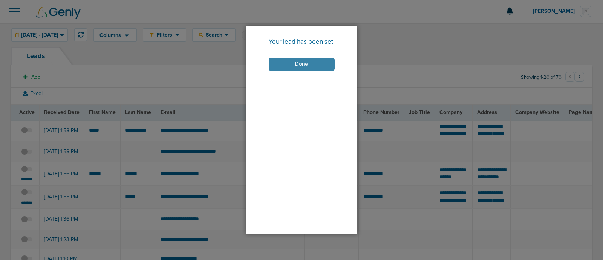
click at [311, 63] on button "Done" at bounding box center [302, 64] width 66 height 13
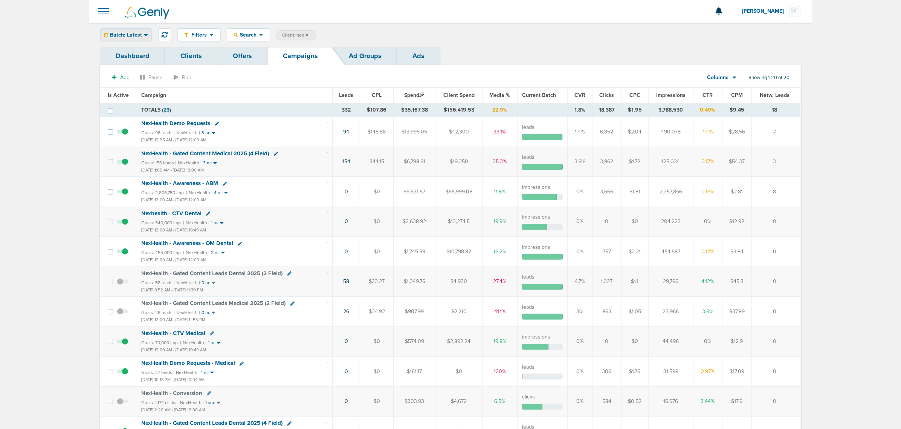
click at [145, 32] on icon at bounding box center [146, 35] width 4 height 6
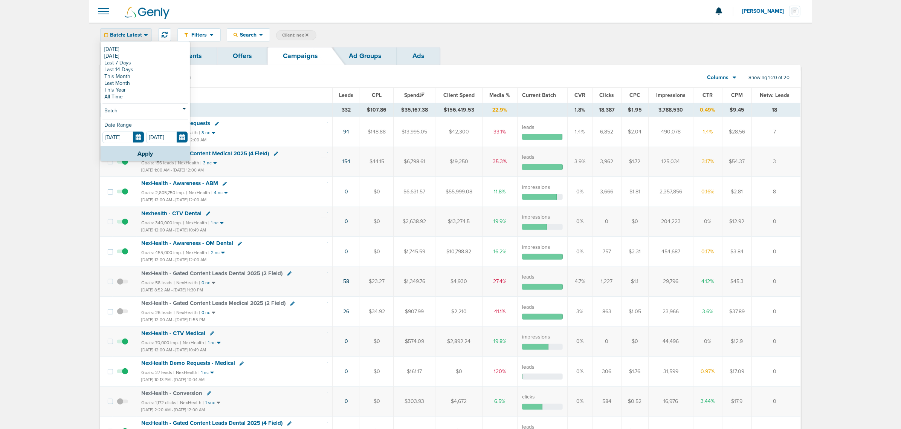
click at [129, 44] on div "Today Yesterday Last 7 Days Last 14 Days This Month Last Month This Year All Ti…" at bounding box center [145, 94] width 89 height 104
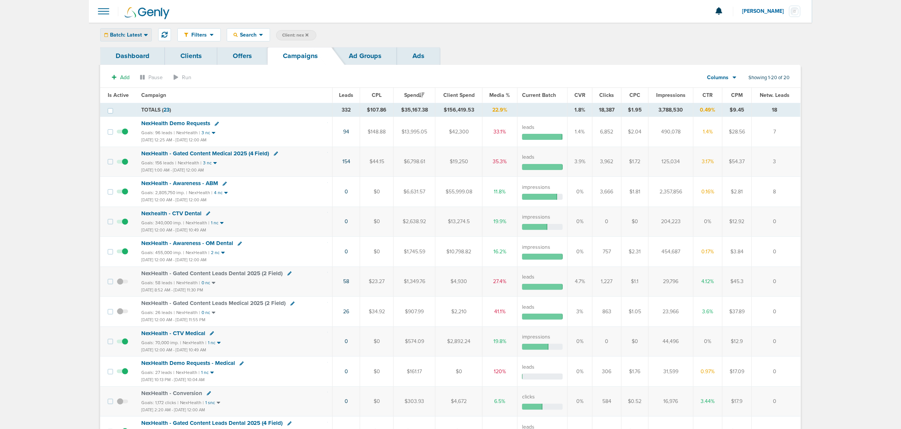
click at [133, 33] on span "Batch: Latest" at bounding box center [126, 34] width 32 height 5
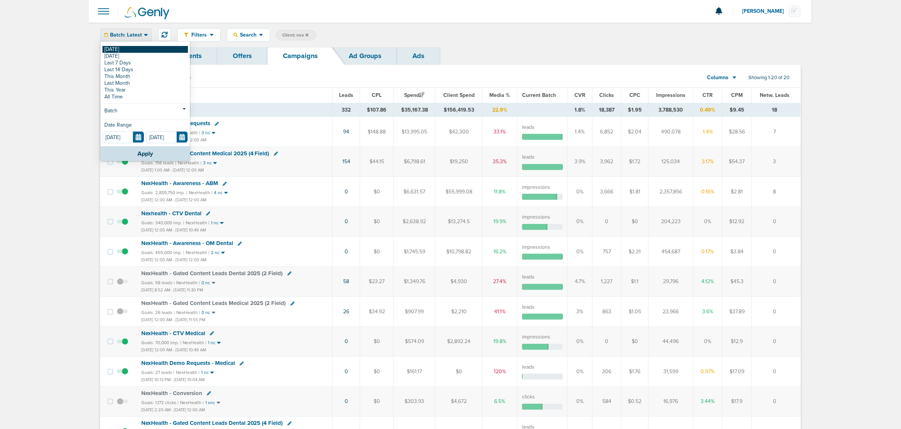
click at [121, 48] on link "[DATE]" at bounding box center [146, 49] width 86 height 7
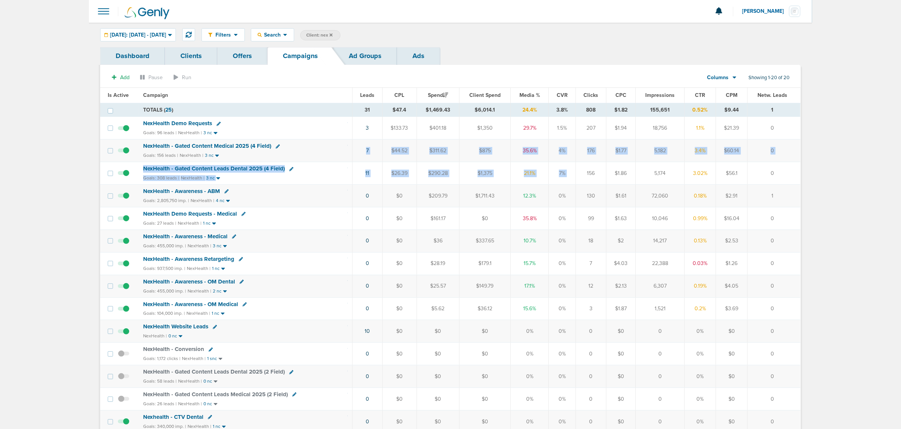
drag, startPoint x: 393, startPoint y: 151, endPoint x: 587, endPoint y: 170, distance: 195.0
click at [587, 170] on tbody "TOTALS ( 25 ) 31 $47.4 $1,469.43 $6,014.1 24.4% 3.8% 808 $1.82 155,651 0.52% $9…" at bounding box center [450, 350] width 701 height 495
drag, startPoint x: 587, startPoint y: 170, endPoint x: 475, endPoint y: 166, distance: 112.0
click at [587, 170] on td "156" at bounding box center [591, 173] width 31 height 23
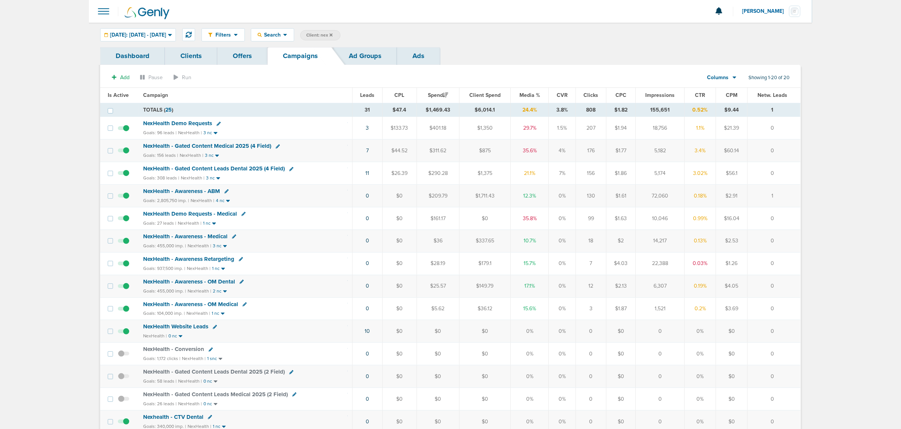
click at [278, 119] on td "NexHealth Demo Requests Goals: 96 leads | NexHealth | 3 nc" at bounding box center [246, 128] width 214 height 23
click at [192, 32] on icon at bounding box center [189, 35] width 6 height 6
click at [333, 34] on span "Client: nex" at bounding box center [319, 35] width 26 height 6
drag, startPoint x: 404, startPoint y: 36, endPoint x: 354, endPoint y: 23, distance: 52.2
click at [354, 23] on div "Filters Active Only Settings Status Active Inactive Objectives MQL SQL Traffic …" at bounding box center [451, 35] width 724 height 24
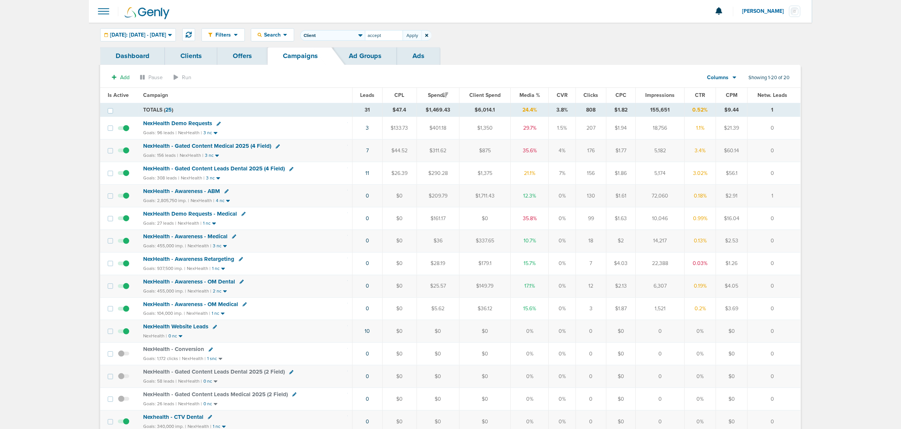
type input "accept"
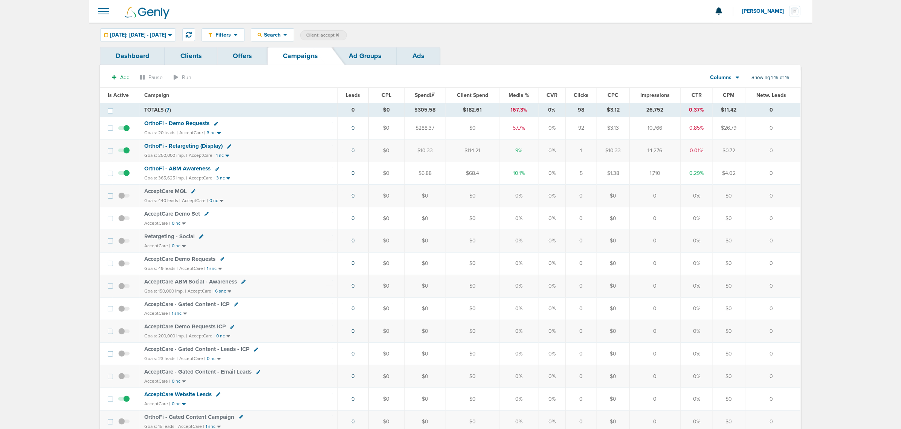
click at [170, 170] on span "OrthoFi - ABM Awareness" at bounding box center [177, 168] width 66 height 7
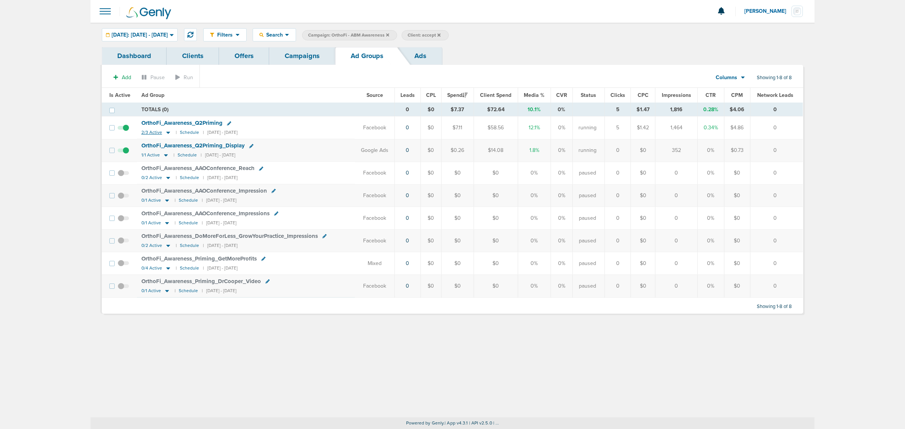
click at [166, 133] on icon at bounding box center [168, 133] width 4 height 2
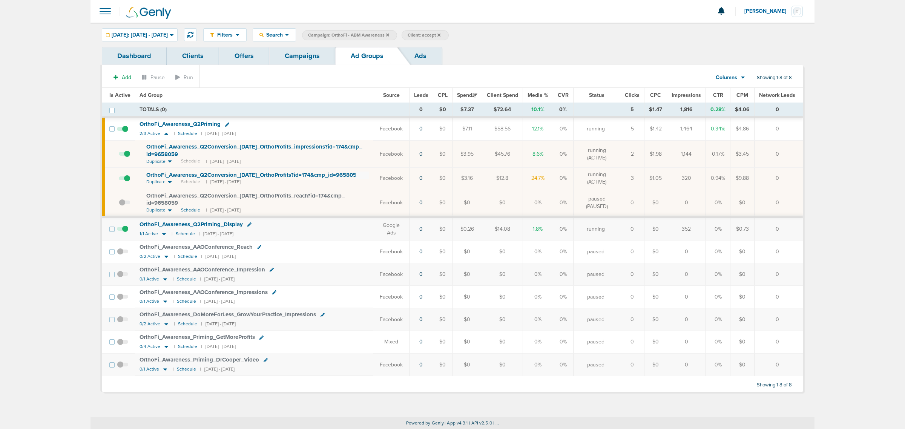
click at [227, 124] on icon at bounding box center [227, 124] width 4 height 4
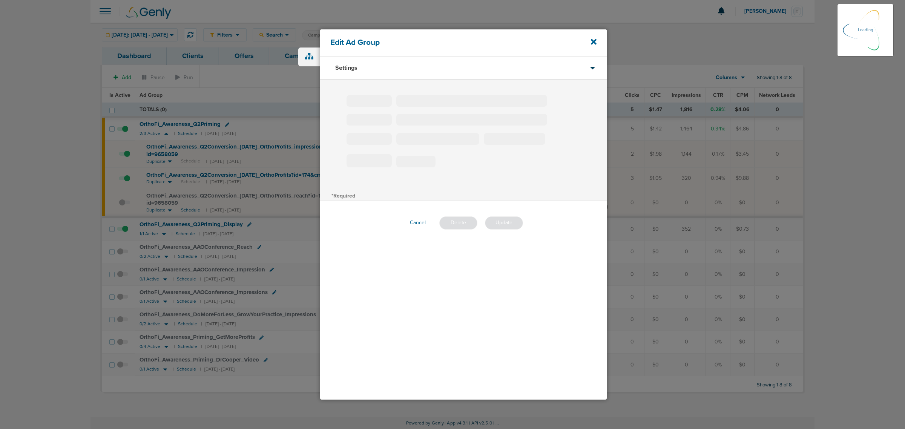
type input "OrthoFi_Awareness_Q2Priming"
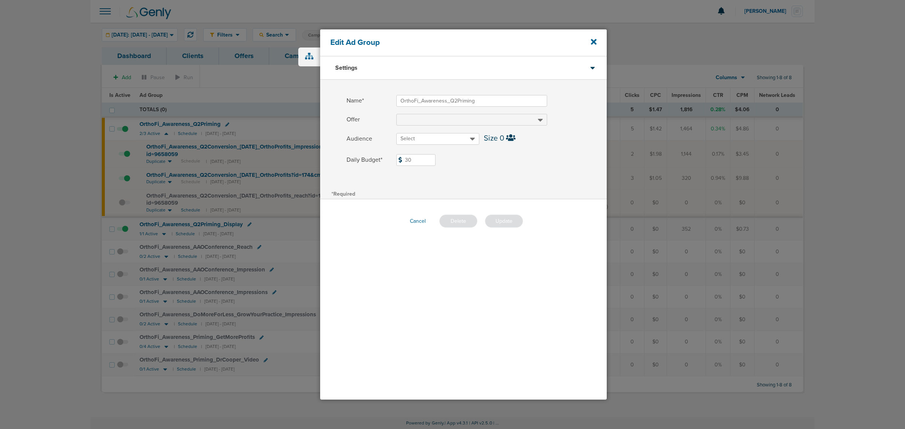
drag, startPoint x: 424, startPoint y: 161, endPoint x: 354, endPoint y: 156, distance: 70.3
click at [354, 156] on label "Daily Budget* 30 $30" at bounding box center [476, 160] width 260 height 12
type input "40"
drag, startPoint x: 539, startPoint y: 178, endPoint x: 517, endPoint y: 201, distance: 31.5
click at [539, 179] on div "Name* OrthoFi_Awareness_Q2Priming Offer Audience Select Size 0 Daily Budget* 40…" at bounding box center [463, 134] width 286 height 109
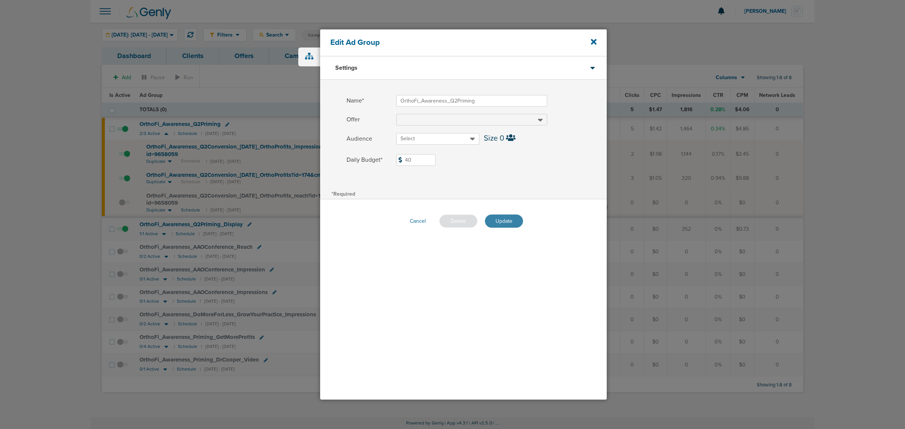
click at [508, 217] on button "Update" at bounding box center [504, 220] width 38 height 13
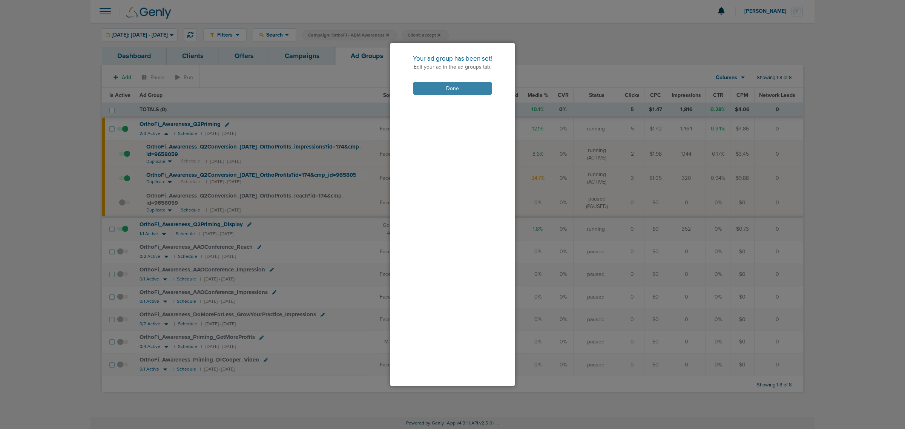
click at [464, 93] on button "Done" at bounding box center [452, 88] width 79 height 13
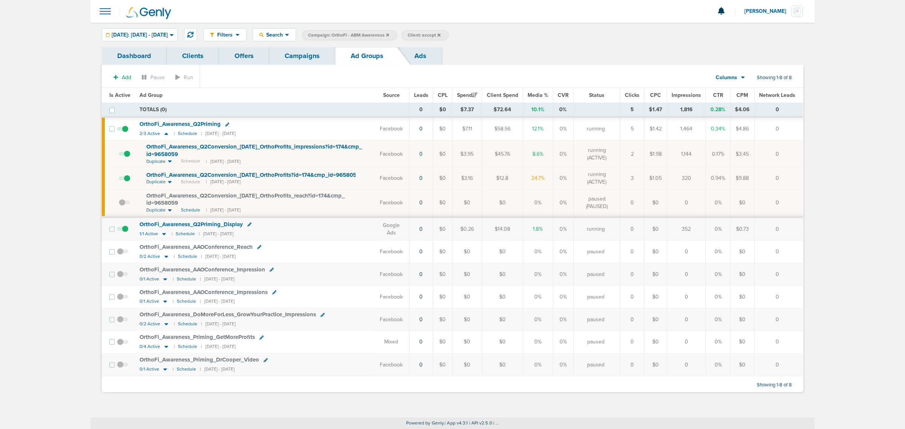
click at [297, 53] on link "Campaigns" at bounding box center [302, 56] width 66 height 18
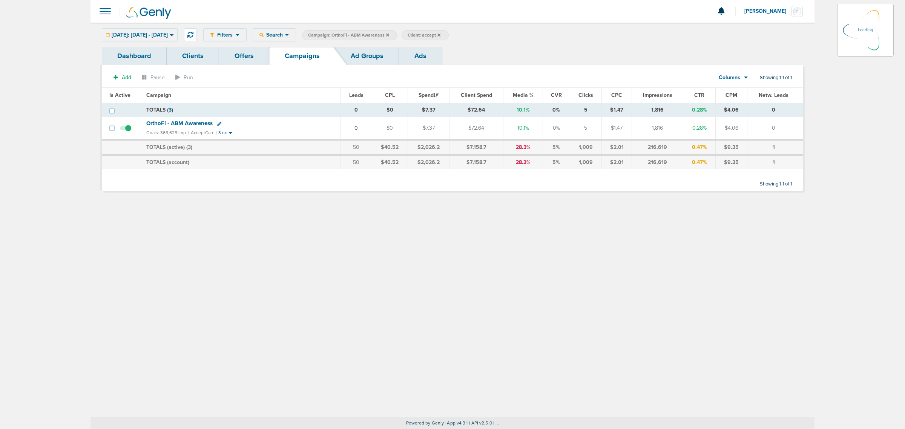
click at [389, 35] on icon at bounding box center [387, 35] width 3 height 5
click at [389, 33] on icon at bounding box center [387, 35] width 3 height 5
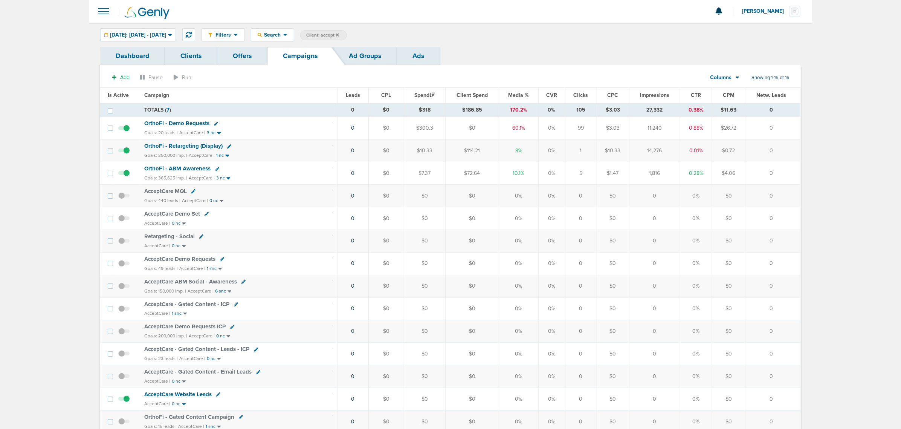
click at [339, 35] on span "Client: accept" at bounding box center [322, 35] width 33 height 6
click at [429, 35] on icon at bounding box center [426, 35] width 3 height 5
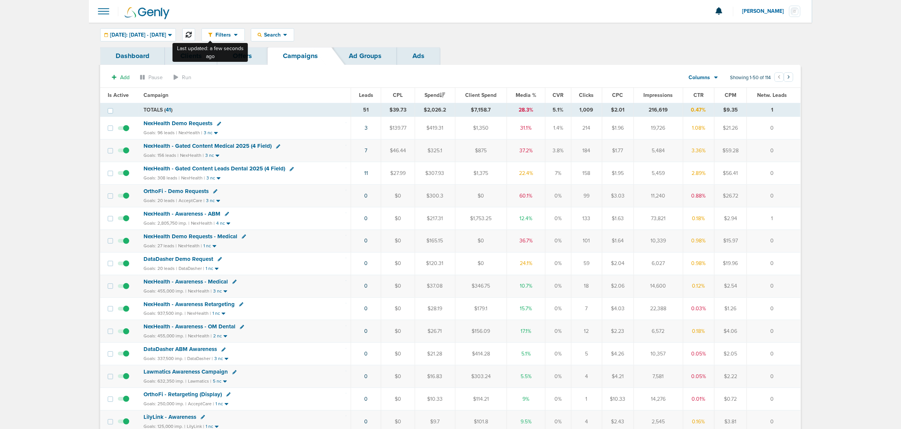
click at [192, 36] on icon at bounding box center [189, 35] width 6 height 6
click at [531, 93] on span "Media %" at bounding box center [526, 95] width 21 height 6
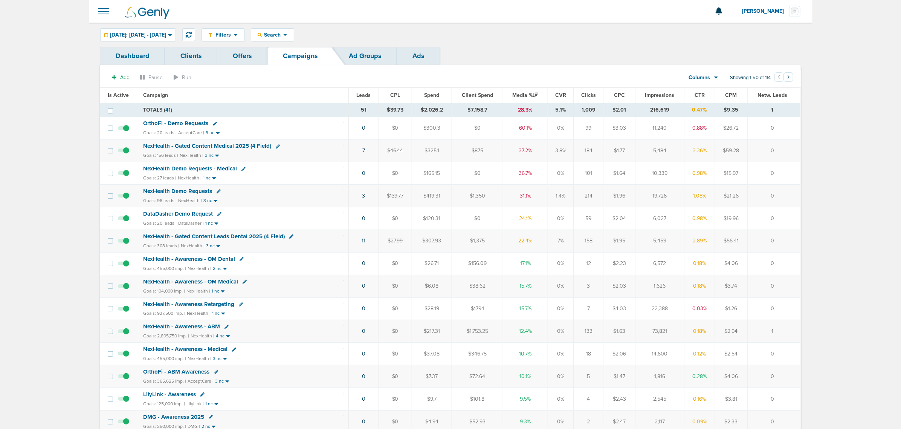
drag, startPoint x: 296, startPoint y: 198, endPoint x: 796, endPoint y: 189, distance: 499.5
click at [794, 188] on tr "NexHealth Demo Requests Goals: 96 leads | NexHealth | 3 nc 3 $139.77 $419.31 $1…" at bounding box center [450, 196] width 701 height 23
click at [796, 189] on td "0" at bounding box center [774, 196] width 53 height 23
click at [192, 33] on icon at bounding box center [189, 35] width 6 height 6
click at [555, 28] on div "Filters Active Only Settings Status Active Inactive Objectives MQL SQL Traffic …" at bounding box center [451, 35] width 724 height 24
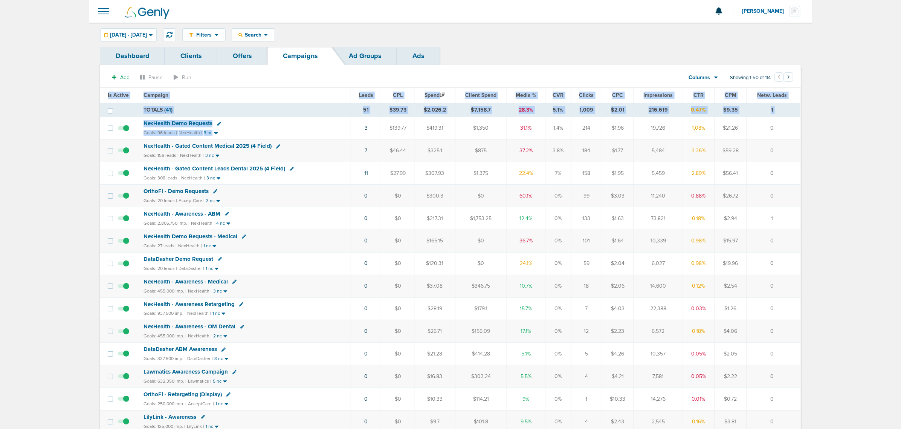
drag, startPoint x: 340, startPoint y: 131, endPoint x: 818, endPoint y: 170, distance: 479.5
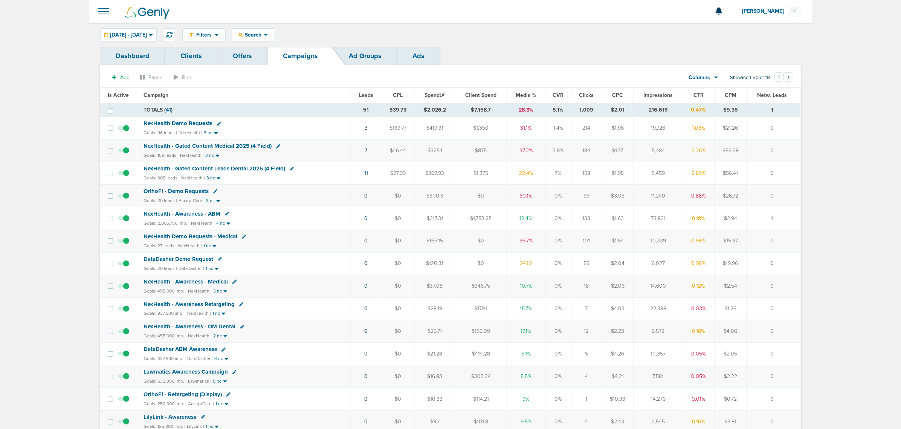
click at [530, 93] on span "Media %" at bounding box center [526, 95] width 21 height 6
click at [182, 215] on span "DataDasher Demo Request" at bounding box center [178, 213] width 70 height 7
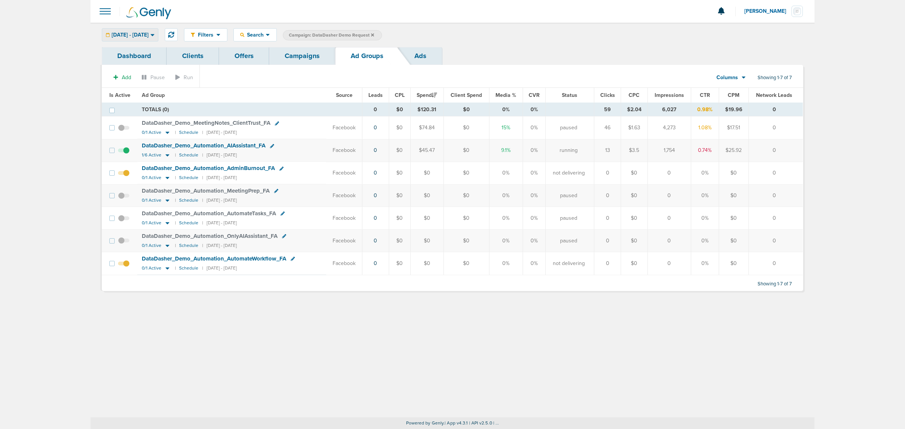
drag, startPoint x: 166, startPoint y: 25, endPoint x: 161, endPoint y: 33, distance: 10.0
click at [165, 26] on div "Filters Active Only Settings Status Active Inactive Objectives MQL SQL Traffic …" at bounding box center [452, 35] width 724 height 24
click at [158, 38] on div "09.30.2025 - 09.30.2025" at bounding box center [130, 35] width 56 height 12
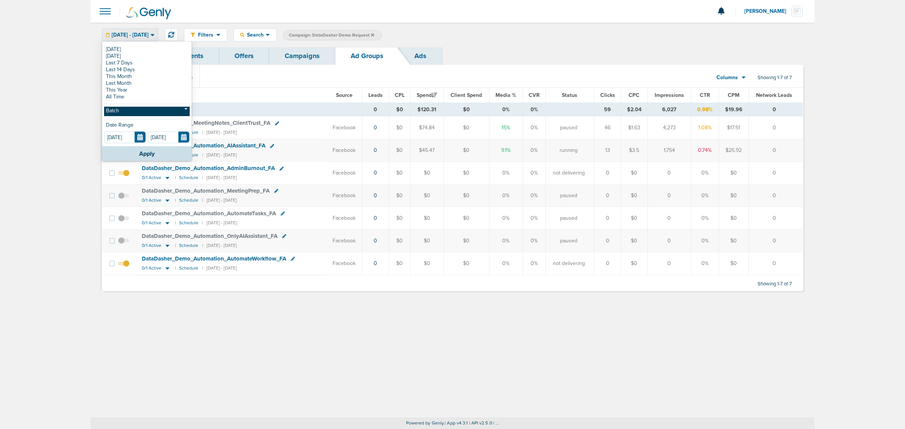
click at [133, 107] on link "Batch" at bounding box center [147, 111] width 86 height 9
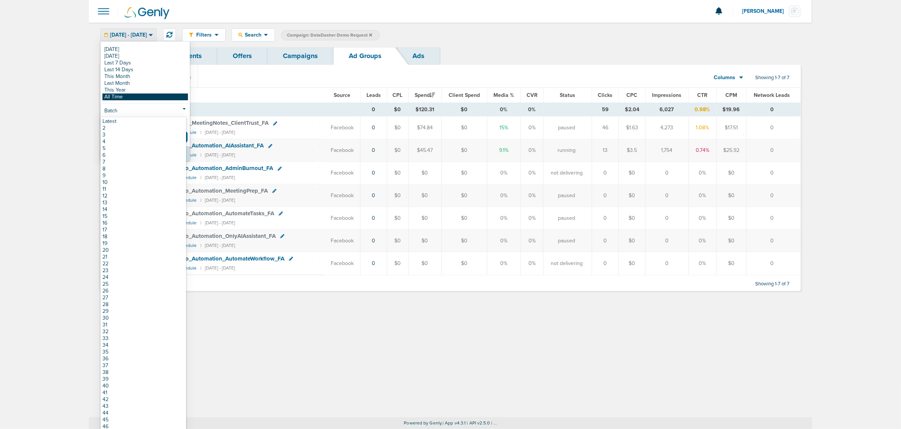
click at [128, 97] on link "All Time" at bounding box center [146, 96] width 86 height 7
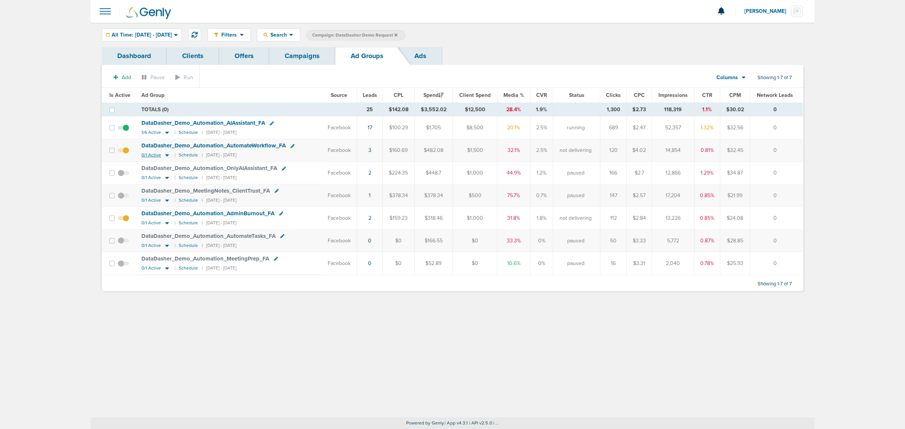
click at [166, 156] on icon at bounding box center [167, 156] width 4 height 2
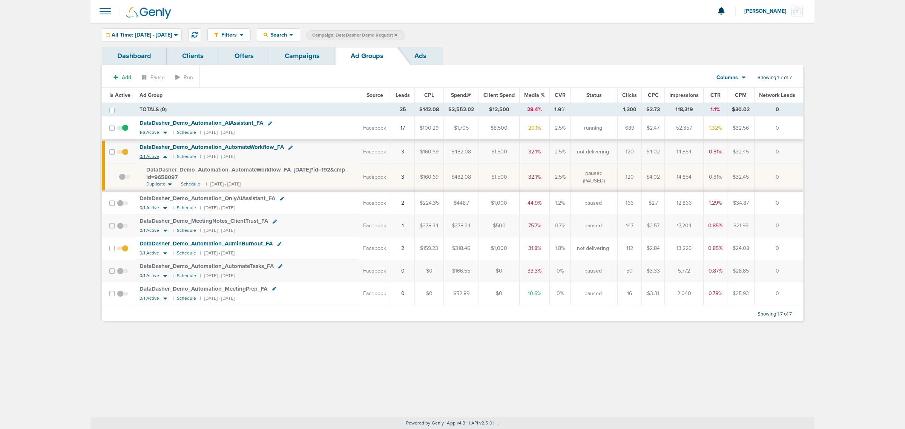
click at [166, 156] on icon at bounding box center [165, 156] width 8 height 6
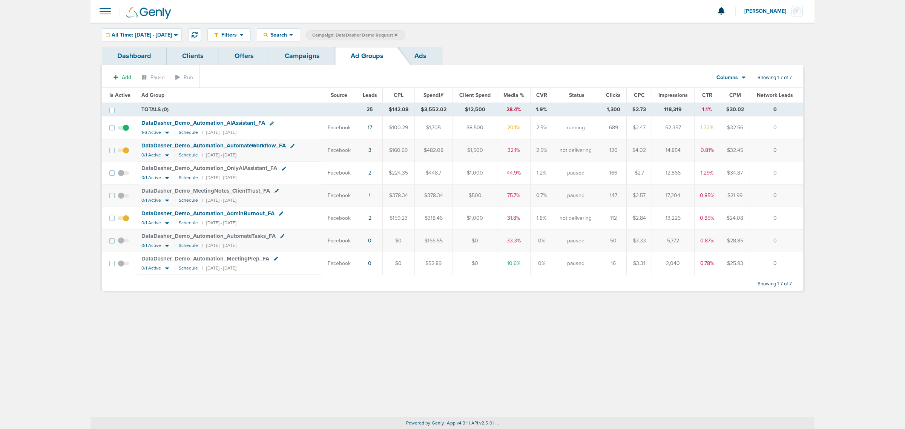
click at [166, 156] on icon at bounding box center [167, 156] width 4 height 2
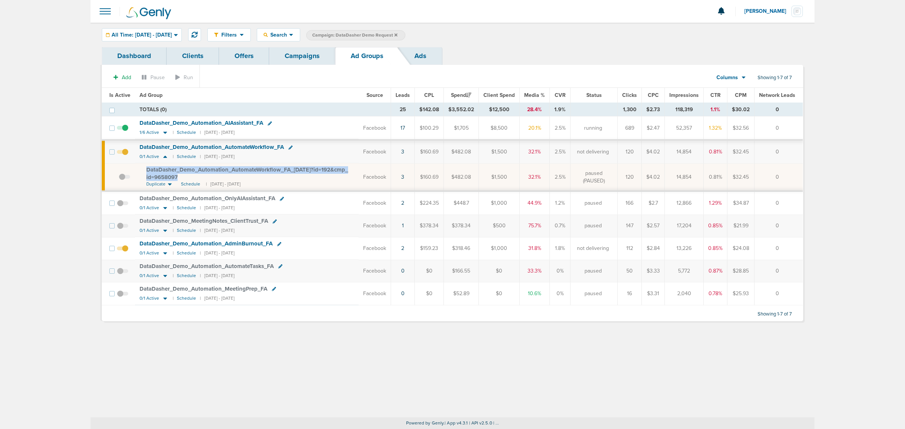
drag, startPoint x: 194, startPoint y: 176, endPoint x: 141, endPoint y: 171, distance: 53.4
click at [141, 171] on td "DataDasher_ Demo_ Automation_ AutomateWorkflow_ FA_ 08.27.25?id=192&cmp_ id=965…" at bounding box center [246, 177] width 223 height 28
copy span "DataDasher_ Demo_ Automation_ AutomateWorkflow_ FA_ 08.27.25?id=192&cmp_ id=965…"
click at [247, 169] on span "DataDasher_ Demo_ Automation_ AutomateWorkflow_ FA_ 08.27.25?id=192&cmp_ id=965…" at bounding box center [247, 173] width 202 height 14
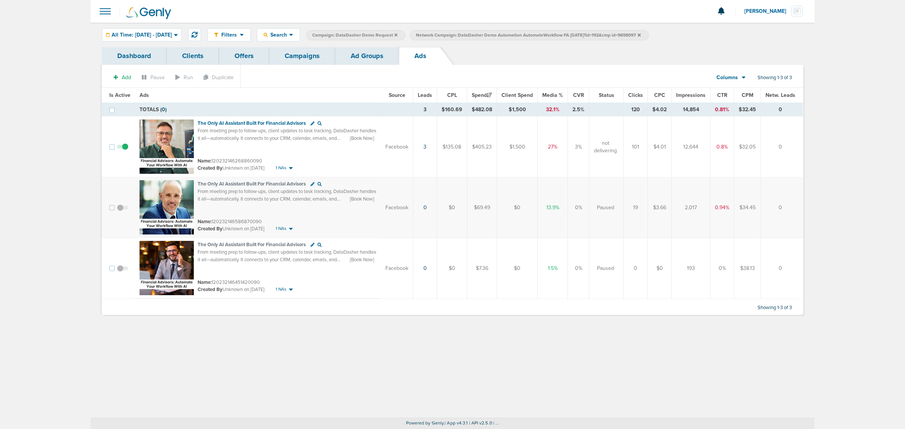
click at [310, 53] on link "Campaigns" at bounding box center [302, 56] width 66 height 18
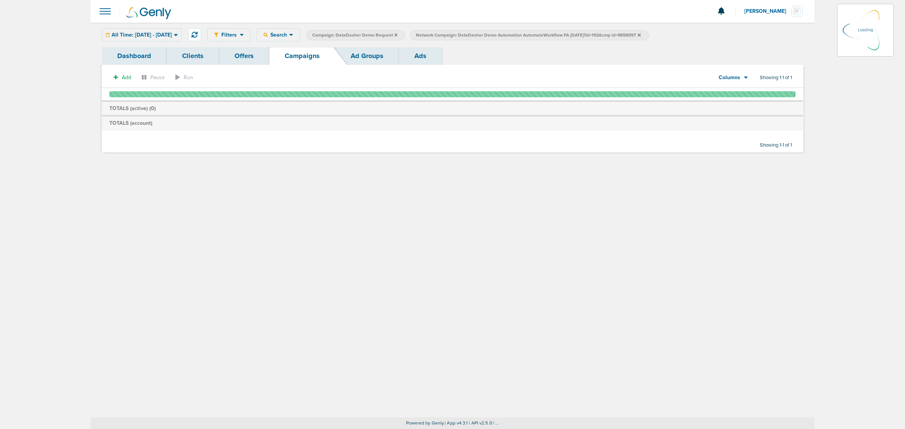
click at [397, 34] on icon at bounding box center [395, 35] width 3 height 5
click at [397, 35] on icon at bounding box center [395, 35] width 3 height 5
click at [397, 34] on icon at bounding box center [395, 34] width 3 height 3
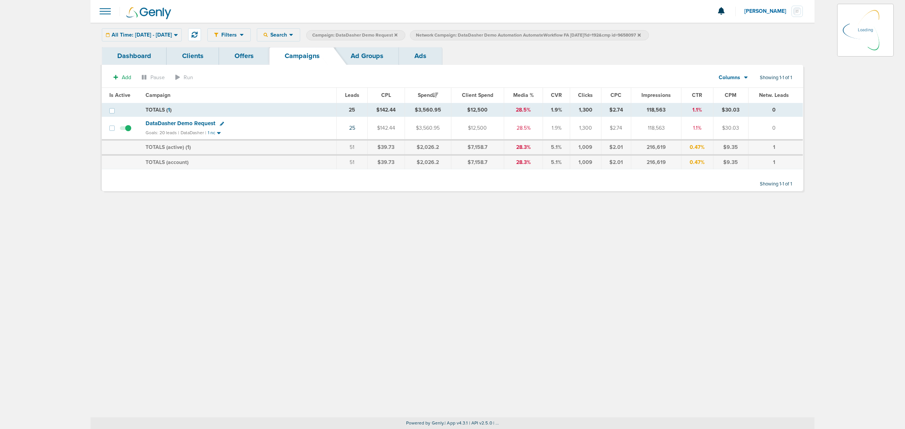
click at [397, 35] on icon at bounding box center [395, 35] width 3 height 5
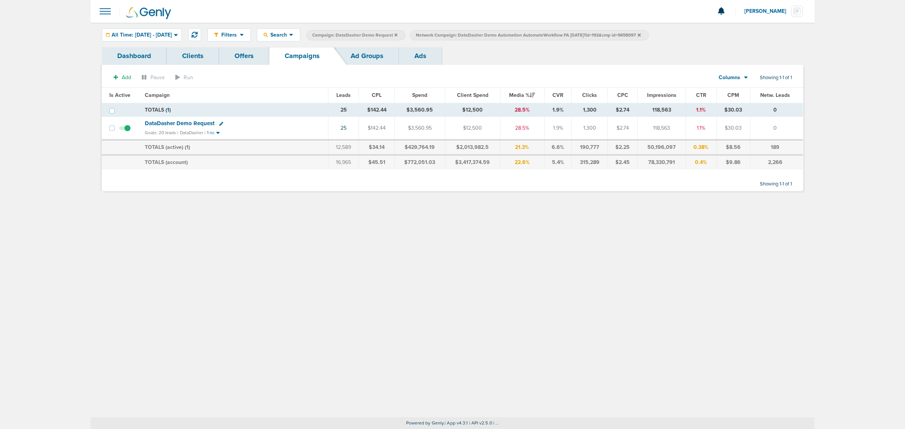
click at [640, 35] on icon at bounding box center [638, 35] width 3 height 5
click at [170, 31] on div "All Time: 01.01.2015 - 09.30.2025" at bounding box center [141, 35] width 79 height 12
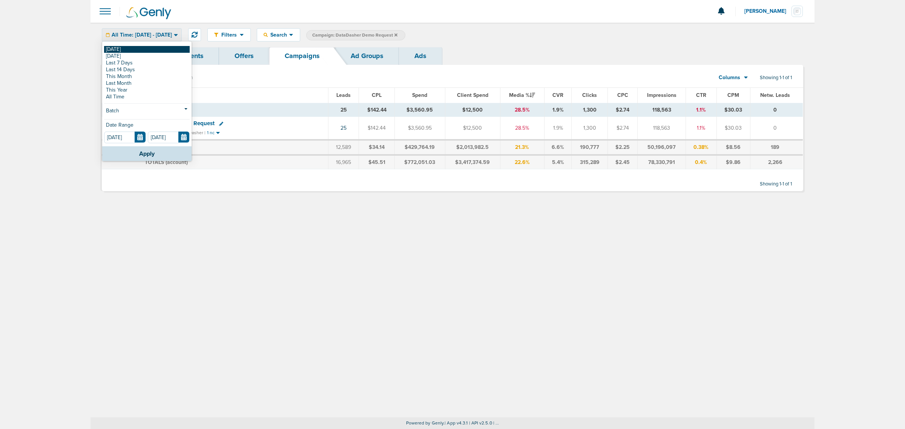
click at [144, 46] on link "[DATE]" at bounding box center [147, 49] width 86 height 7
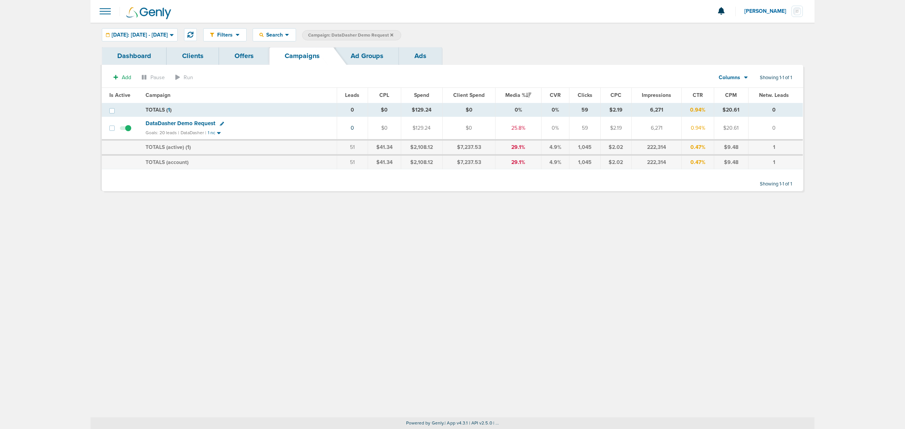
click at [393, 34] on icon at bounding box center [391, 34] width 3 height 3
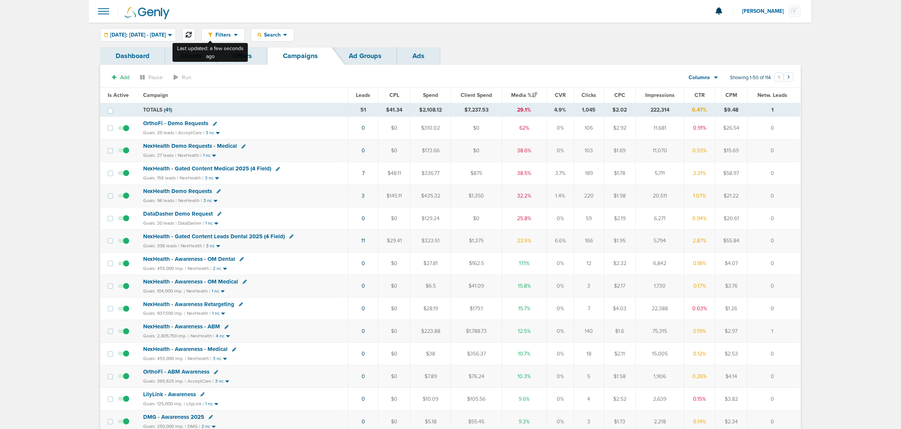
click at [192, 32] on icon at bounding box center [189, 35] width 6 height 6
drag, startPoint x: 538, startPoint y: 175, endPoint x: 797, endPoint y: 211, distance: 261.8
click at [797, 211] on td "0" at bounding box center [774, 218] width 53 height 23
drag, startPoint x: 340, startPoint y: 241, endPoint x: 801, endPoint y: 238, distance: 460.9
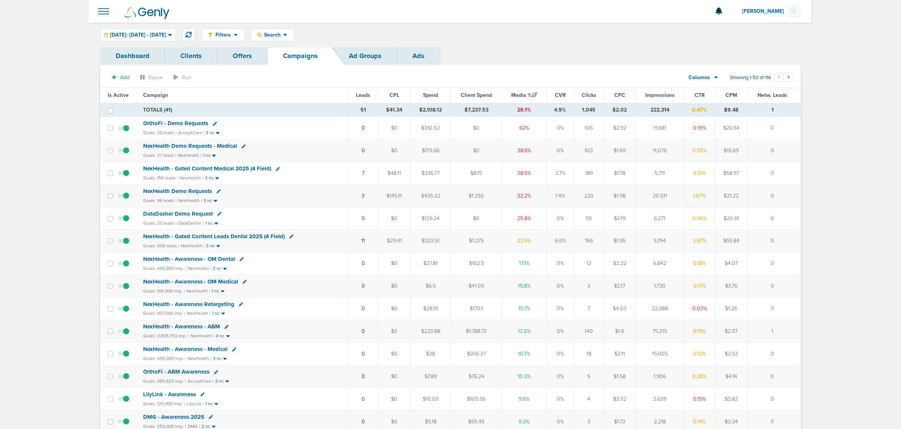
click at [801, 238] on tr "NexHealth - Gated Content Leads Dental 2025 (4 Field) Goals: 308 leads | NexHea…" at bounding box center [450, 241] width 701 height 23
click at [801, 238] on td "0" at bounding box center [774, 241] width 53 height 23
click at [192, 34] on icon at bounding box center [189, 35] width 6 height 6
click at [585, 29] on div "Filters Active Only Settings Status Active Inactive Objectives MQL SQL Traffic …" at bounding box center [502, 34] width 600 height 13
click at [166, 36] on span "[DATE]: [DATE] - [DATE]" at bounding box center [138, 34] width 56 height 5
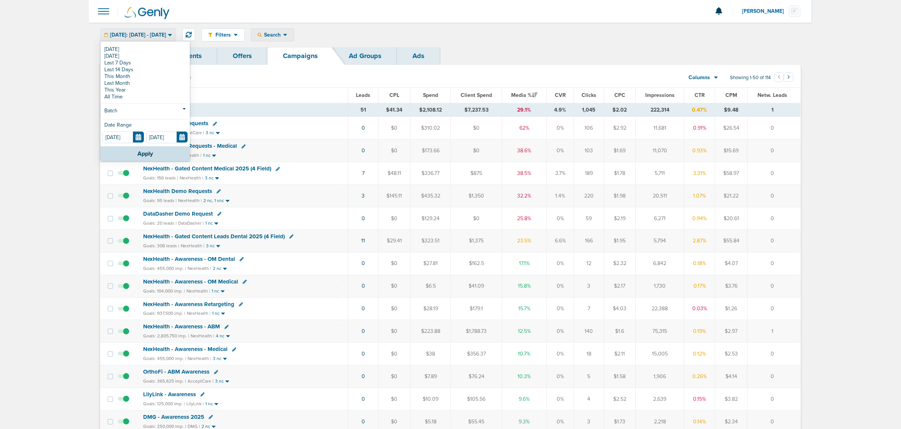
click at [294, 35] on div "Search" at bounding box center [272, 35] width 43 height 12
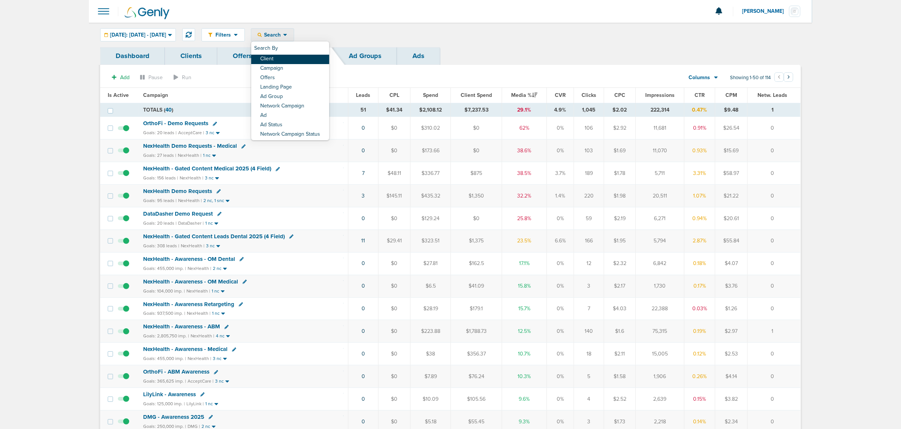
click at [295, 58] on link "Client" at bounding box center [290, 59] width 78 height 9
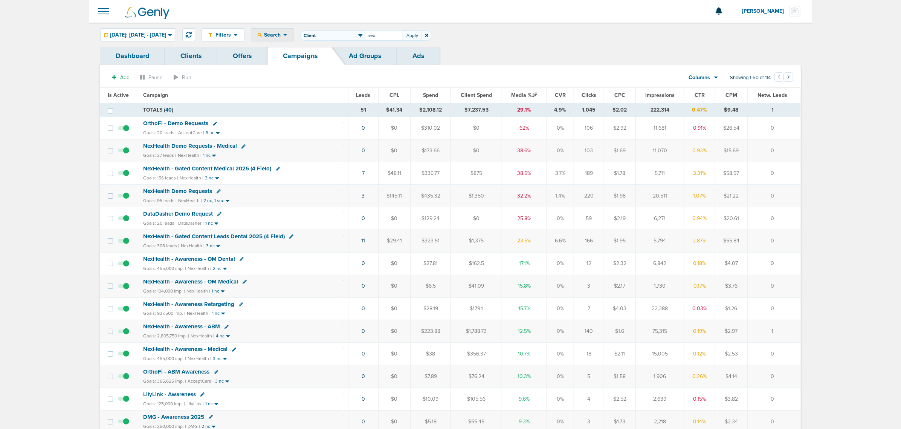
type input "nex"
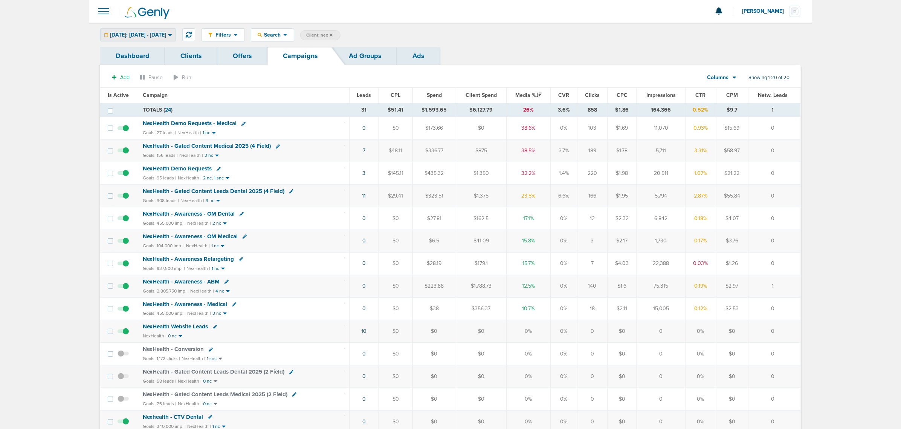
click at [160, 39] on div "[DATE]: [DATE] - [DATE]" at bounding box center [138, 35] width 75 height 12
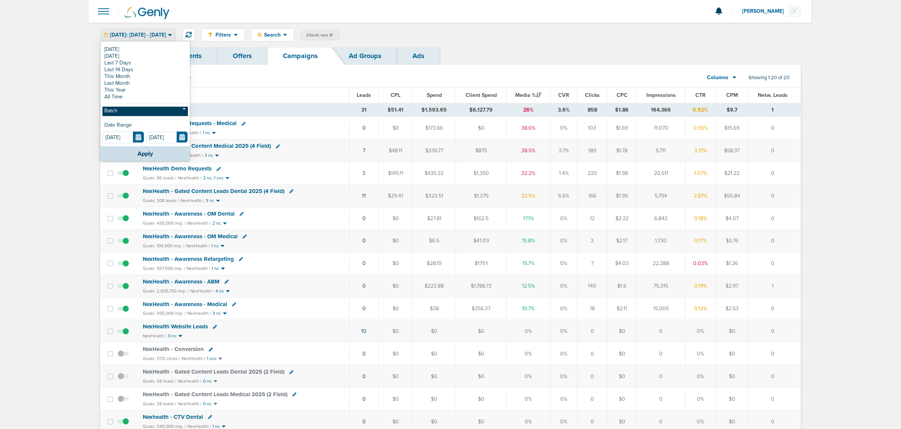
click at [130, 109] on link "Batch" at bounding box center [146, 111] width 86 height 9
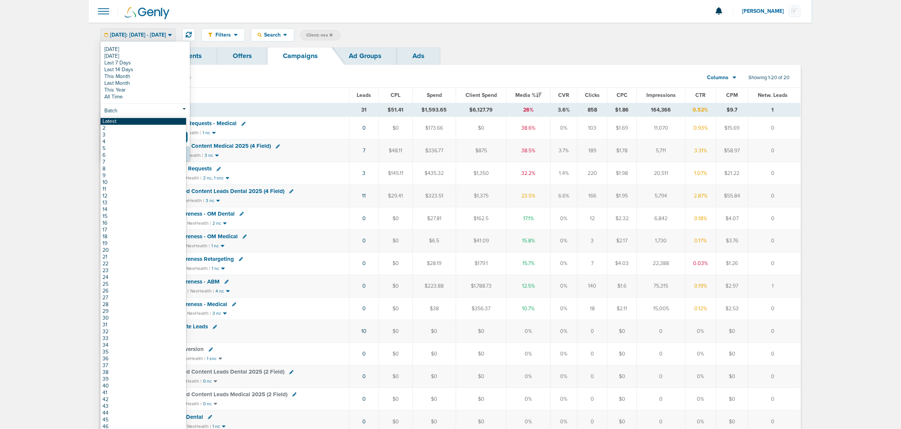
click at [123, 118] on link "Latest" at bounding box center [144, 121] width 86 height 7
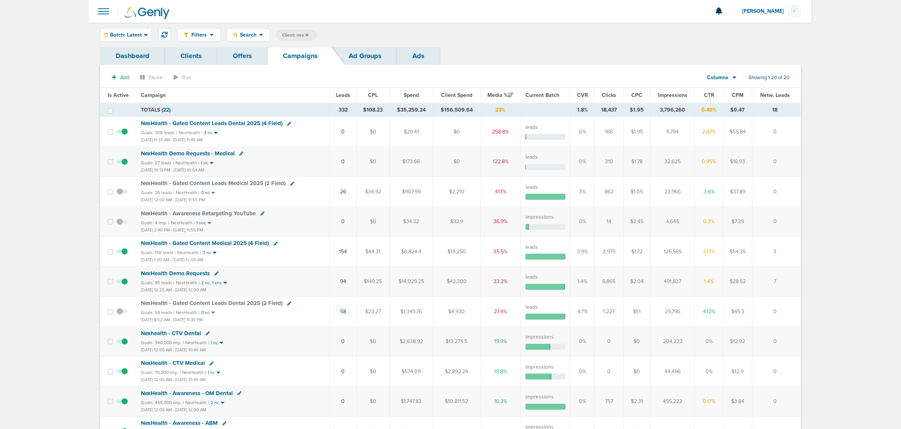
drag, startPoint x: 329, startPoint y: 247, endPoint x: 367, endPoint y: 287, distance: 54.9
click at [367, 287] on tbody "TOTALS ( 22 ) 332 $108.23 $35,259.24 $156,509.64 23% 1.8% 18,437 $1.95 3,796,26…" at bounding box center [450, 406] width 701 height 606
click at [360, 287] on td "$149.25" at bounding box center [373, 281] width 33 height 30
click at [524, 55] on div "Dashboard Clients Offers Campaigns Ad Groups Ads" at bounding box center [450, 56] width 701 height 18
click at [342, 97] on span "Leads" at bounding box center [343, 95] width 14 height 6
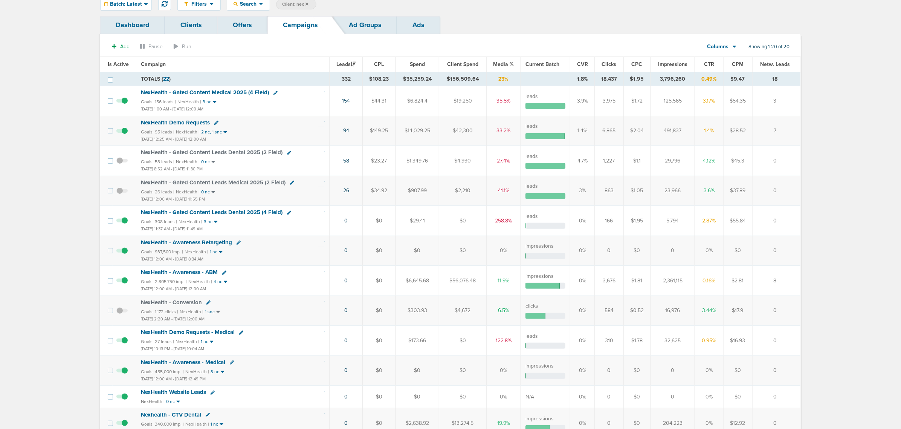
scroll to position [47, 0]
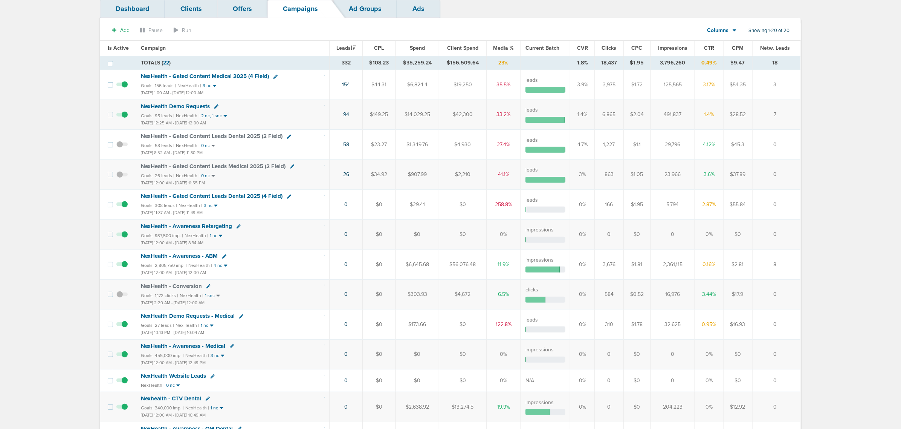
click at [202, 317] on span "NexHealth Demo Requests - Medical" at bounding box center [188, 315] width 94 height 7
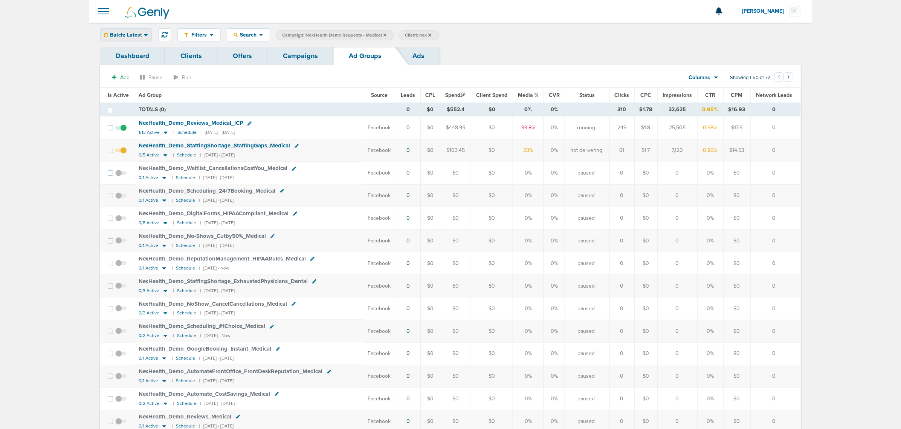
click at [129, 38] on div "Batch: Latest" at bounding box center [126, 35] width 51 height 12
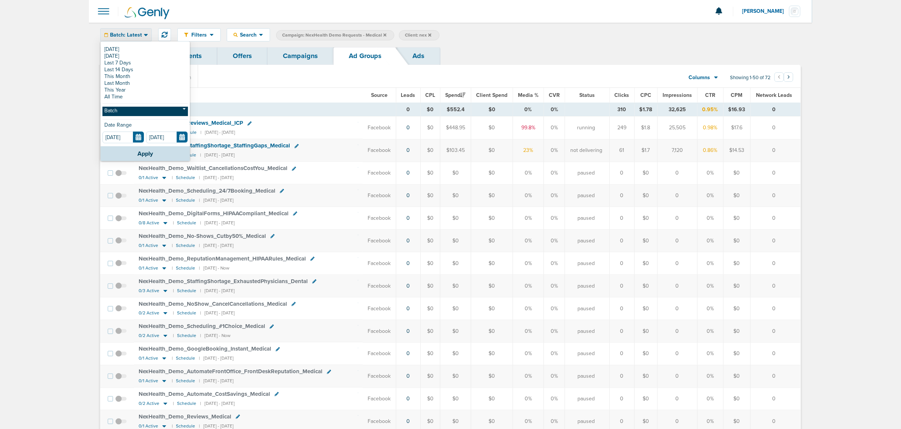
click at [129, 109] on link "Batch" at bounding box center [146, 111] width 86 height 9
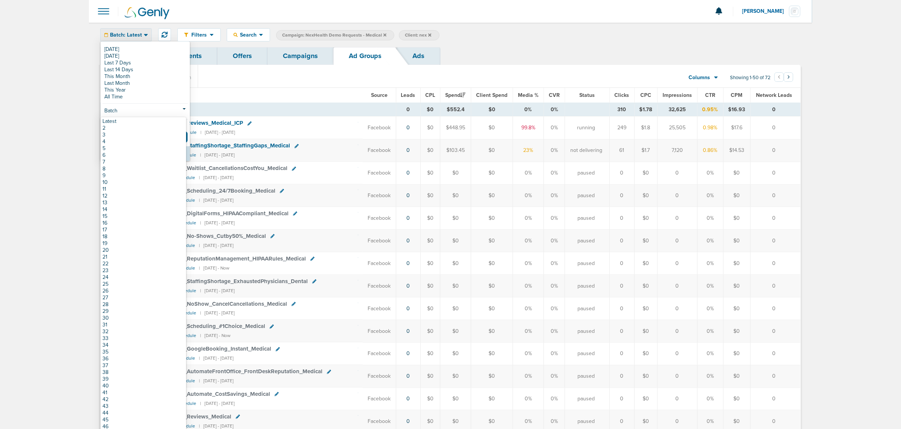
click at [123, 127] on link "2" at bounding box center [144, 128] width 86 height 7
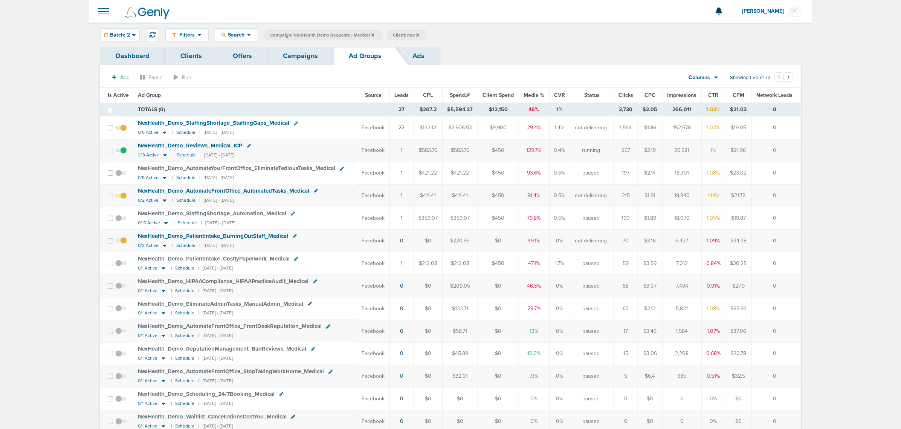
drag, startPoint x: 397, startPoint y: 106, endPoint x: 410, endPoint y: 106, distance: 13.2
click at [410, 106] on td "27" at bounding box center [402, 110] width 24 height 14
click at [408, 106] on td "27" at bounding box center [402, 110] width 24 height 14
drag, startPoint x: 400, startPoint y: 110, endPoint x: 414, endPoint y: 110, distance: 13.6
click at [414, 110] on tr "TOTALS (0) 27 $207.2 $5,594.37 $12,150 46% 1% 2,730 $2.05 266,011 1.03% $21.03 0" at bounding box center [450, 110] width 701 height 14
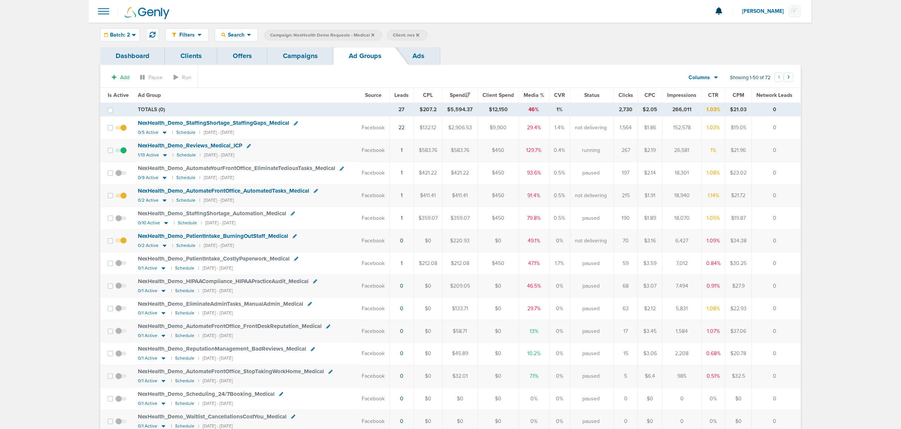
click at [409, 110] on td "27" at bounding box center [402, 110] width 24 height 14
click at [314, 53] on link "Campaigns" at bounding box center [301, 56] width 66 height 18
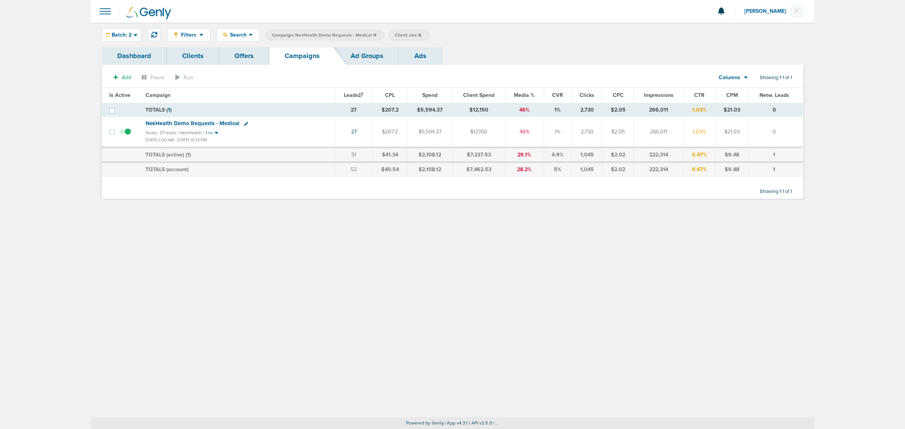
click at [373, 35] on icon at bounding box center [374, 35] width 3 height 5
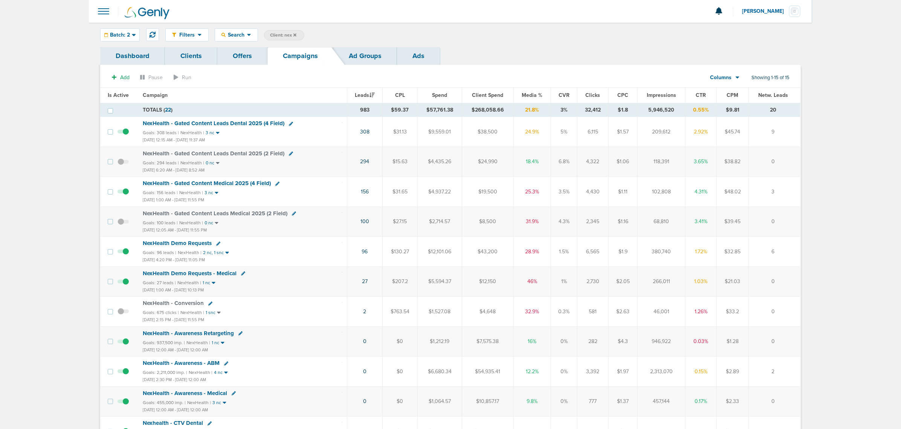
drag, startPoint x: 350, startPoint y: 129, endPoint x: 377, endPoint y: 130, distance: 27.2
click at [377, 130] on td "308" at bounding box center [365, 132] width 36 height 30
click at [380, 146] on td "308" at bounding box center [365, 132] width 36 height 30
click at [119, 37] on span "Batch: 2" at bounding box center [120, 34] width 20 height 5
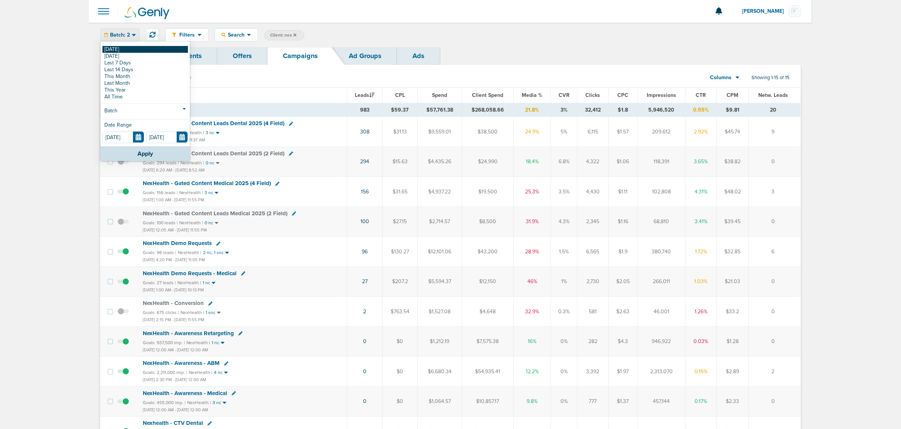
click at [119, 49] on link "[DATE]" at bounding box center [146, 49] width 86 height 7
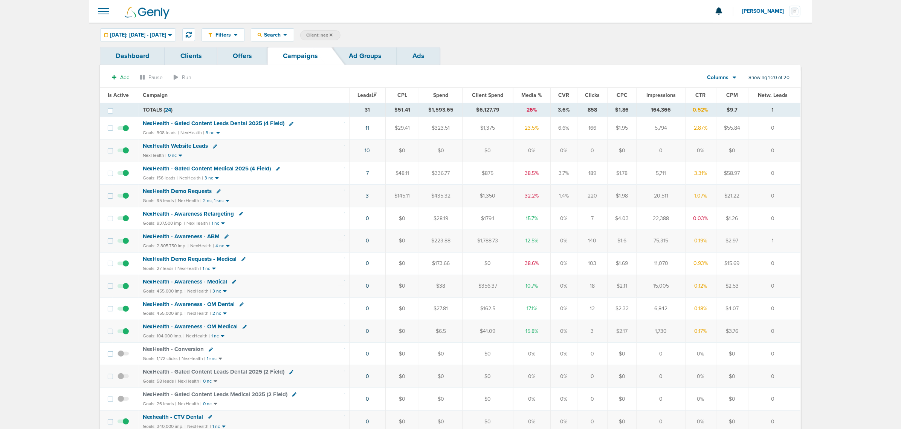
click at [176, 168] on span "NexHealth - Gated Content Medical 2025 (4 Field)" at bounding box center [207, 168] width 128 height 7
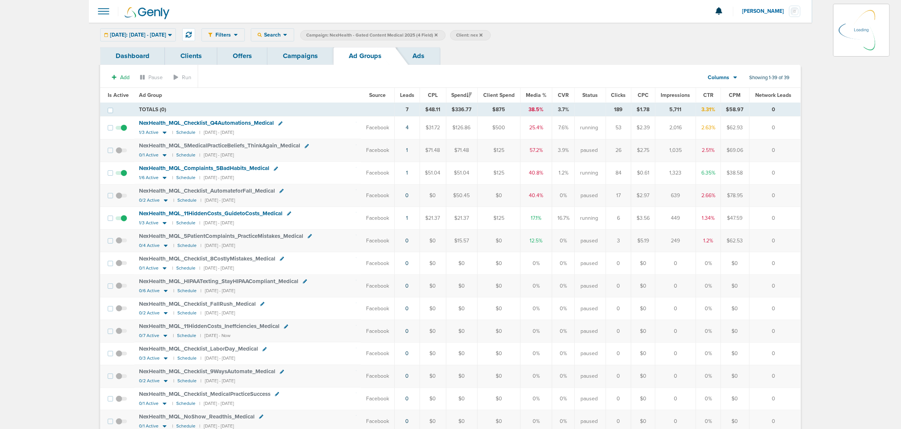
click at [176, 36] on div "Today: 09.30.2025 - 09.30.2025 Today Yesterday Last 7 Days Last 14 Days This Mo…" at bounding box center [138, 34] width 76 height 13
click at [166, 34] on span "Today: 09.30.2025 - 09.30.2025" at bounding box center [138, 34] width 56 height 5
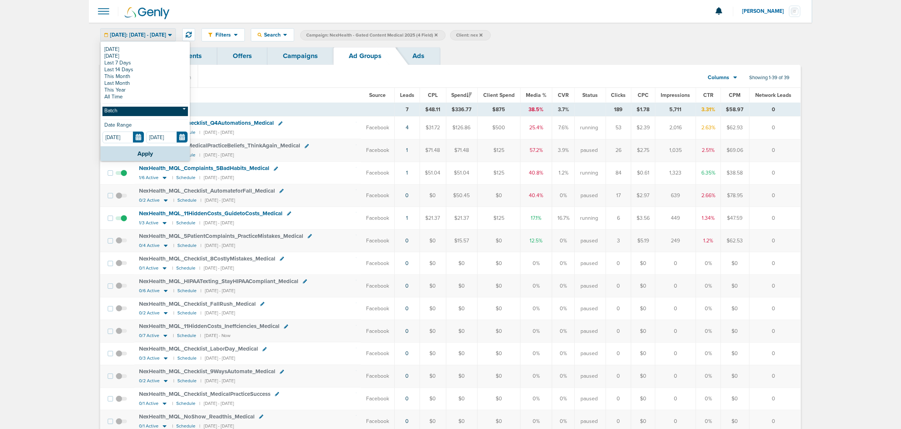
click at [125, 114] on link "Batch" at bounding box center [146, 111] width 86 height 9
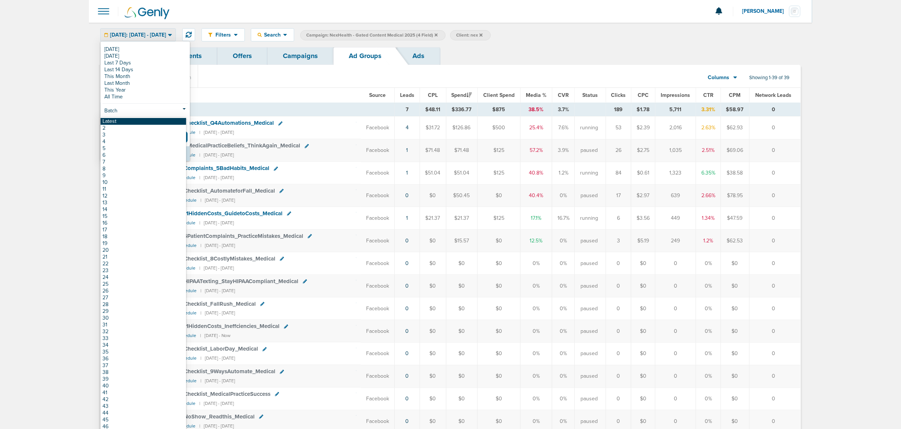
click at [138, 122] on link "Latest" at bounding box center [144, 121] width 86 height 7
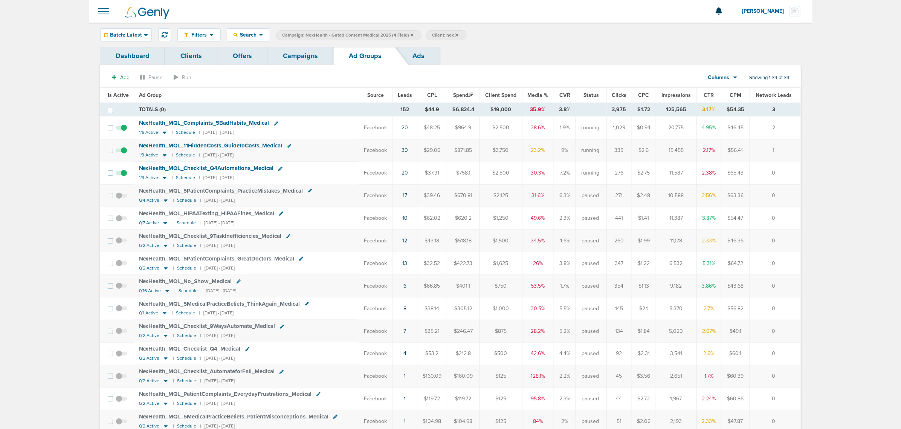
drag, startPoint x: 403, startPoint y: 109, endPoint x: 416, endPoint y: 110, distance: 12.4
click at [416, 110] on td "152" at bounding box center [405, 110] width 25 height 14
drag, startPoint x: 402, startPoint y: 106, endPoint x: 419, endPoint y: 109, distance: 17.2
click at [419, 109] on tr "TOTALS (0) 152 $44.9 $6,824.4 $19,000 35.9% 3.8% 3,975 $1.72 125,565 3.17% $54.…" at bounding box center [450, 110] width 701 height 14
click at [340, 112] on td "TOTALS (0)" at bounding box center [264, 110] width 258 height 14
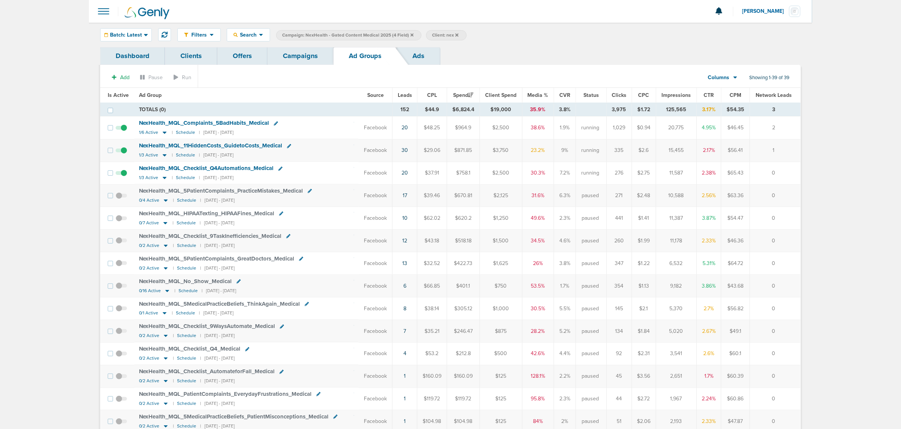
click at [310, 62] on link "Campaigns" at bounding box center [301, 56] width 66 height 18
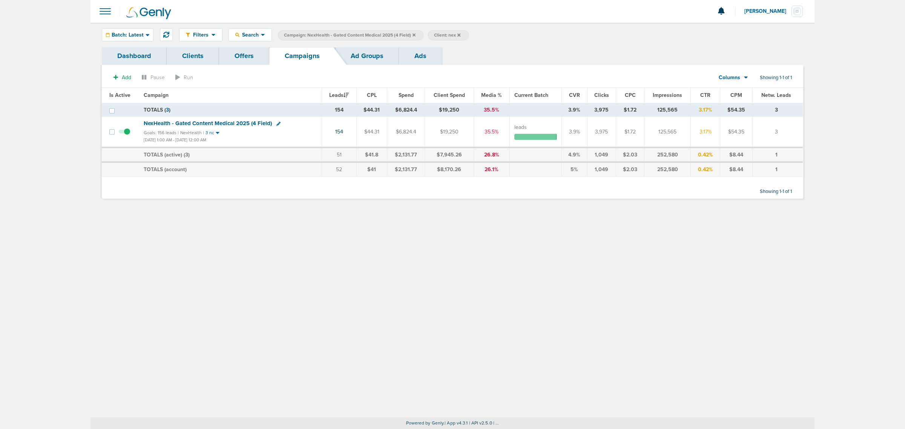
drag, startPoint x: 333, startPoint y: 133, endPoint x: 354, endPoint y: 134, distance: 20.7
click at [354, 134] on td "154" at bounding box center [338, 132] width 35 height 31
click at [353, 133] on td "154" at bounding box center [338, 132] width 35 height 31
click at [366, 58] on link "Ad Groups" at bounding box center [367, 56] width 64 height 18
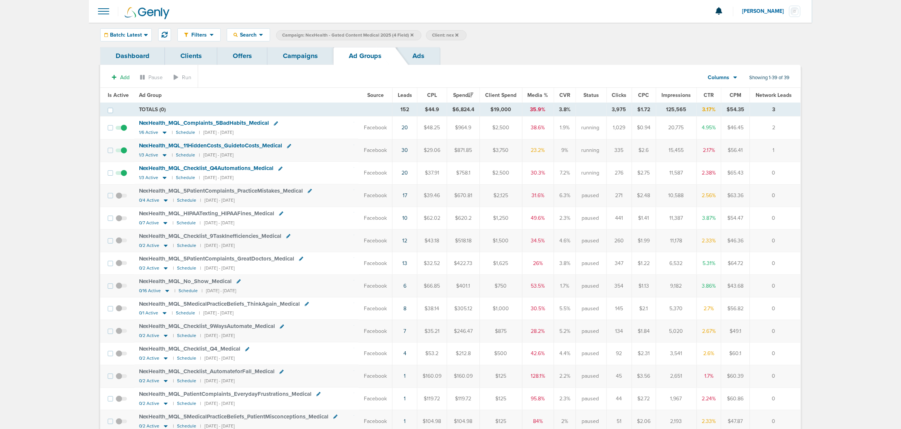
click at [293, 50] on link "Campaigns" at bounding box center [301, 56] width 66 height 18
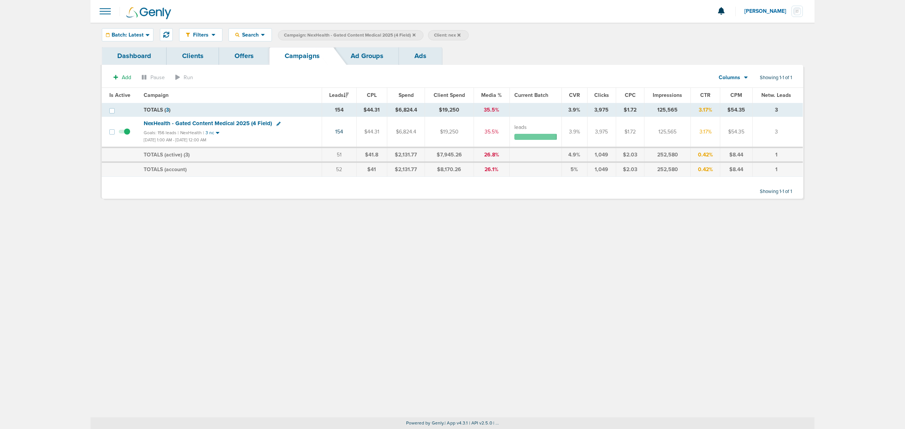
click at [415, 35] on label "Campaign: NexHealth - Gated Content Medical 2025 (4 Field)" at bounding box center [350, 35] width 145 height 10
click at [412, 33] on icon at bounding box center [413, 35] width 3 height 5
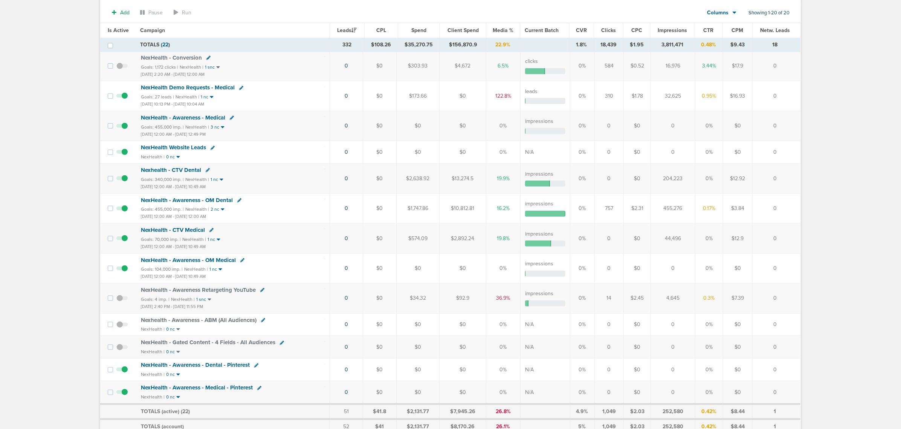
scroll to position [283, 0]
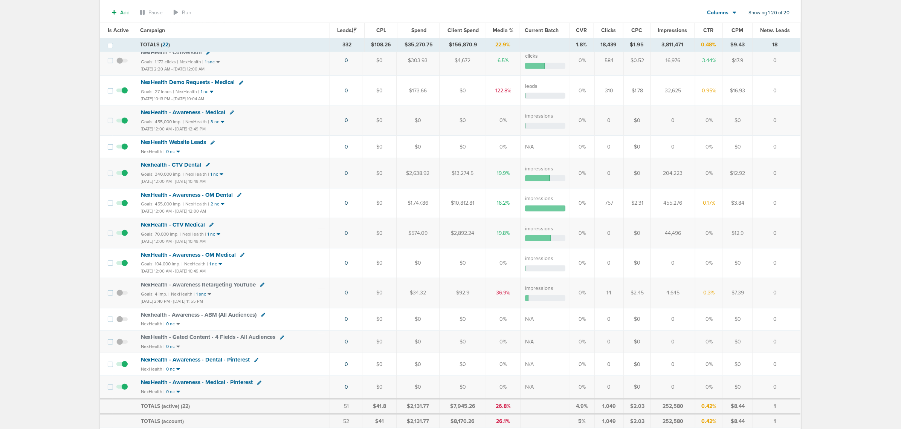
drag, startPoint x: 354, startPoint y: 303, endPoint x: 323, endPoint y: 295, distance: 31.1
click at [323, 295] on tr "NexHealth - Awareness Retargeting YouTube Goals: 4 imp. | NexHealth | 1 snc Jun…" at bounding box center [450, 293] width 701 height 30
click at [324, 295] on td "NexHealth - Awareness Retargeting YouTube Goals: 4 imp. | NexHealth | 1 snc Jun…" at bounding box center [233, 293] width 194 height 30
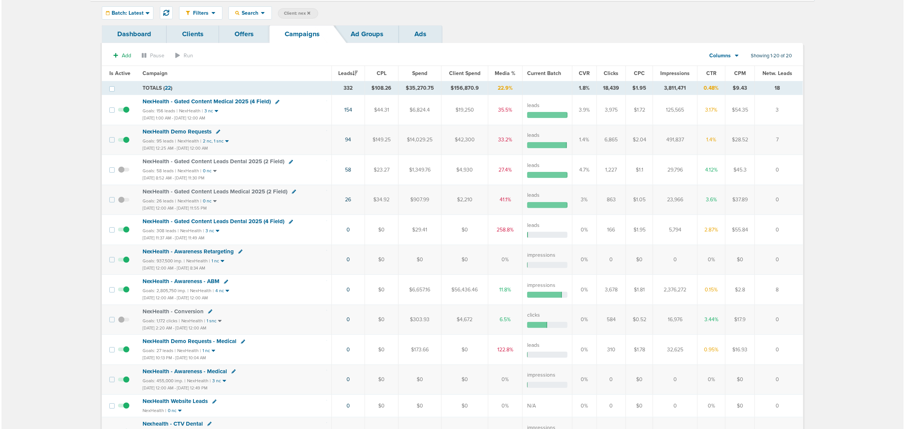
scroll to position [0, 0]
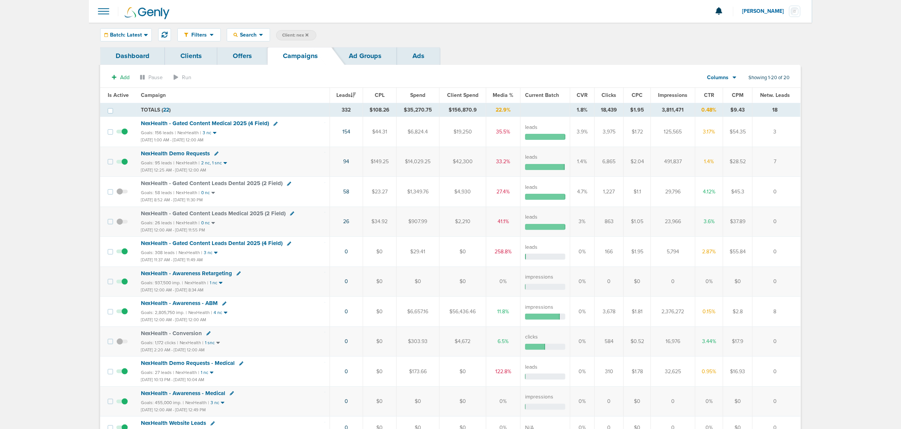
click at [308, 34] on icon at bounding box center [307, 34] width 3 height 3
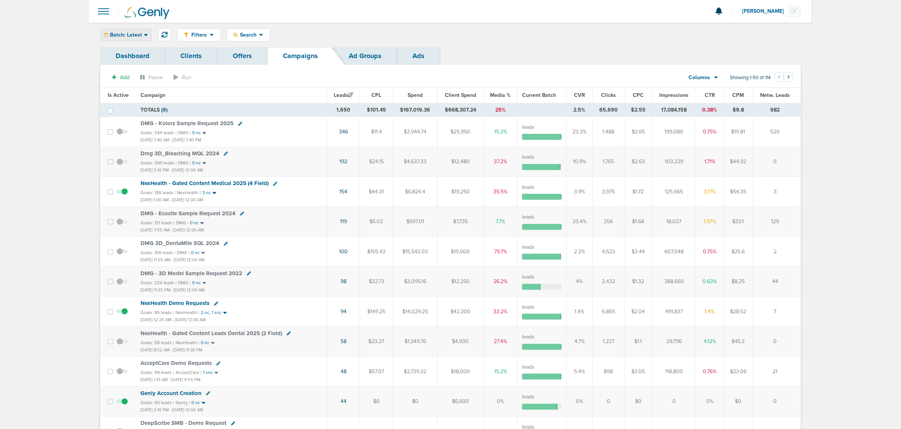
click at [132, 35] on span "Batch: Latest" at bounding box center [126, 34] width 32 height 5
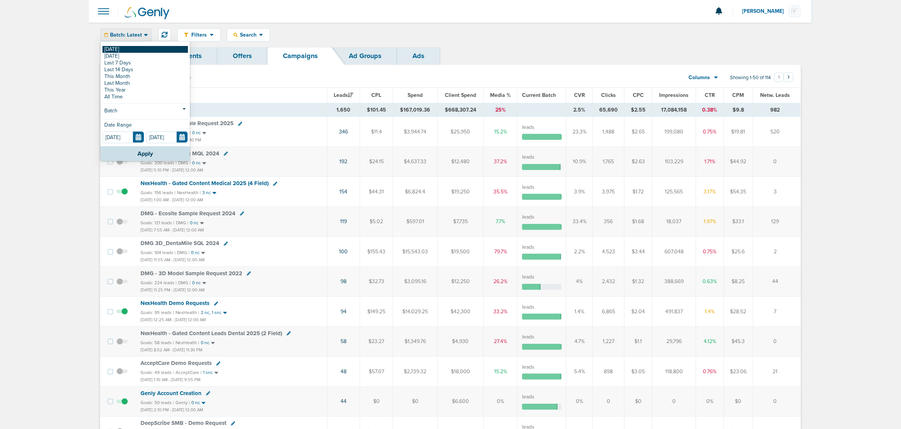
click at [117, 50] on link "[DATE]" at bounding box center [146, 49] width 86 height 7
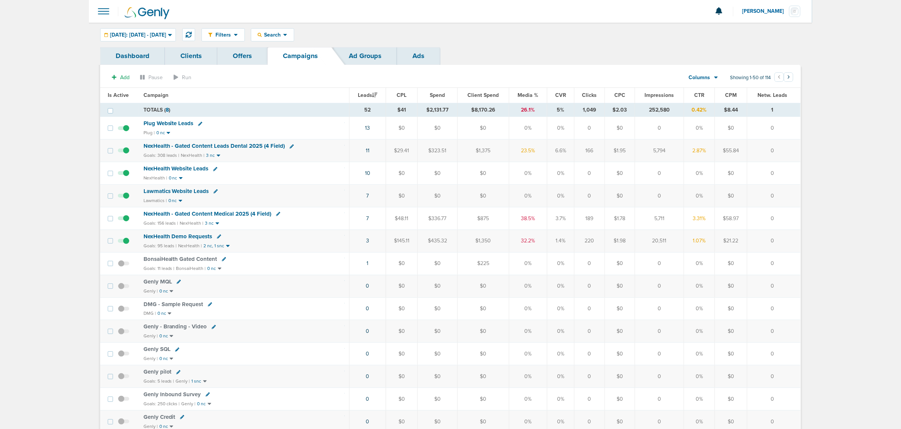
click at [524, 92] on span "Media %" at bounding box center [528, 95] width 21 height 6
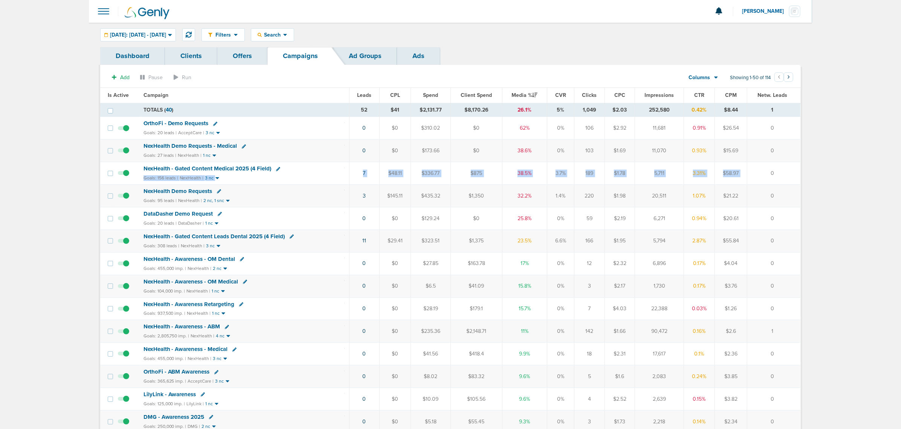
drag, startPoint x: 336, startPoint y: 170, endPoint x: 763, endPoint y: 170, distance: 427.4
click at [763, 170] on tr "NexHealth - Gated Content Medical 2025 (4 Field) Goals: 156 leads | NexHealth |…" at bounding box center [450, 173] width 701 height 23
click at [776, 173] on td "0" at bounding box center [774, 173] width 53 height 23
click at [195, 31] on button at bounding box center [188, 34] width 13 height 13
drag, startPoint x: 315, startPoint y: 176, endPoint x: 794, endPoint y: 180, distance: 479.4
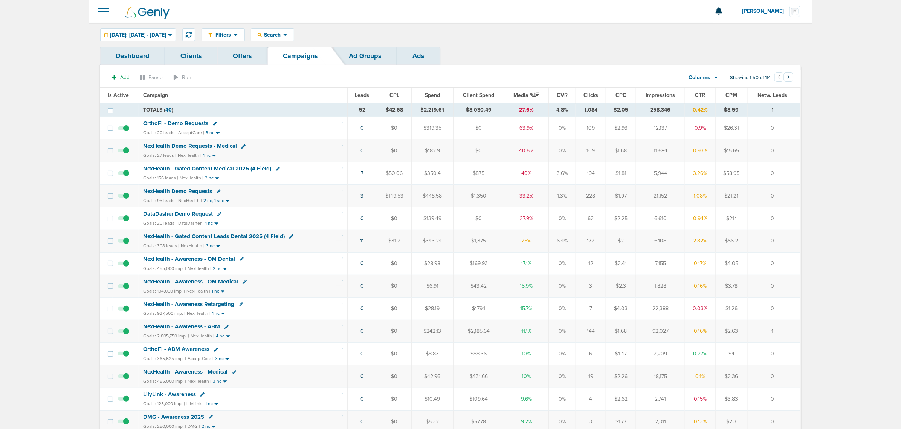
click at [794, 180] on tr "NexHealth - Gated Content Medical 2025 (4 Field) Goals: 156 leads | NexHealth |…" at bounding box center [450, 173] width 701 height 23
click at [794, 180] on td "0" at bounding box center [774, 173] width 53 height 23
click at [240, 168] on span "NexHealth - Gated Content Medical 2025 (4 Field)" at bounding box center [207, 168] width 128 height 7
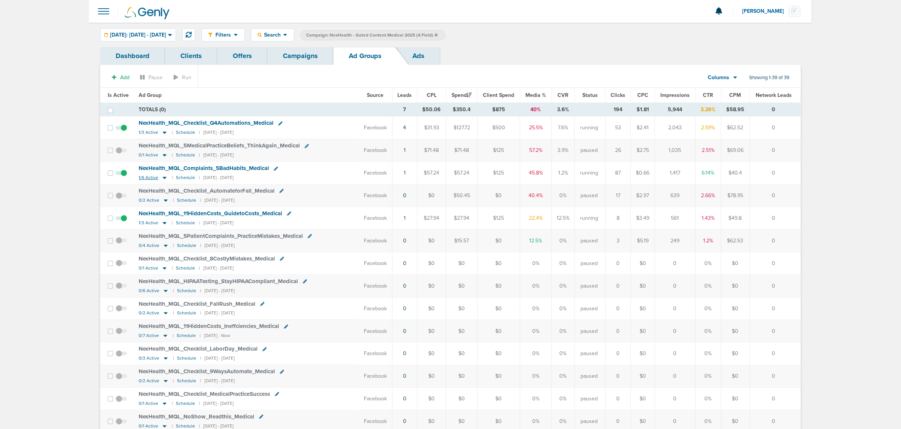
click at [165, 179] on icon at bounding box center [165, 177] width 8 height 6
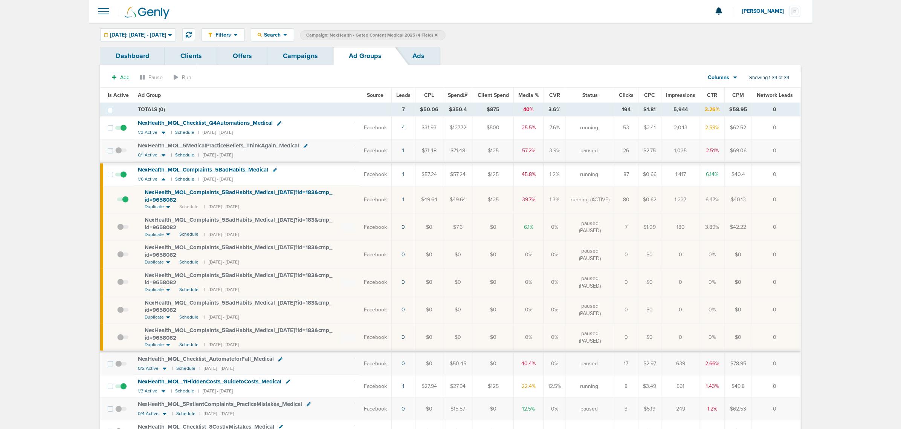
click at [126, 203] on span at bounding box center [122, 203] width 11 height 0
click at [117, 201] on input "checkbox" at bounding box center [117, 201] width 0 height 0
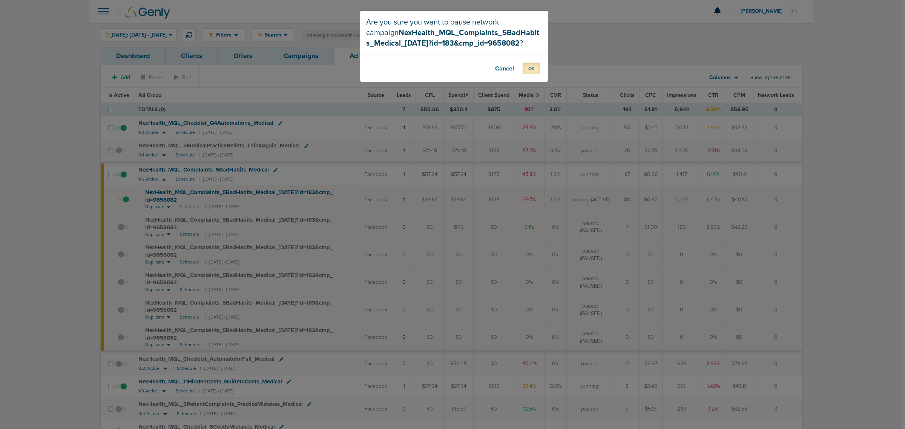
click at [531, 70] on button "OK" at bounding box center [531, 69] width 18 height 12
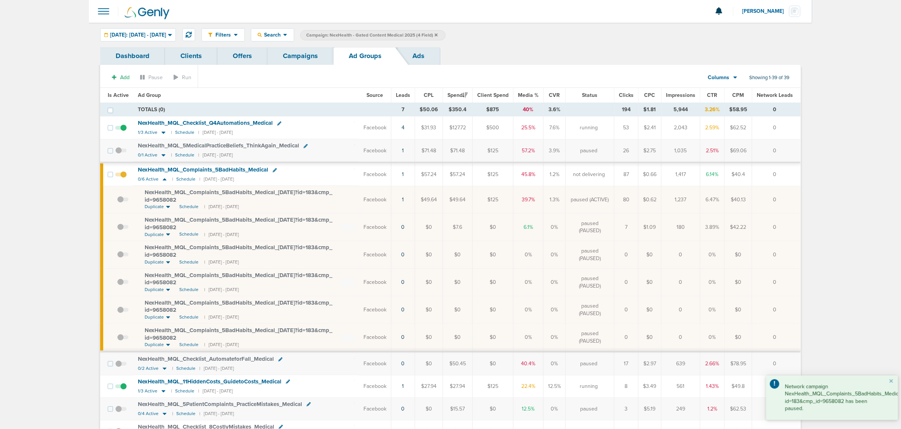
click at [115, 230] on td at bounding box center [123, 227] width 21 height 28
click at [122, 231] on span at bounding box center [122, 231] width 11 height 0
click at [117, 229] on input "checkbox" at bounding box center [117, 229] width 0 height 0
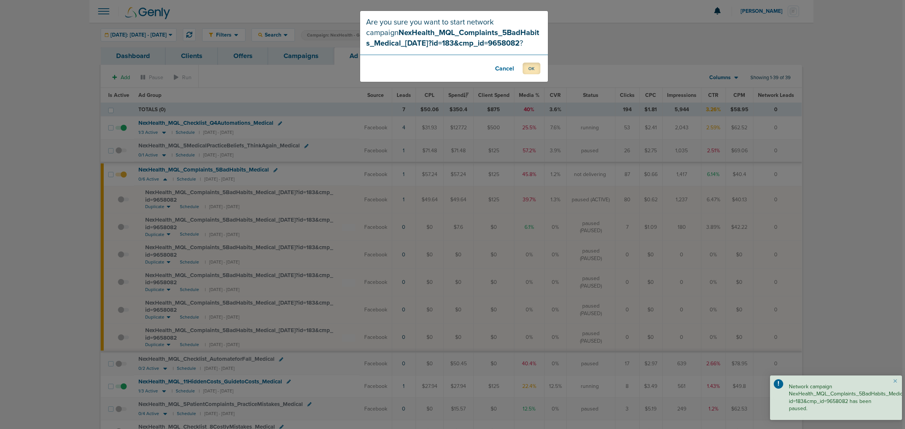
click at [536, 69] on button "OK" at bounding box center [531, 69] width 18 height 12
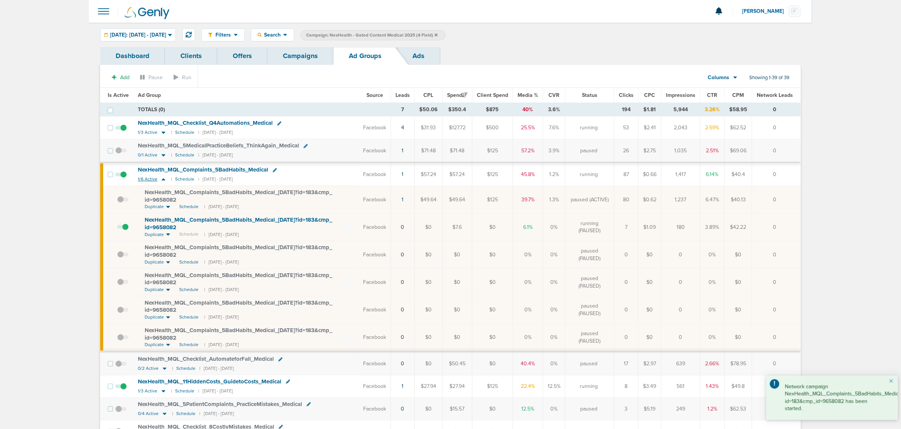
click at [161, 180] on icon at bounding box center [164, 179] width 8 height 6
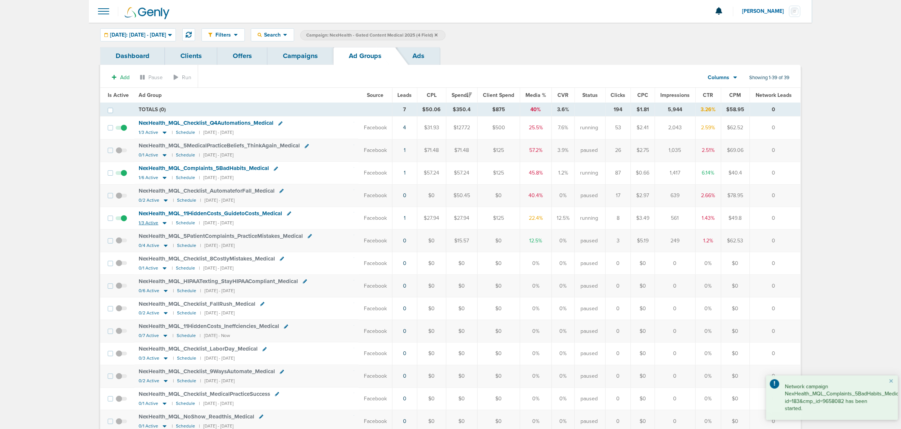
click at [163, 224] on icon at bounding box center [165, 223] width 4 height 2
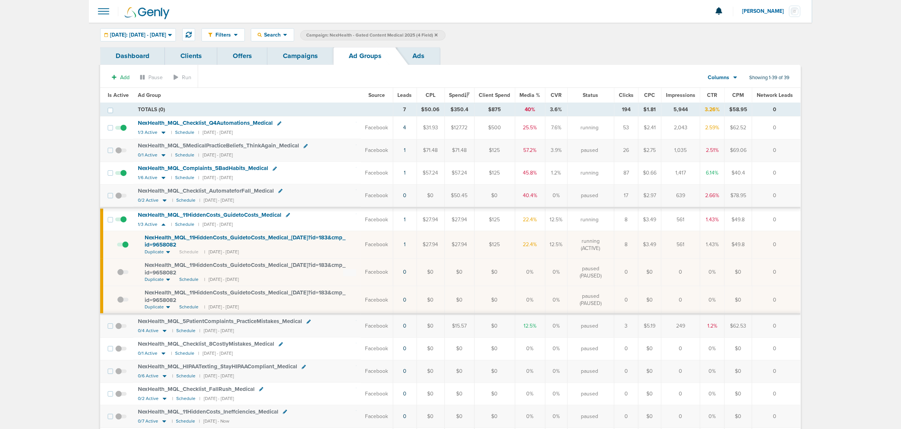
click at [292, 53] on link "Campaigns" at bounding box center [301, 56] width 66 height 18
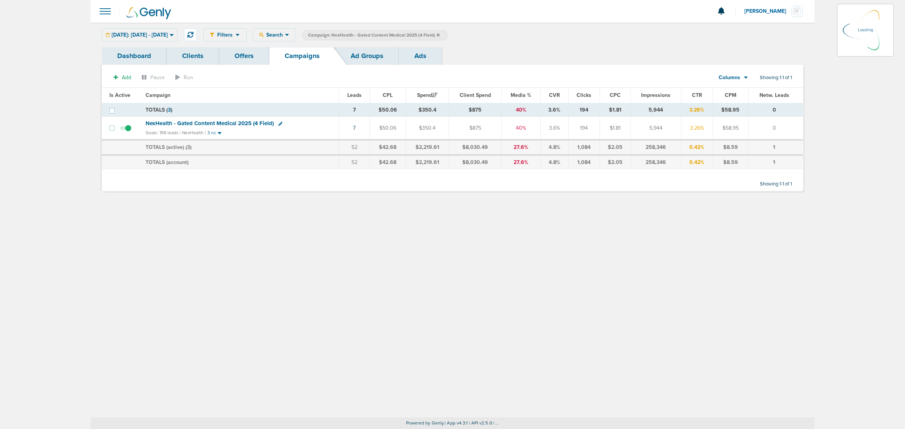
click at [439, 34] on icon at bounding box center [437, 34] width 3 height 3
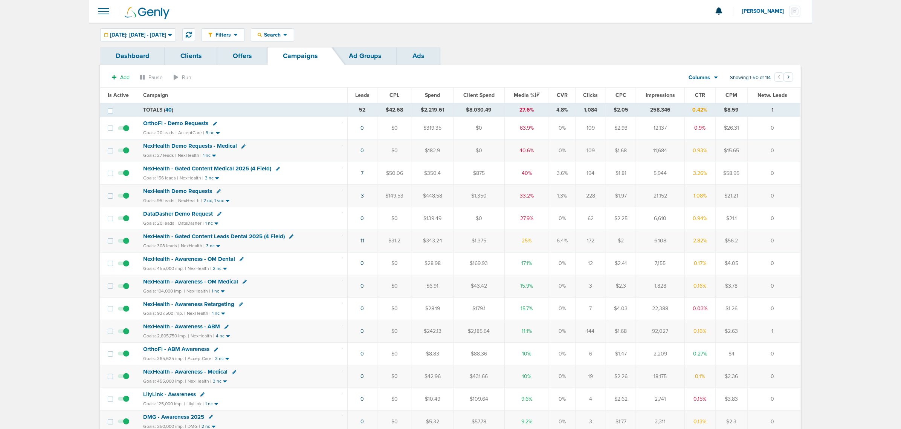
click at [294, 27] on div "Filters Active Only Settings Status Active Inactive Objectives MQL SQL Traffic …" at bounding box center [451, 35] width 724 height 24
click at [283, 36] on span "Search" at bounding box center [272, 35] width 21 height 6
click at [298, 61] on link "Client" at bounding box center [290, 59] width 78 height 9
type input "data"
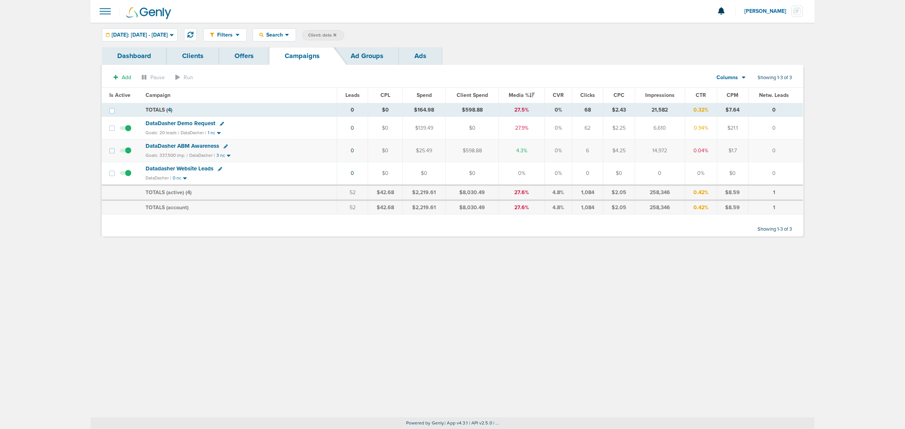
click at [220, 122] on icon at bounding box center [222, 124] width 4 height 4
select select
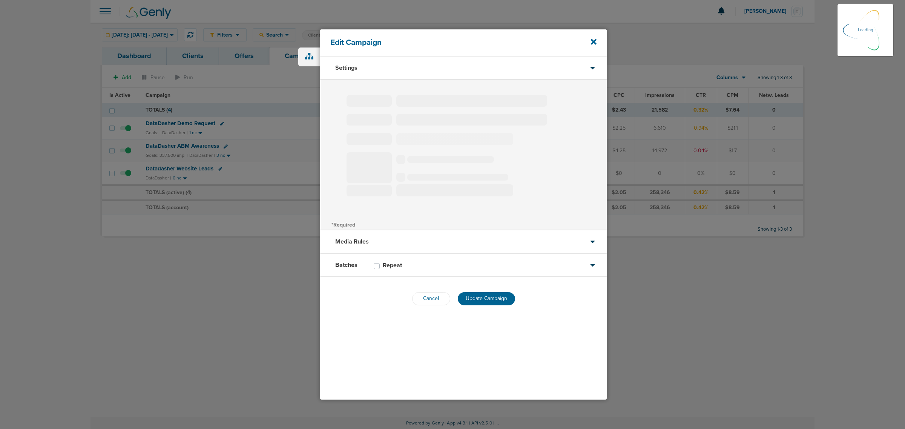
type input "DataDasher Demo Request"
select select "Leads"
radio input "true"
select select "readOnly"
select select "1"
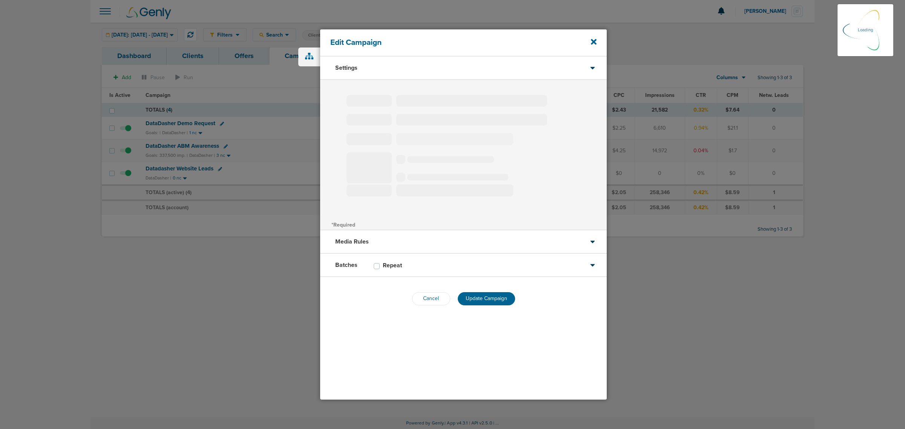
select select "1"
select select "2"
select select "3"
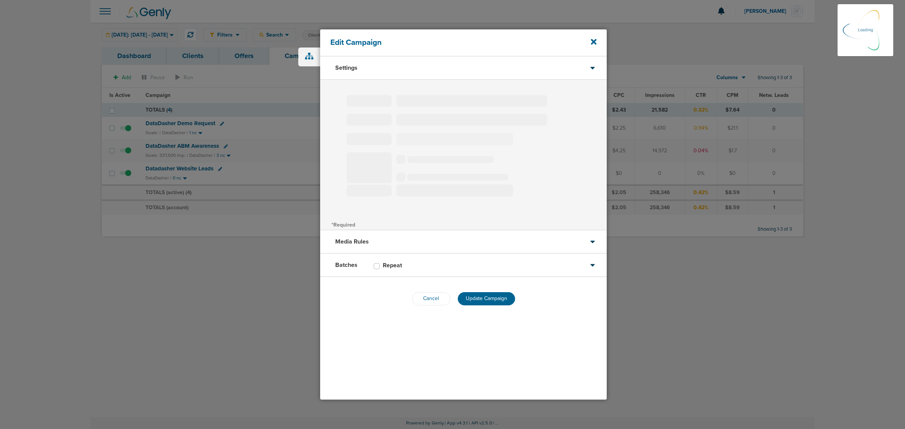
select select "4"
select select "6"
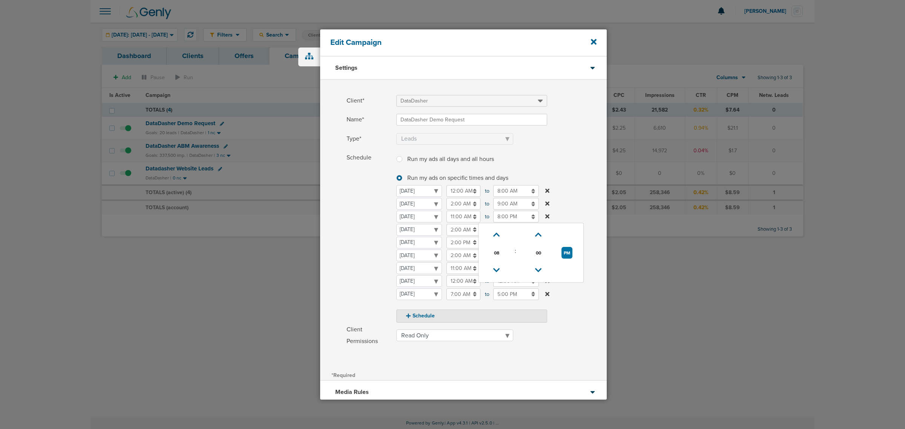
click at [509, 215] on input "8:00 PM" at bounding box center [516, 217] width 46 height 12
click at [493, 269] on link at bounding box center [496, 271] width 13 height 12
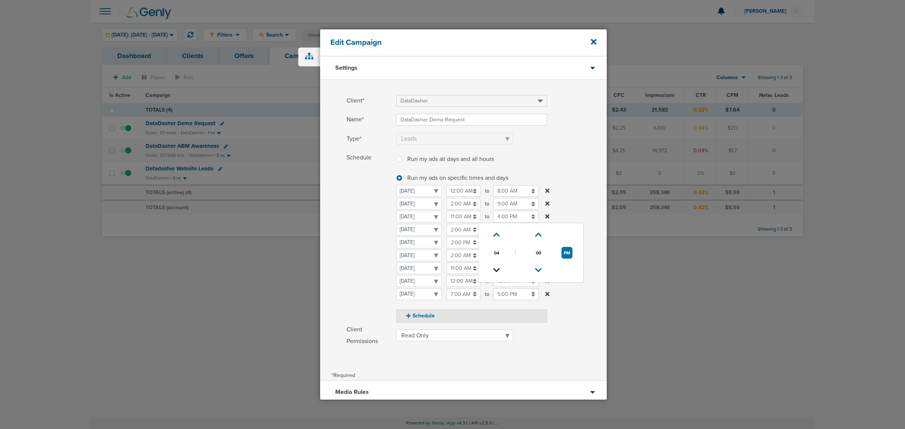
click at [493, 269] on link at bounding box center [496, 271] width 13 height 12
type input "3:00 PM"
click at [580, 185] on label "Schedule Run my ads all days and all hours Run my ads all days and all hours Ru…" at bounding box center [476, 237] width 260 height 171
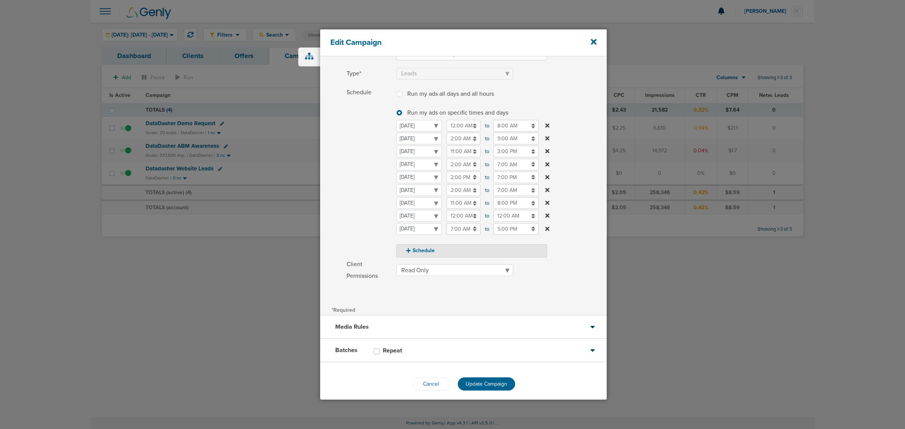
scroll to position [70, 0]
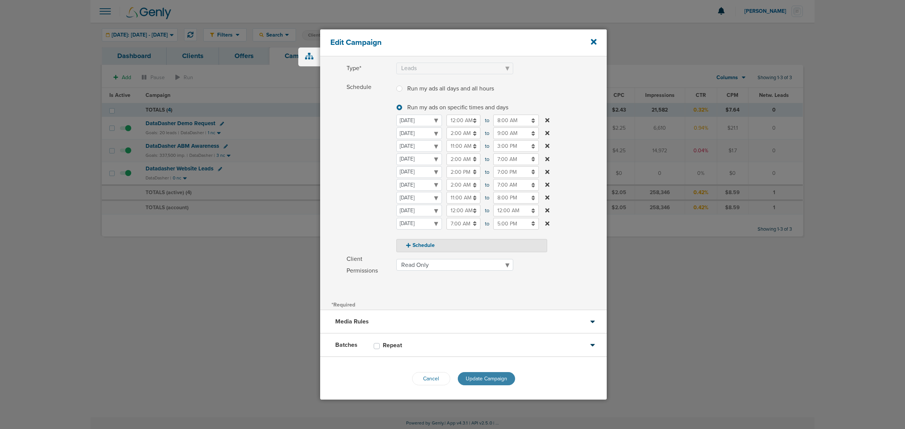
click at [492, 375] on span "Update Campaign" at bounding box center [485, 378] width 41 height 6
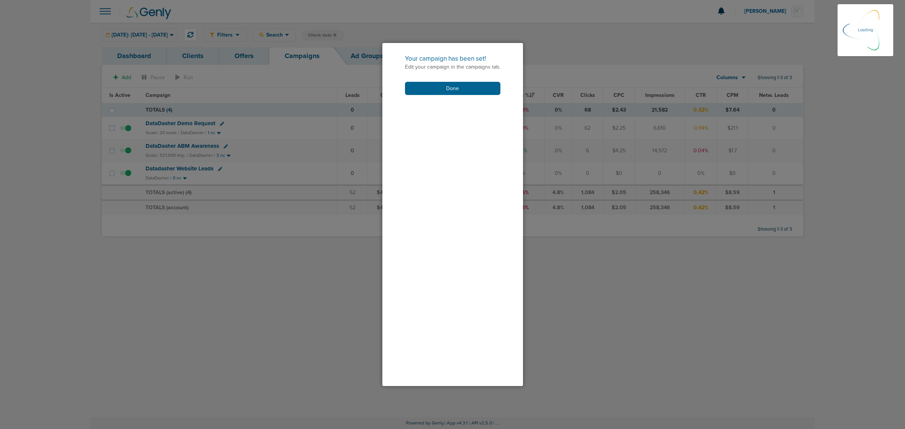
scroll to position [46, 0]
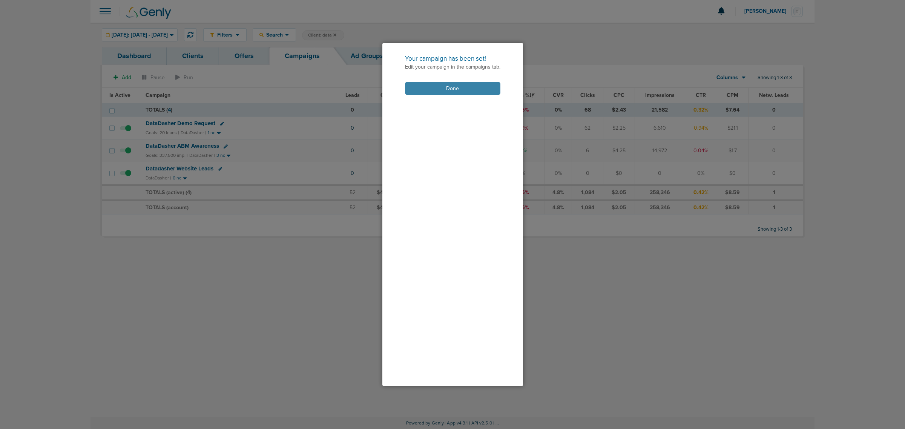
click at [484, 90] on button "Done" at bounding box center [452, 88] width 95 height 13
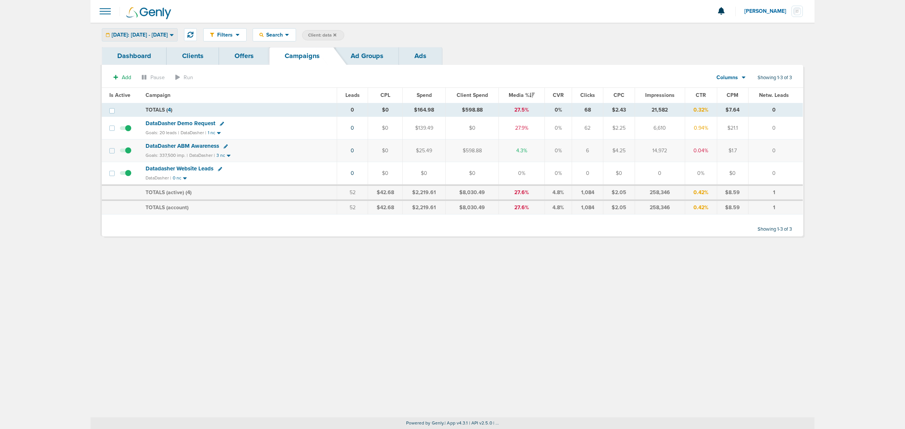
click at [159, 32] on span "Today: 09.30.2025 - 09.30.2025" at bounding box center [140, 34] width 56 height 5
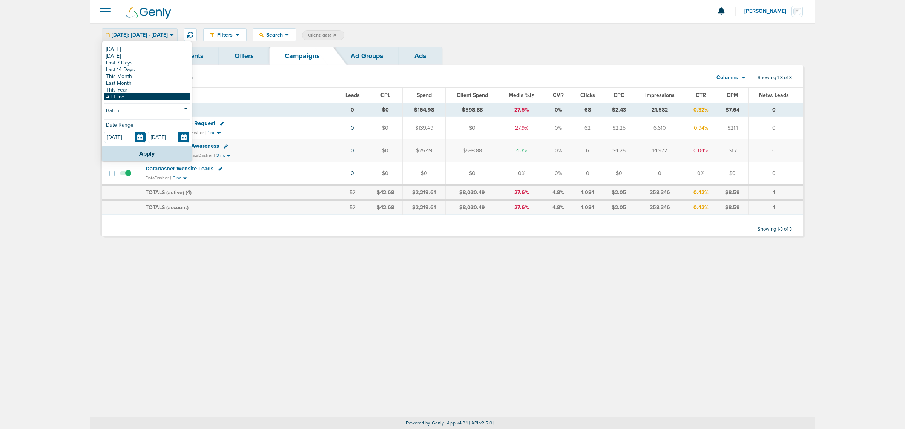
click at [127, 95] on link "All Time" at bounding box center [147, 96] width 86 height 7
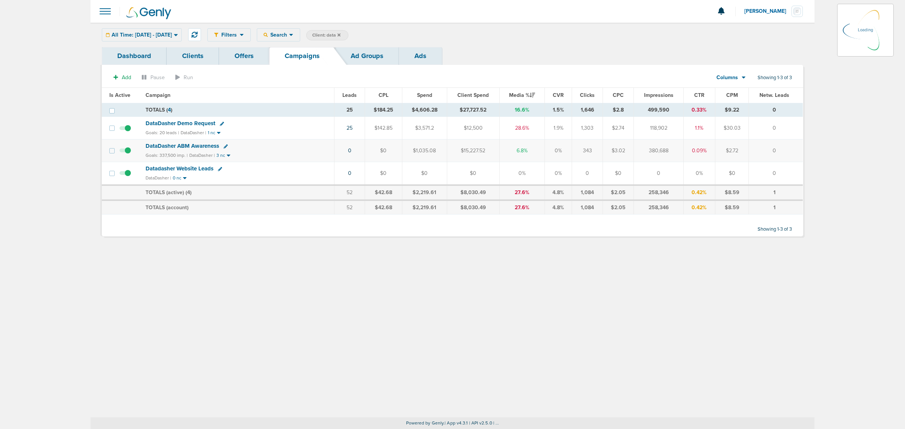
click at [193, 122] on span "DataDasher Demo Request" at bounding box center [180, 123] width 70 height 7
click at [193, 123] on span "DataDasher Demo Request" at bounding box center [180, 123] width 70 height 7
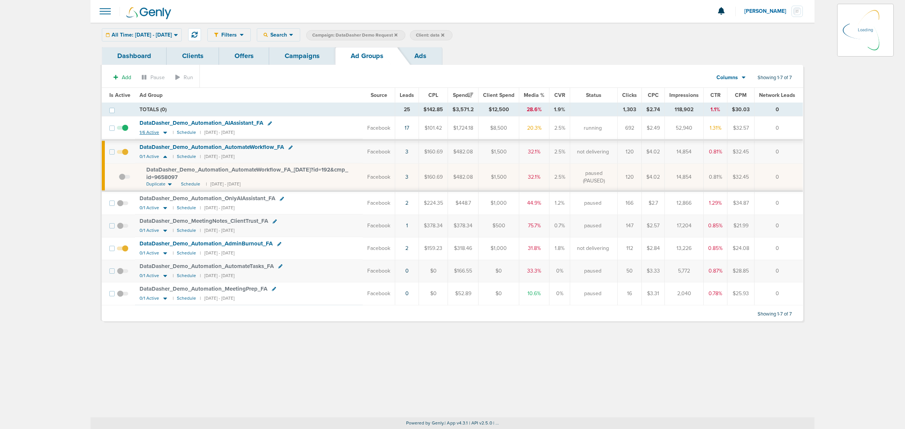
click at [165, 132] on icon at bounding box center [165, 133] width 4 height 2
click at [164, 133] on icon at bounding box center [165, 133] width 4 height 2
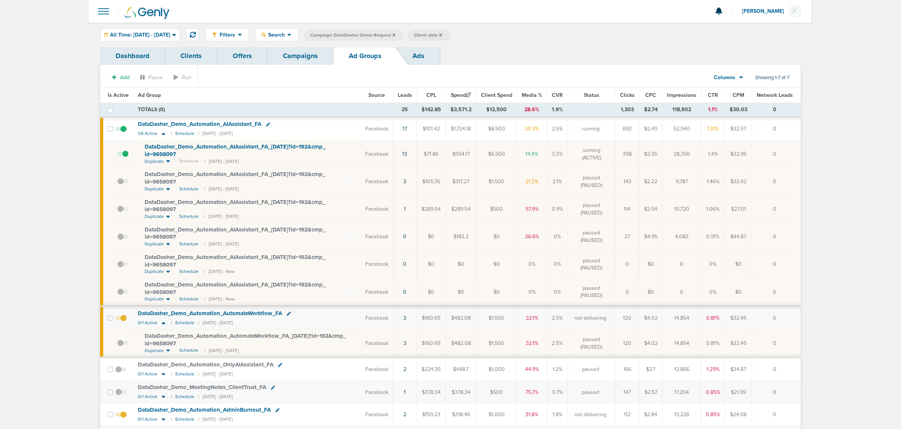
click at [153, 145] on span "DataDasher_ Demo_ Automation_ AIAssistant_ FA_ 08.15.25?id=192&cmp_ id=9658097" at bounding box center [235, 150] width 181 height 14
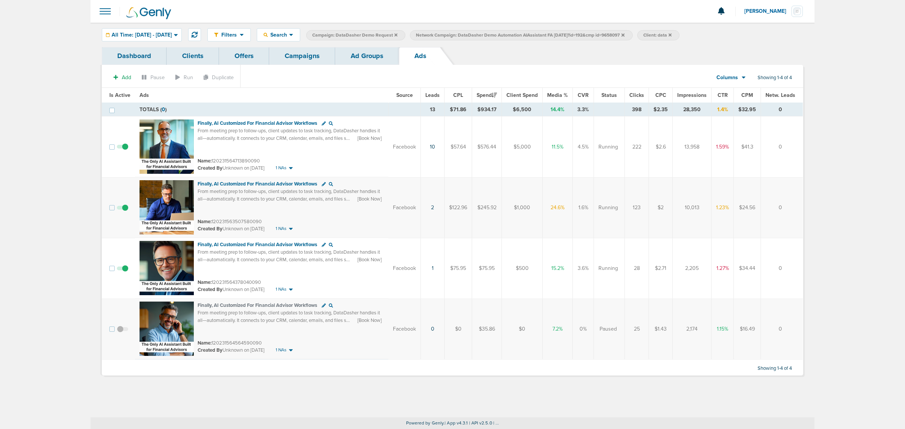
click at [305, 58] on link "Campaigns" at bounding box center [302, 56] width 66 height 18
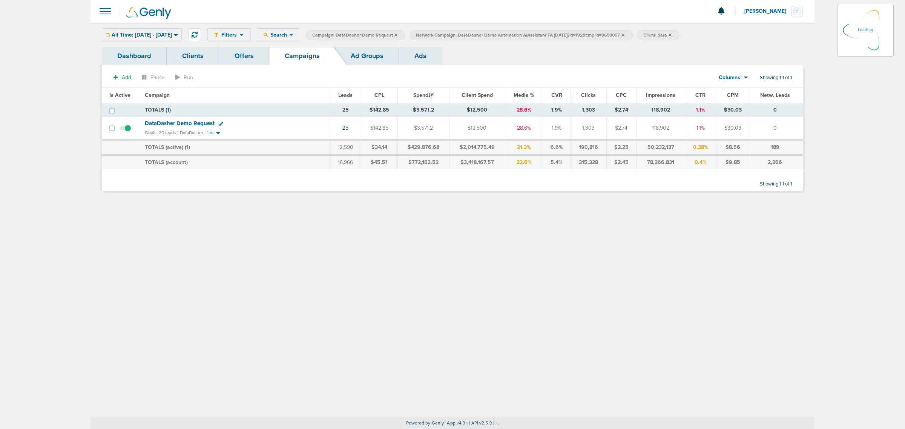
click at [405, 33] on label "Campaign: DataDasher Demo Request" at bounding box center [355, 35] width 99 height 10
click at [397, 36] on icon at bounding box center [395, 35] width 3 height 5
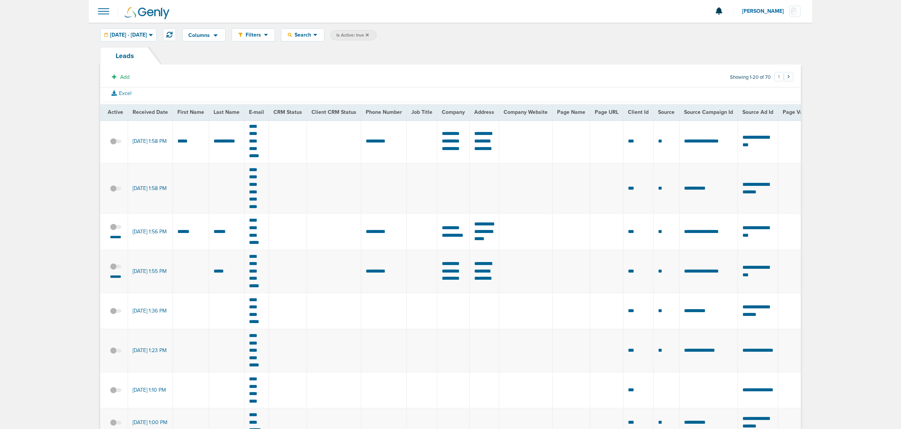
click at [95, 9] on span at bounding box center [103, 11] width 17 height 17
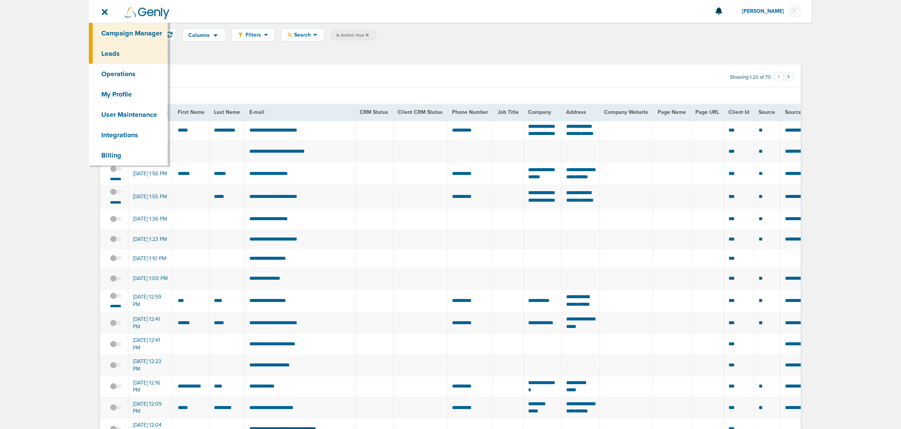
click at [134, 35] on link "Campaign Manager" at bounding box center [128, 33] width 79 height 20
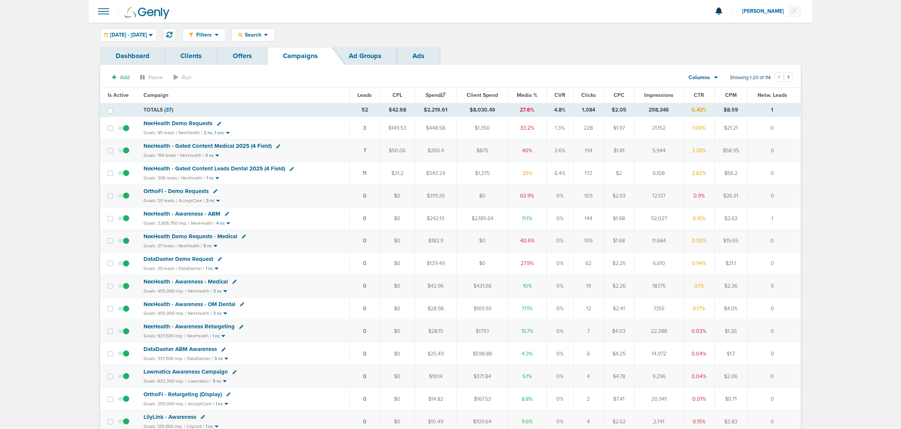
click at [209, 170] on span "NexHealth - Gated Content Leads Dental 2025 (4 Field)" at bounding box center [215, 168] width 142 height 7
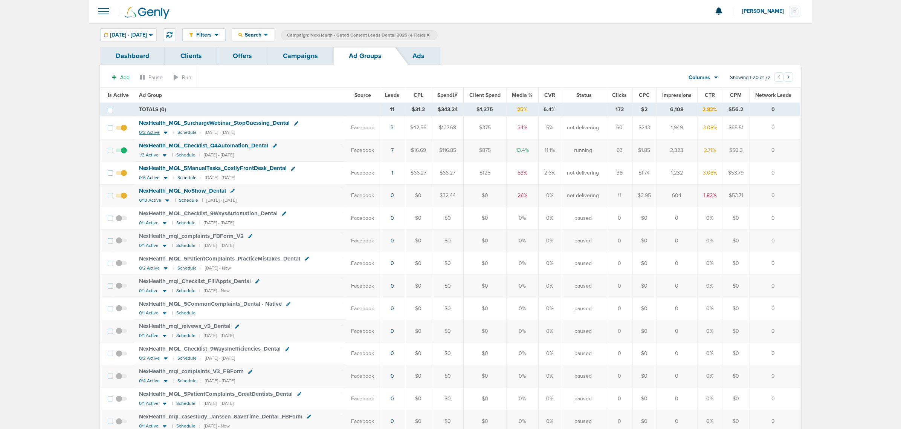
click at [164, 132] on icon at bounding box center [166, 133] width 4 height 2
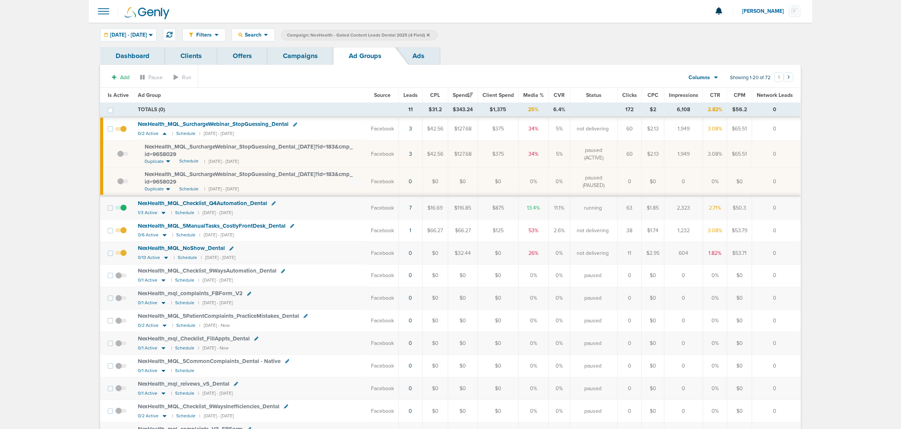
click at [121, 185] on span at bounding box center [122, 185] width 11 height 0
click at [117, 183] on input "checkbox" at bounding box center [117, 183] width 0 height 0
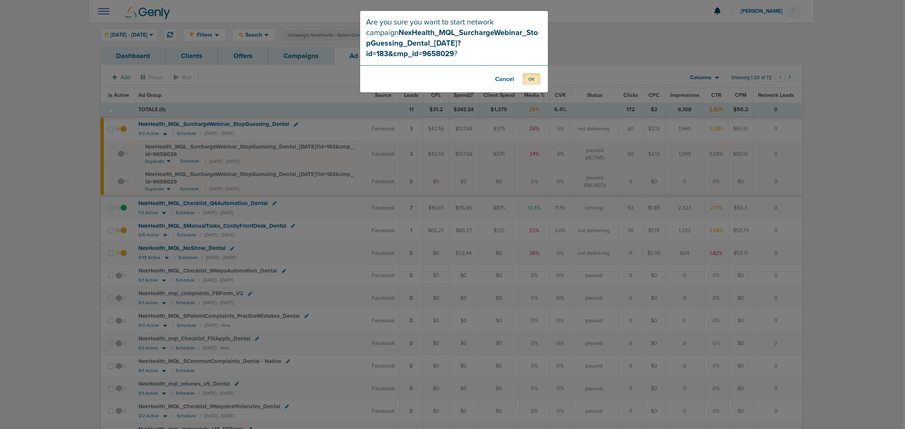
click at [536, 73] on button "OK" at bounding box center [531, 79] width 18 height 12
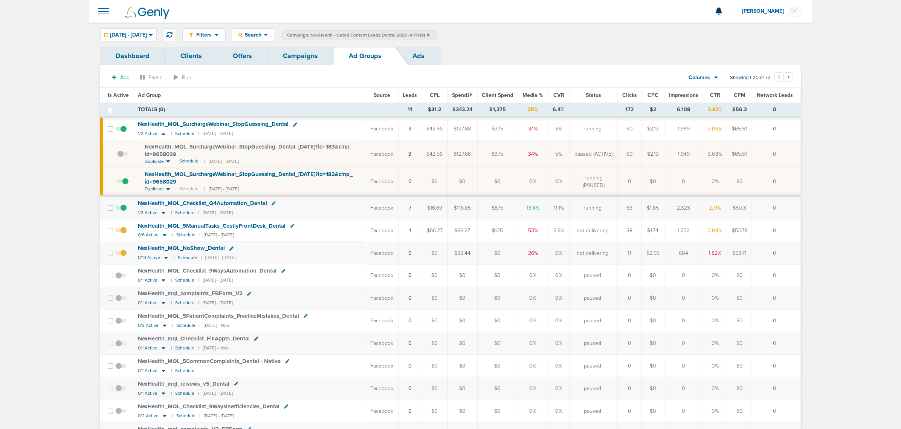
click at [124, 257] on span at bounding box center [120, 257] width 11 height 0
click at [121, 255] on input "checkbox" at bounding box center [121, 255] width 0 height 0
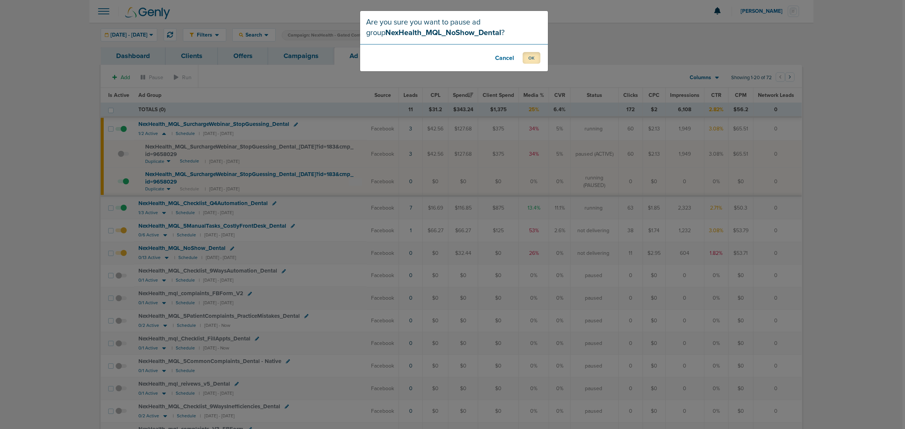
click at [531, 58] on button "OK" at bounding box center [531, 58] width 18 height 12
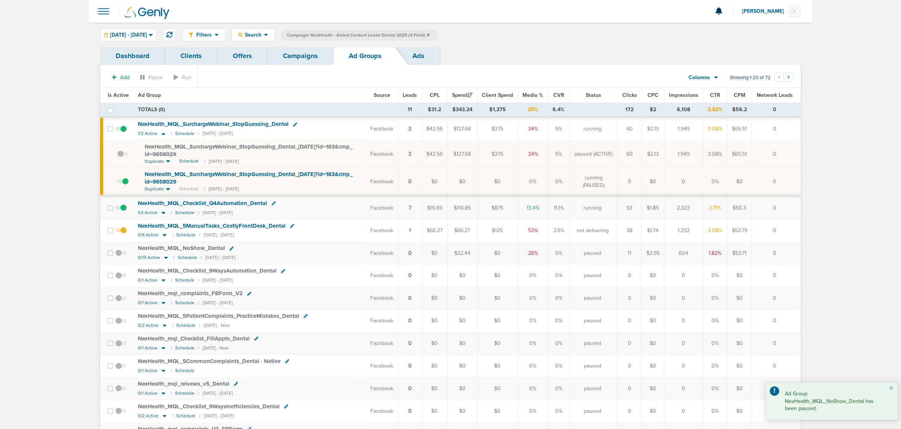
click at [124, 234] on span at bounding box center [120, 234] width 11 height 0
click at [121, 232] on input "checkbox" at bounding box center [121, 232] width 0 height 0
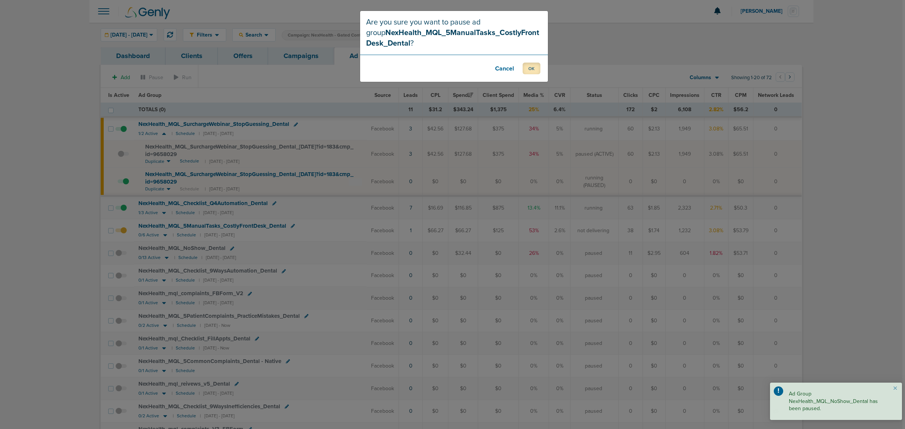
click at [534, 70] on button "OK" at bounding box center [531, 69] width 18 height 12
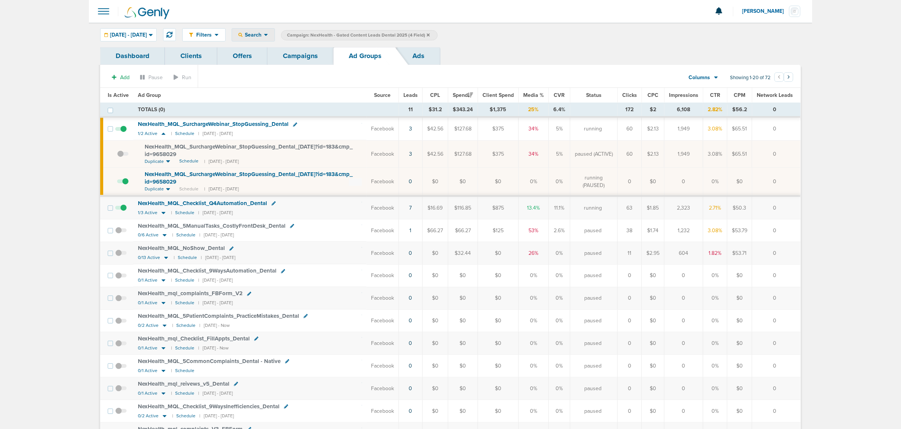
click at [275, 39] on div "Search" at bounding box center [253, 35] width 43 height 12
click at [290, 106] on link "Network Campaign" at bounding box center [271, 106] width 78 height 9
select select "netCmpName"
type input "09.29"
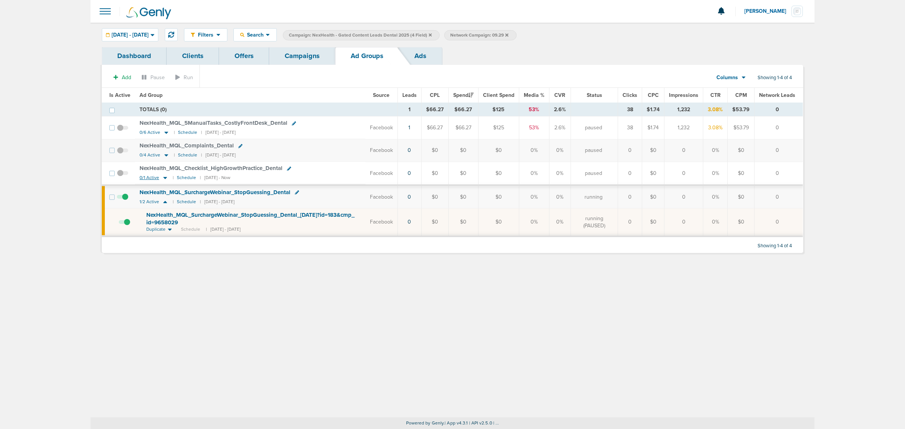
click at [166, 179] on icon at bounding box center [165, 177] width 8 height 6
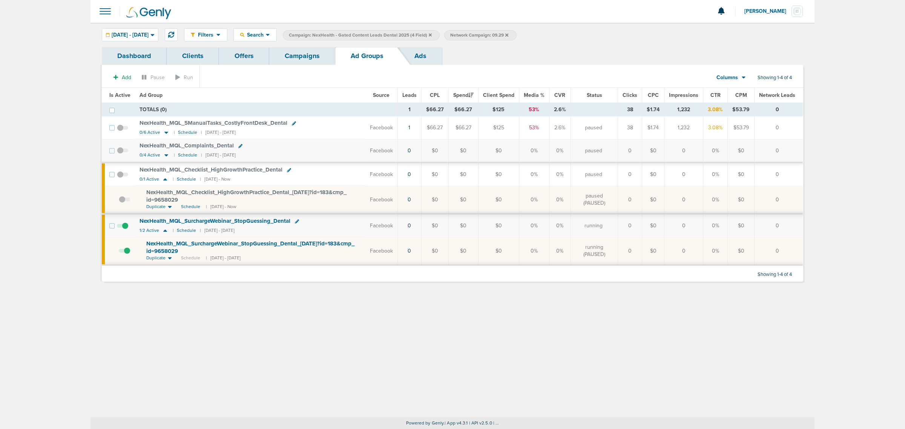
click at [121, 203] on span at bounding box center [124, 203] width 11 height 0
click at [119, 201] on input "checkbox" at bounding box center [119, 201] width 0 height 0
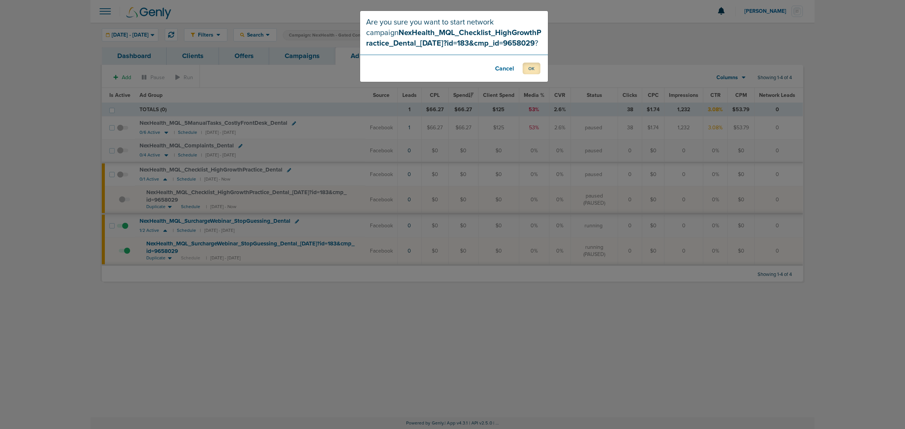
click at [536, 69] on button "OK" at bounding box center [531, 69] width 18 height 12
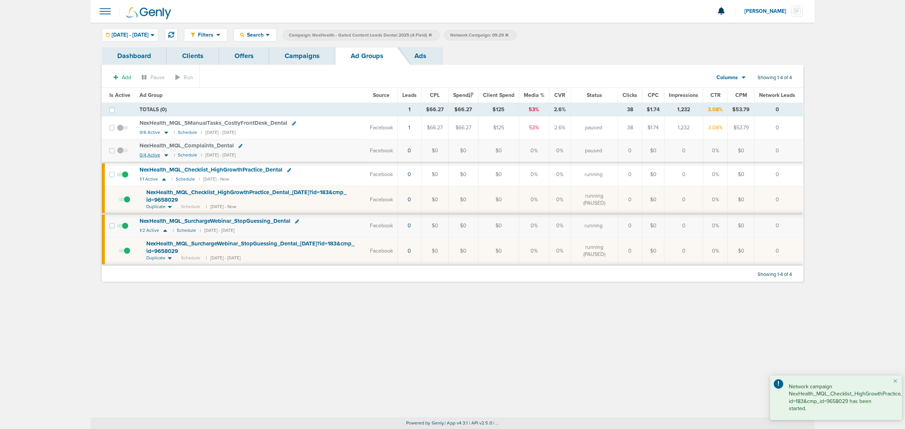
click at [168, 157] on icon at bounding box center [166, 155] width 8 height 6
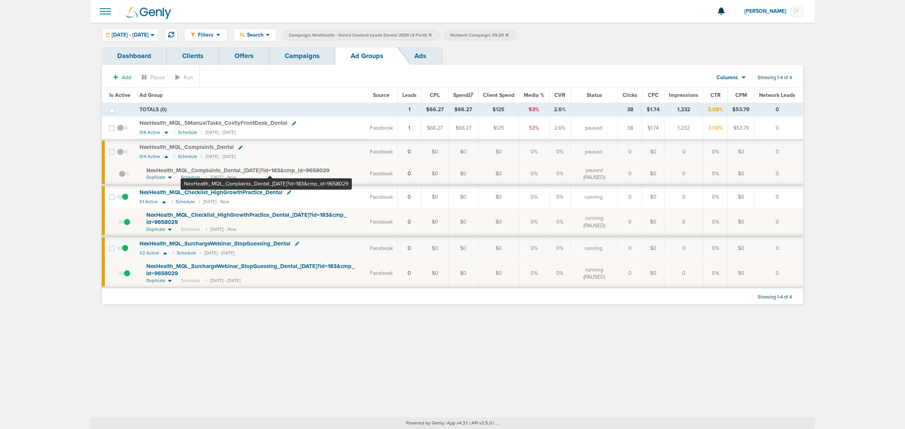
click at [269, 168] on span "NexHealth_ MQL_ Complaints_ Dental_ [DATE]?id=183&cmp_ id=9658029" at bounding box center [237, 170] width 183 height 7
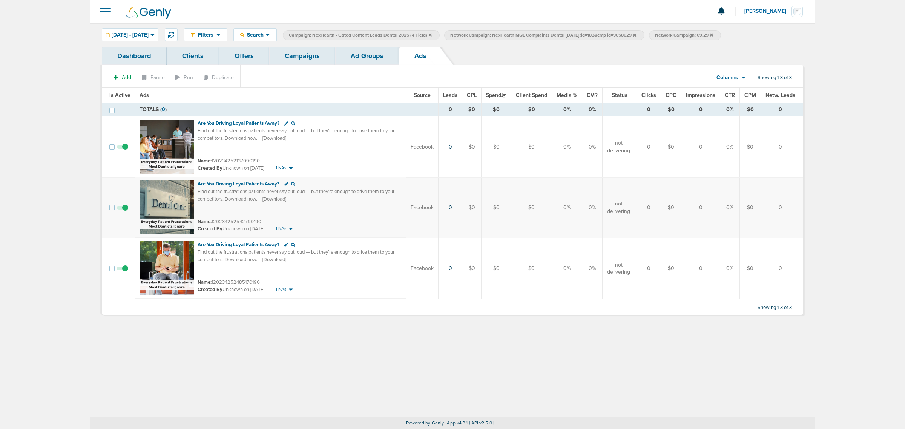
click at [382, 49] on link "Ad Groups" at bounding box center [367, 56] width 64 height 18
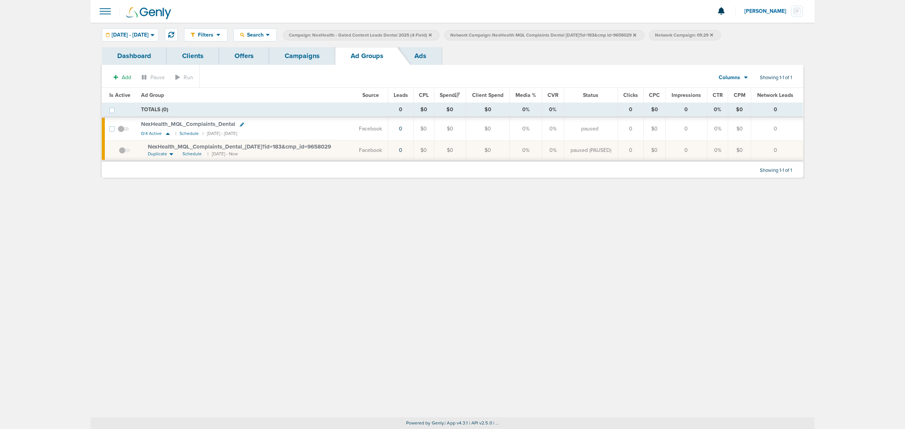
click at [125, 154] on span at bounding box center [124, 154] width 11 height 0
click at [119, 152] on input "checkbox" at bounding box center [119, 152] width 0 height 0
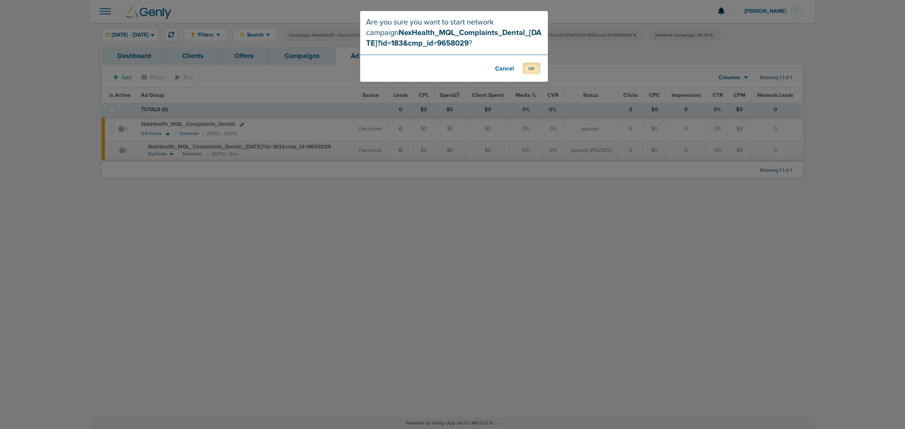
click at [523, 66] on button "OK" at bounding box center [531, 69] width 18 height 12
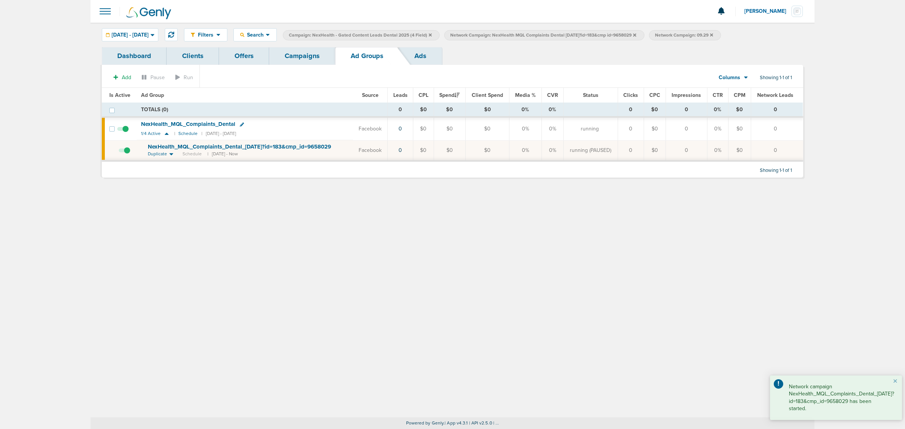
click at [636, 34] on icon at bounding box center [634, 34] width 3 height 3
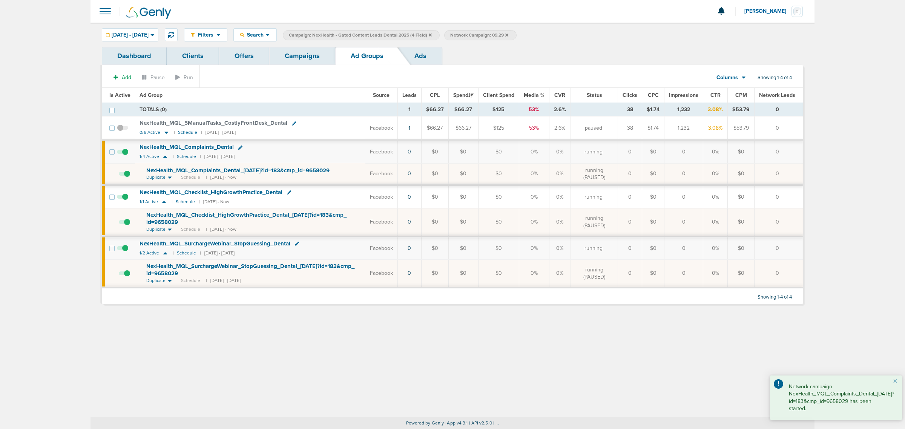
click at [127, 277] on span at bounding box center [124, 277] width 11 height 0
click at [119, 275] on input "checkbox" at bounding box center [119, 275] width 0 height 0
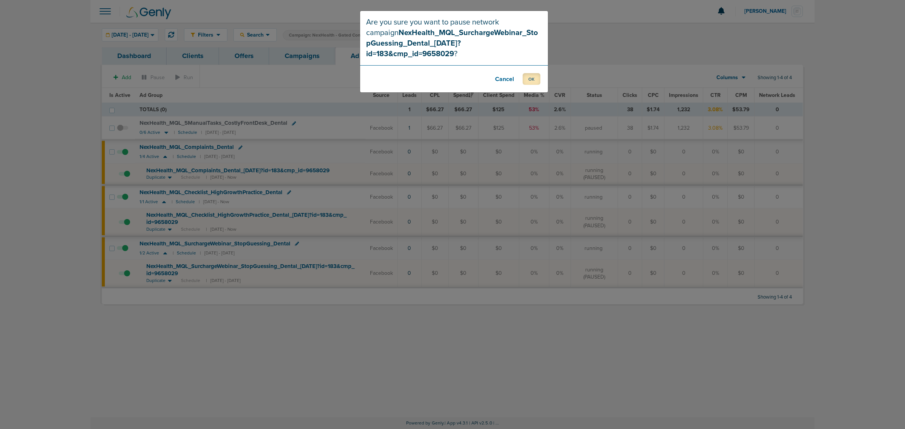
click at [536, 73] on button "OK" at bounding box center [531, 79] width 18 height 12
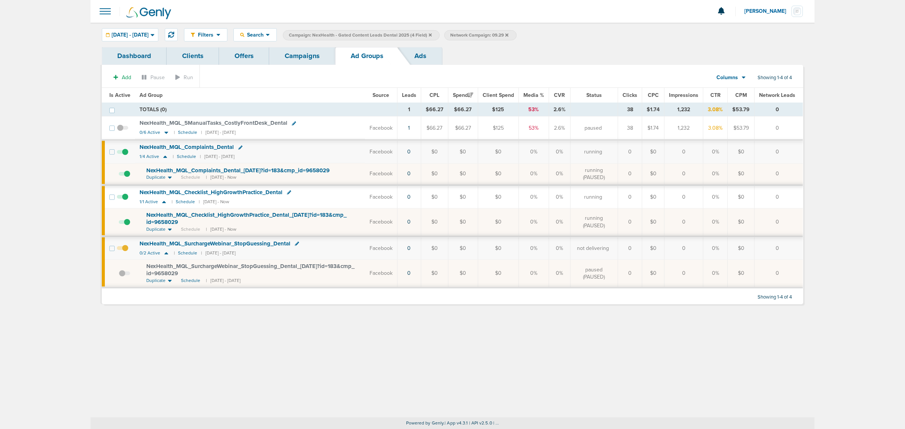
click at [315, 57] on link "Campaigns" at bounding box center [302, 56] width 66 height 18
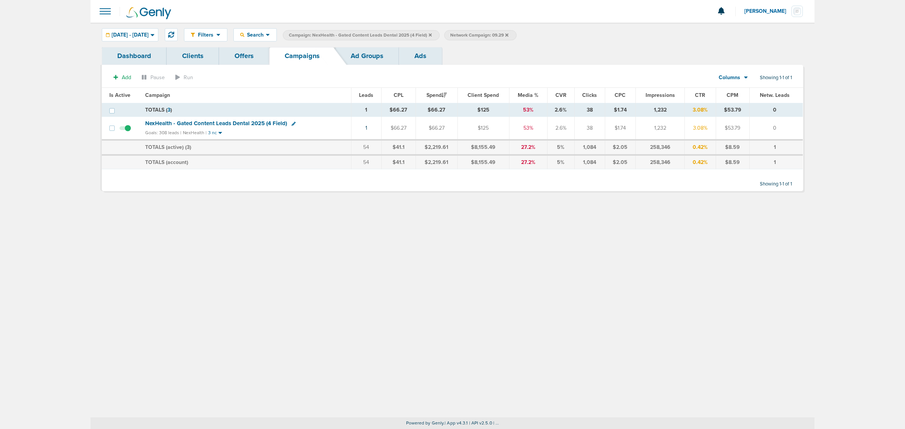
click at [432, 34] on icon at bounding box center [430, 34] width 3 height 3
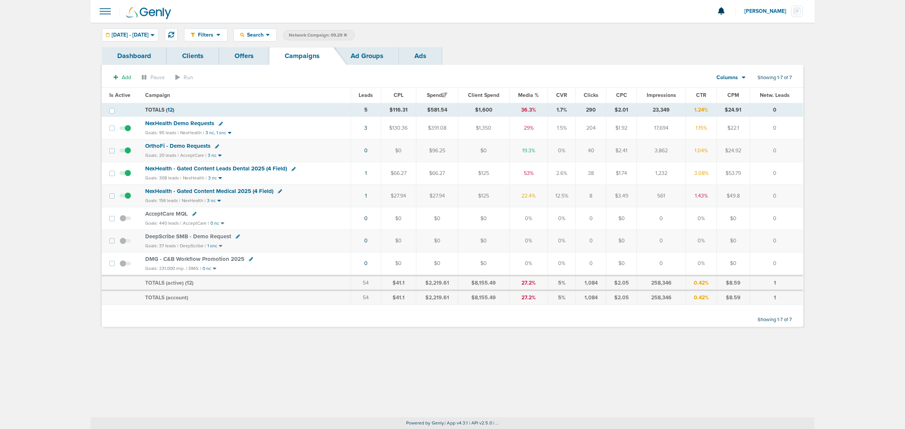
click at [347, 33] on icon at bounding box center [345, 35] width 3 height 5
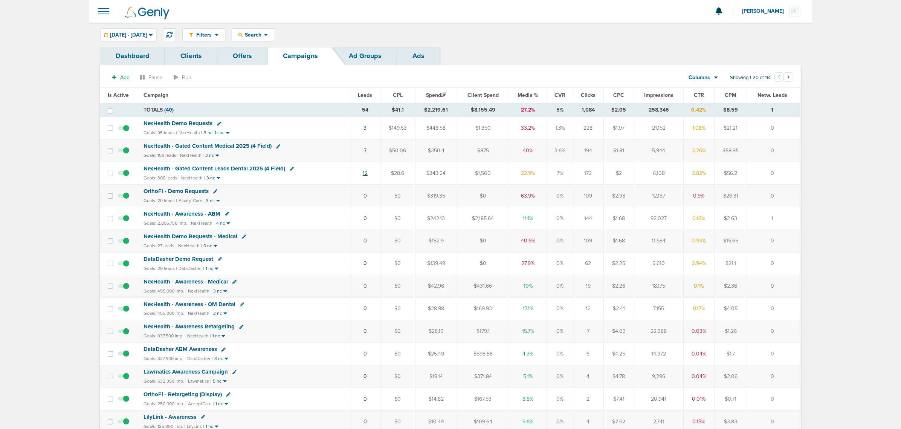
click at [366, 176] on link "12" at bounding box center [365, 173] width 5 height 6
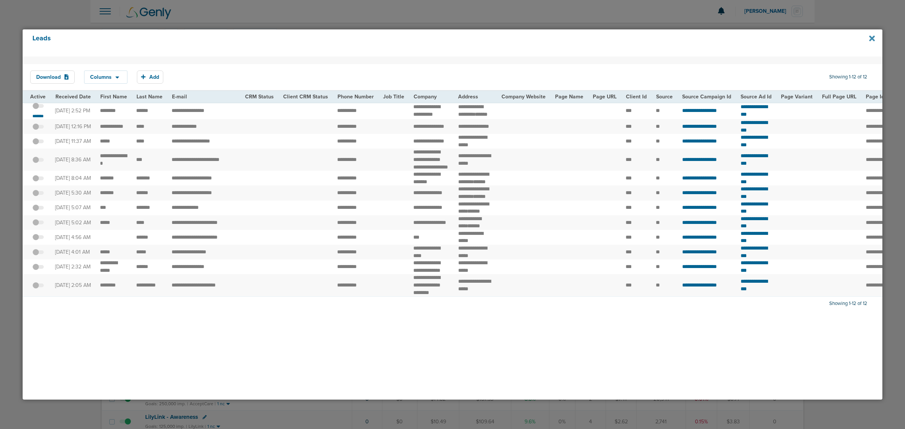
click at [871, 38] on icon at bounding box center [872, 38] width 6 height 6
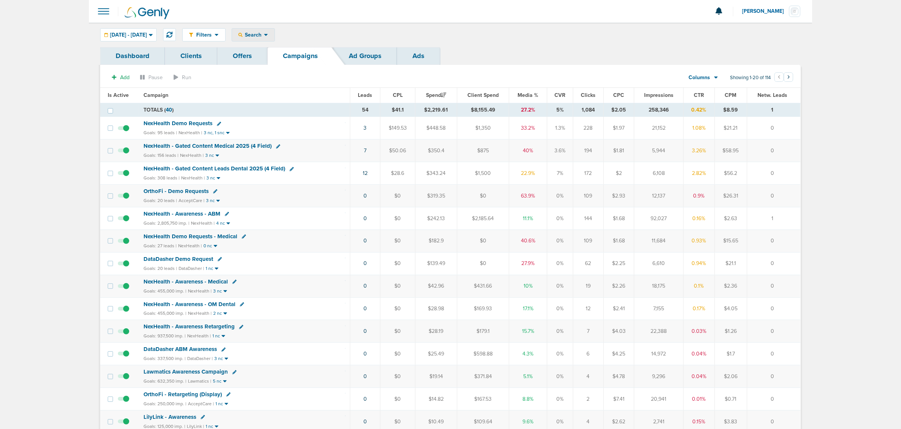
click at [264, 36] on span "Search" at bounding box center [253, 35] width 21 height 6
click at [272, 56] on link "Client" at bounding box center [271, 59] width 78 height 9
type input "data"
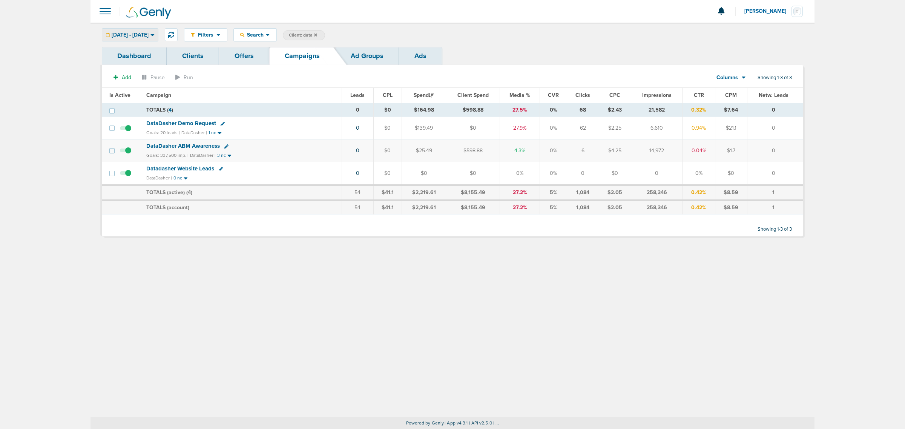
click at [148, 32] on span "[DATE] - [DATE]" at bounding box center [130, 34] width 37 height 5
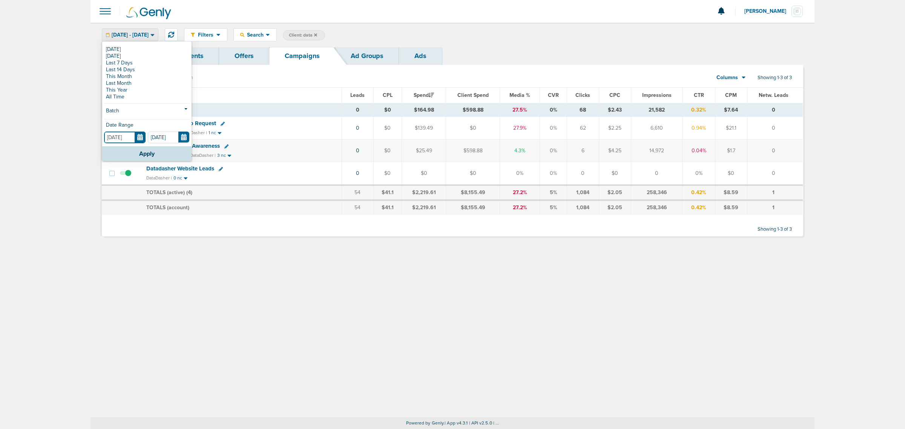
click at [141, 138] on input "[DATE]" at bounding box center [124, 138] width 41 height 12
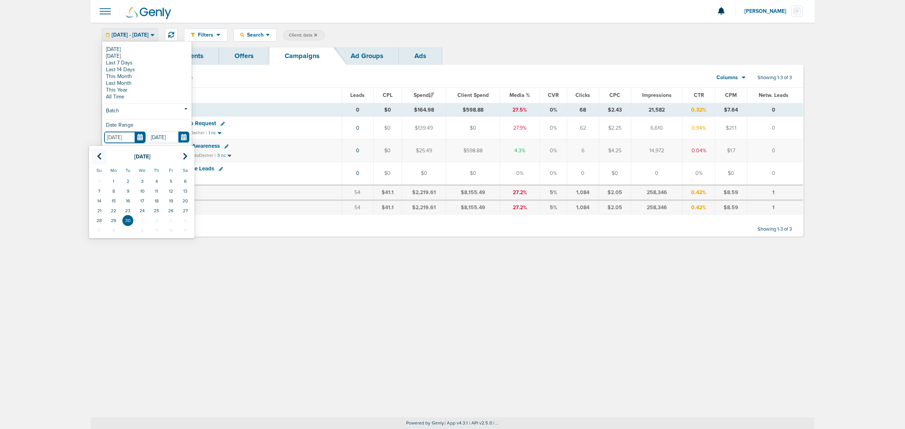
click at [99, 158] on icon at bounding box center [99, 157] width 5 height 8
click at [127, 178] on td "1" at bounding box center [128, 181] width 14 height 10
type input "[DATE]"
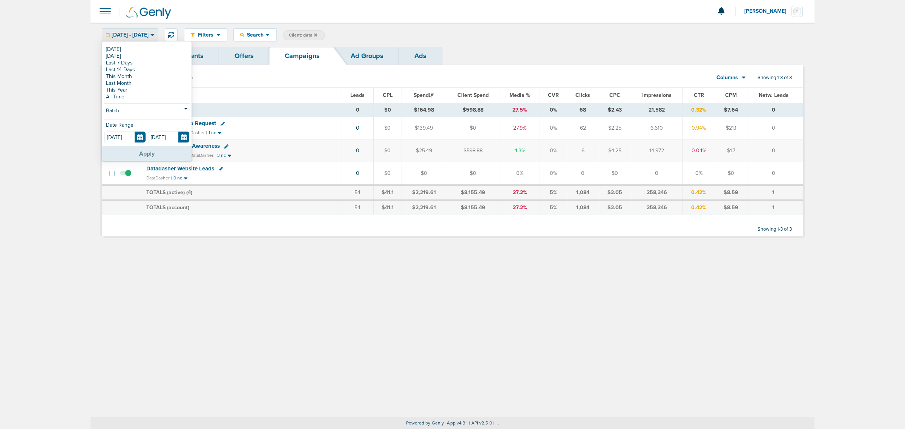
click at [154, 148] on button "Apply" at bounding box center [146, 153] width 89 height 15
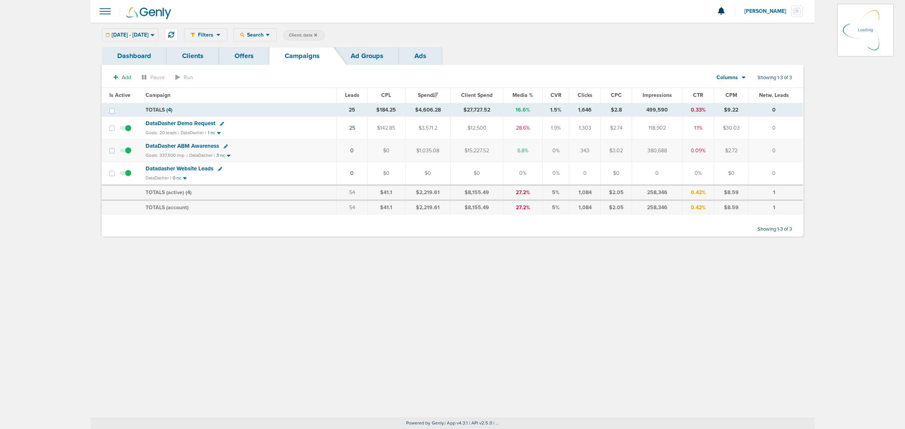
click at [183, 122] on span "DataDasher Demo Request" at bounding box center [180, 123] width 70 height 7
click at [190, 123] on span "DataDasher Demo Request" at bounding box center [180, 123] width 70 height 7
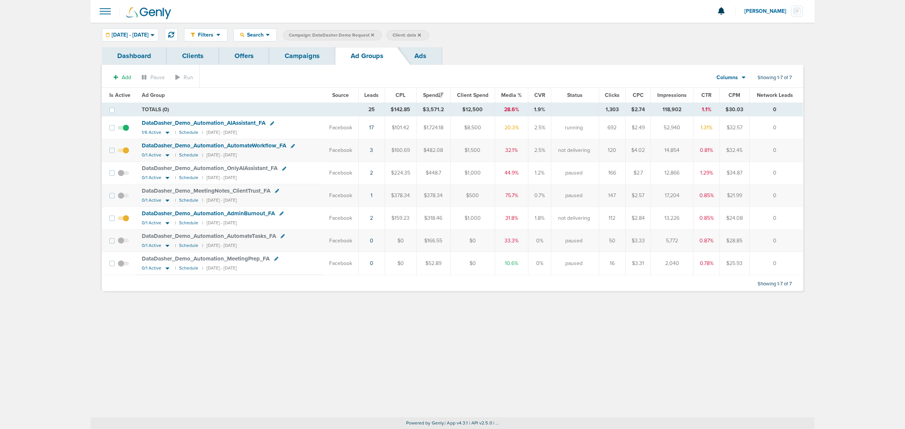
click at [426, 52] on link "Ads" at bounding box center [420, 56] width 43 height 18
